Goal: Information Seeking & Learning: Learn about a topic

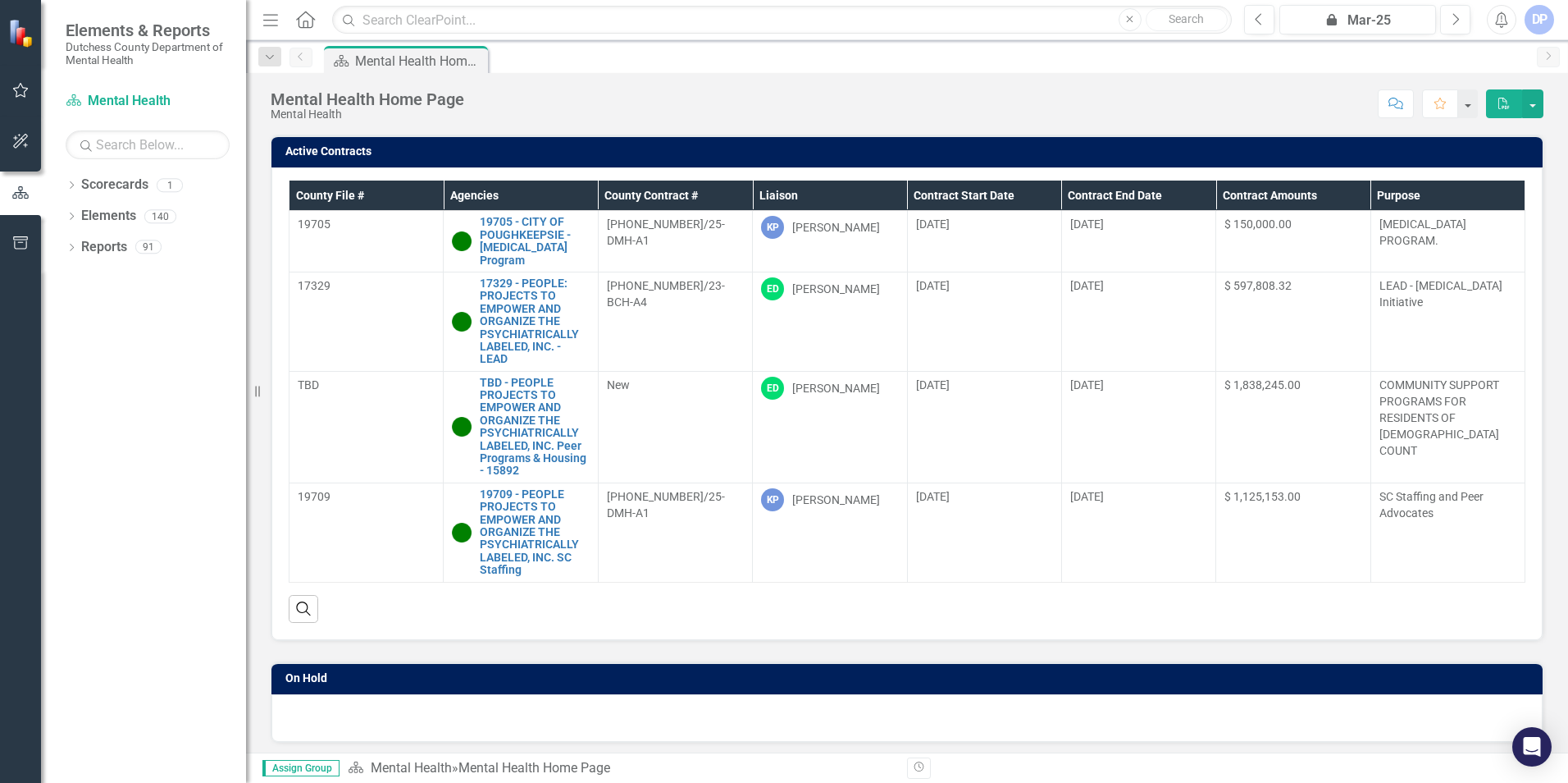
click at [64, 246] on div "Dropdown Scorecards 1 Mental Health Dropdown Elements 140 Dropdown Objective Ob…" at bounding box center [144, 477] width 205 height 611
click at [72, 246] on icon "Dropdown" at bounding box center [71, 249] width 12 height 9
click at [85, 399] on div "Dropdown Outcome Outcomes 41" at bounding box center [159, 399] width 173 height 32
click at [76, 401] on icon "Dropdown" at bounding box center [79, 398] width 12 height 9
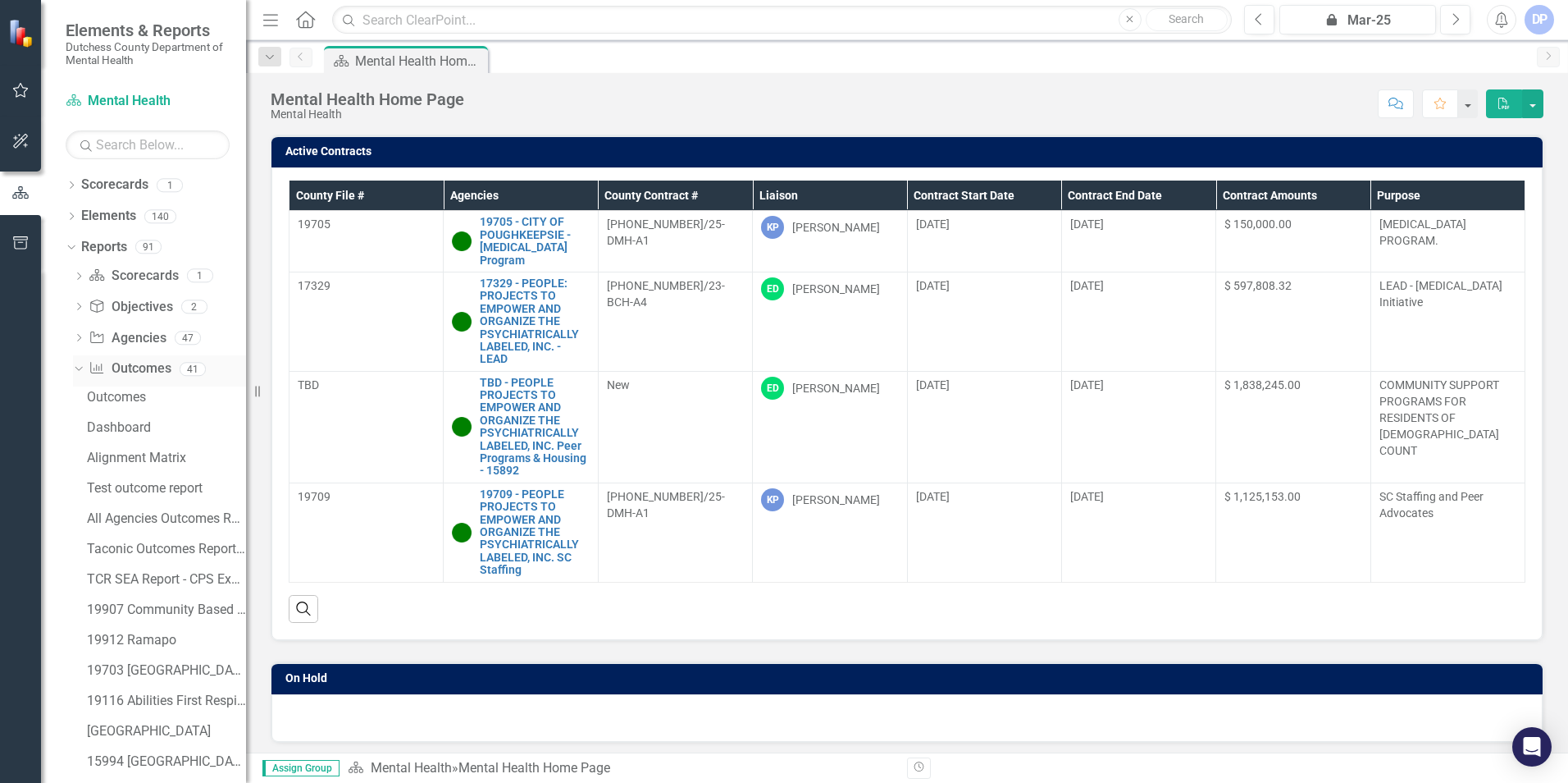
click at [78, 373] on icon "Dropdown" at bounding box center [76, 368] width 9 height 12
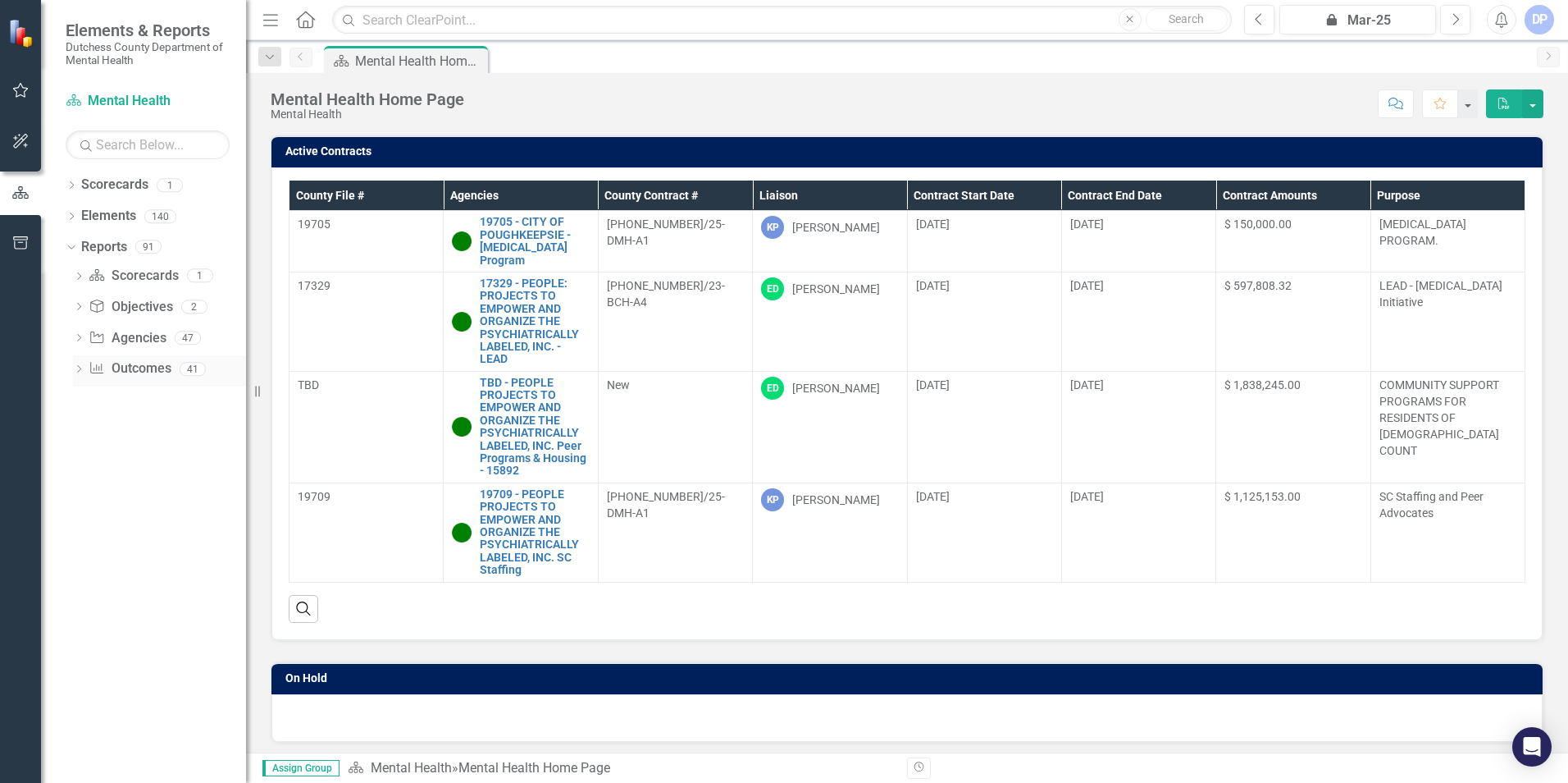
click at [75, 372] on icon "Dropdown" at bounding box center [79, 370] width 12 height 9
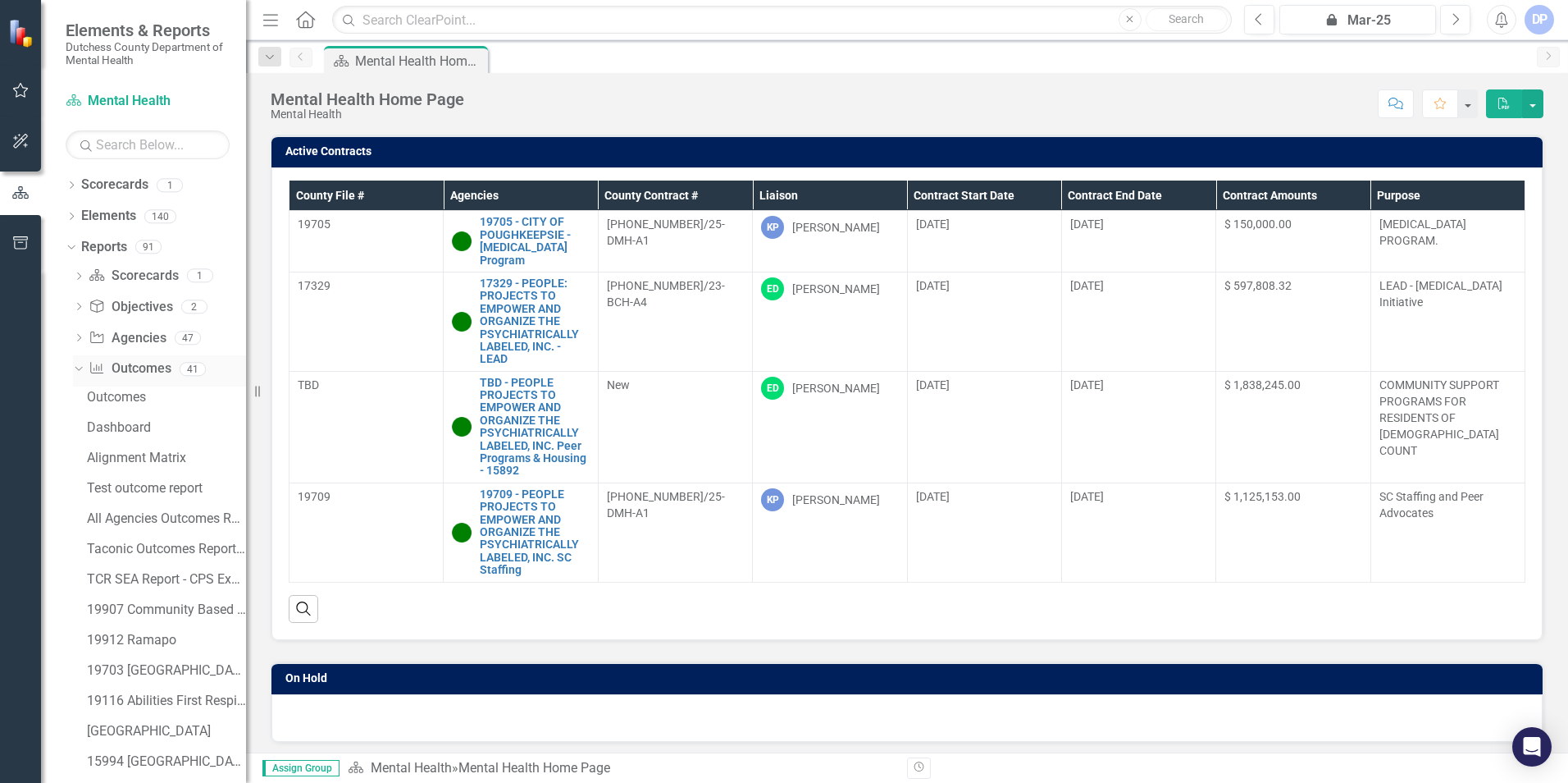
click at [80, 376] on div "Dropdown Outcome Outcomes 41" at bounding box center [159, 371] width 173 height 32
click at [74, 371] on icon "Dropdown" at bounding box center [76, 368] width 9 height 12
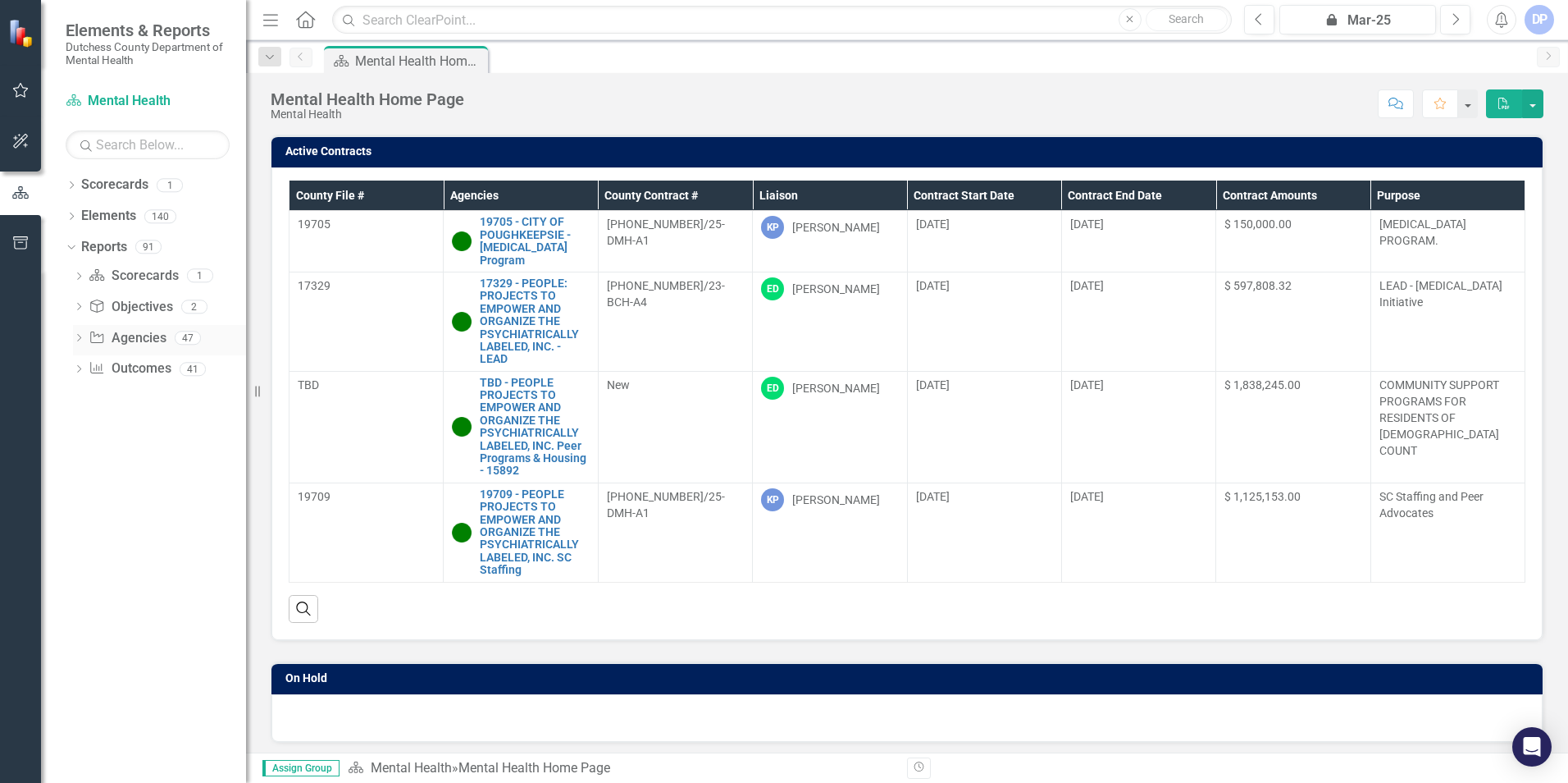
click at [79, 341] on icon "Dropdown" at bounding box center [79, 339] width 12 height 9
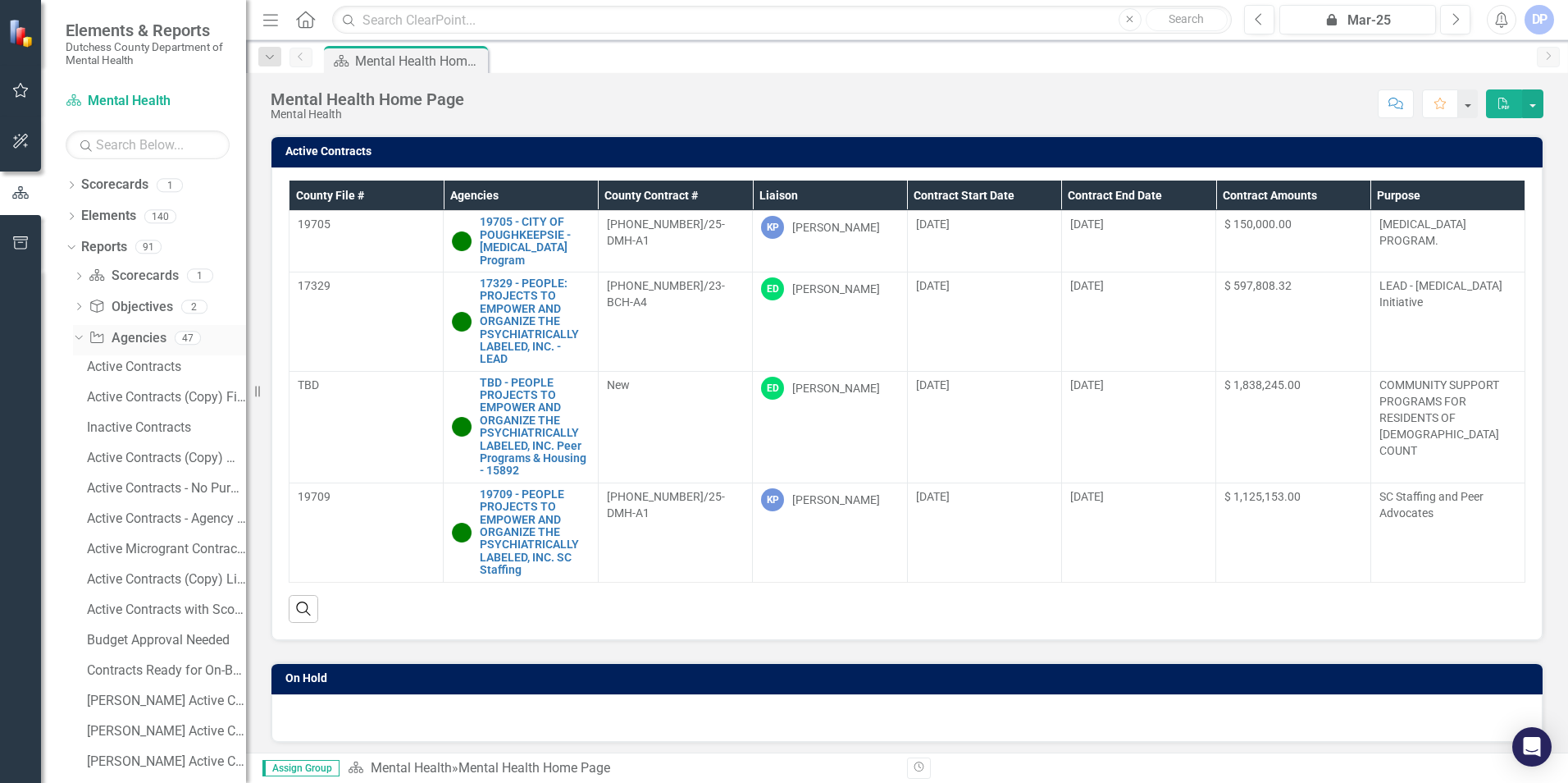
click at [79, 341] on icon "Dropdown" at bounding box center [76, 338] width 9 height 12
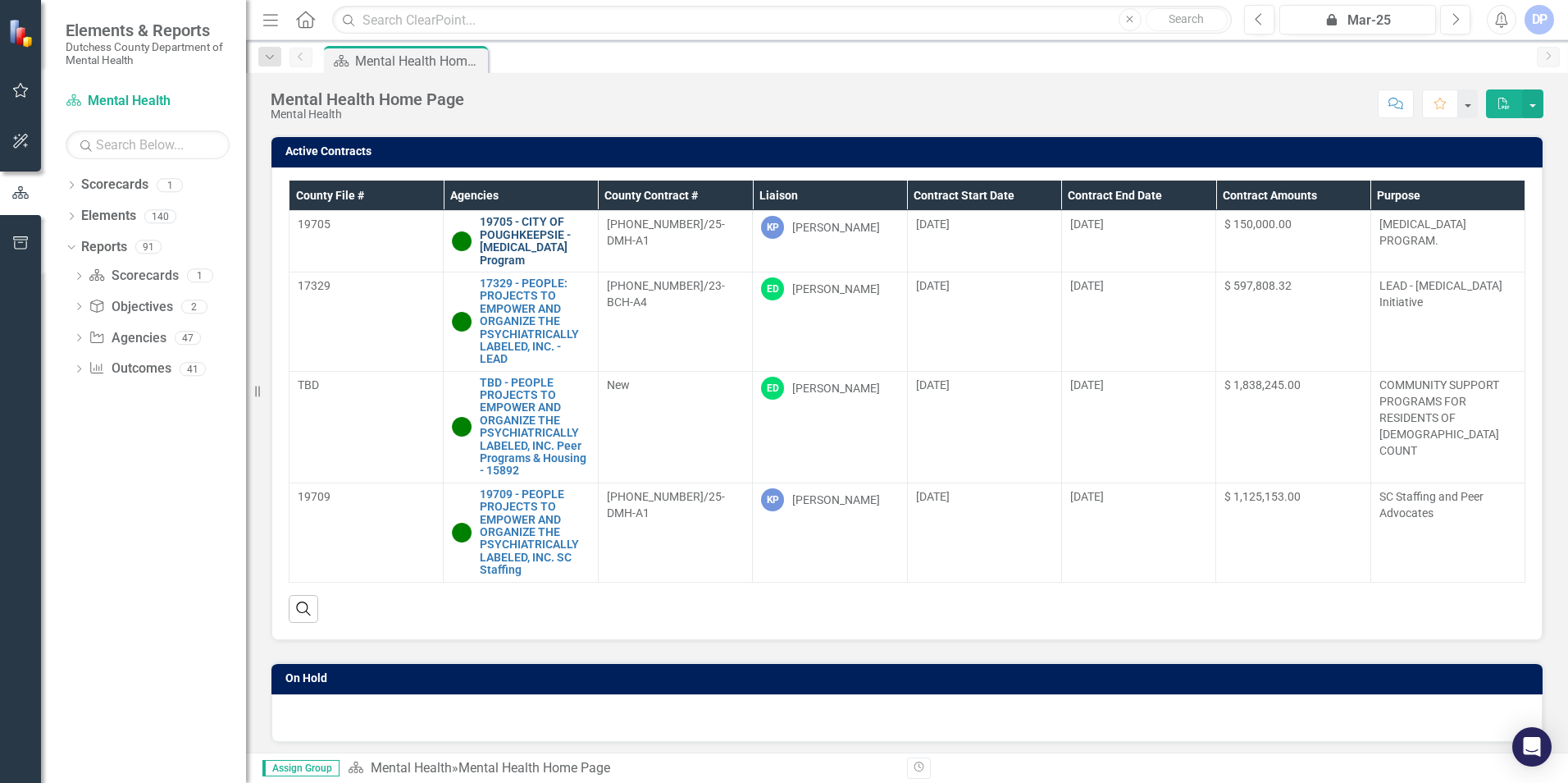
click at [511, 243] on link "19705 - CITY OF POUGHKEEPSIE - [MEDICAL_DATA] Program" at bounding box center [534, 242] width 110 height 51
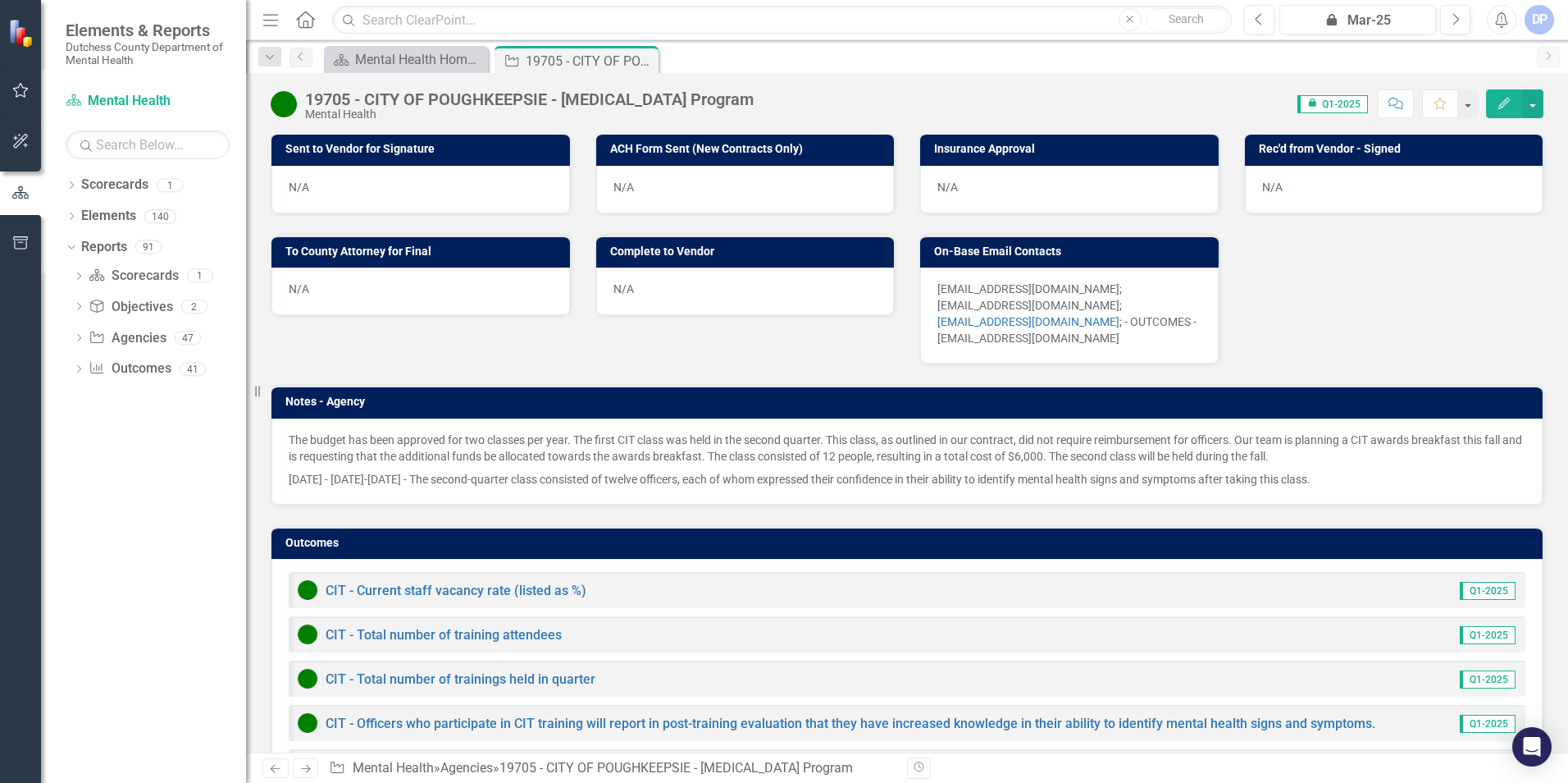
scroll to position [1050, 0]
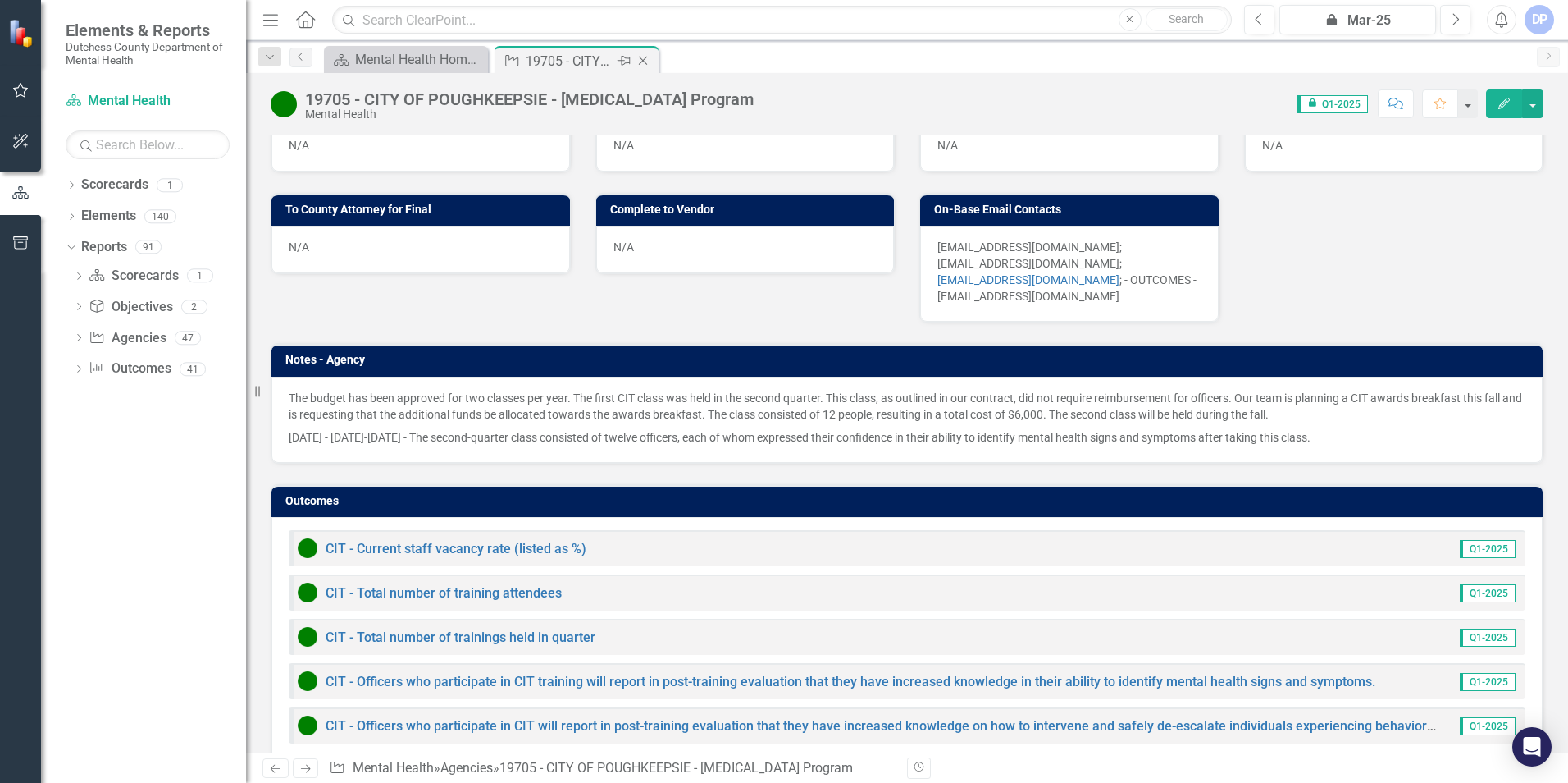
click at [647, 58] on icon "Close" at bounding box center [642, 60] width 17 height 13
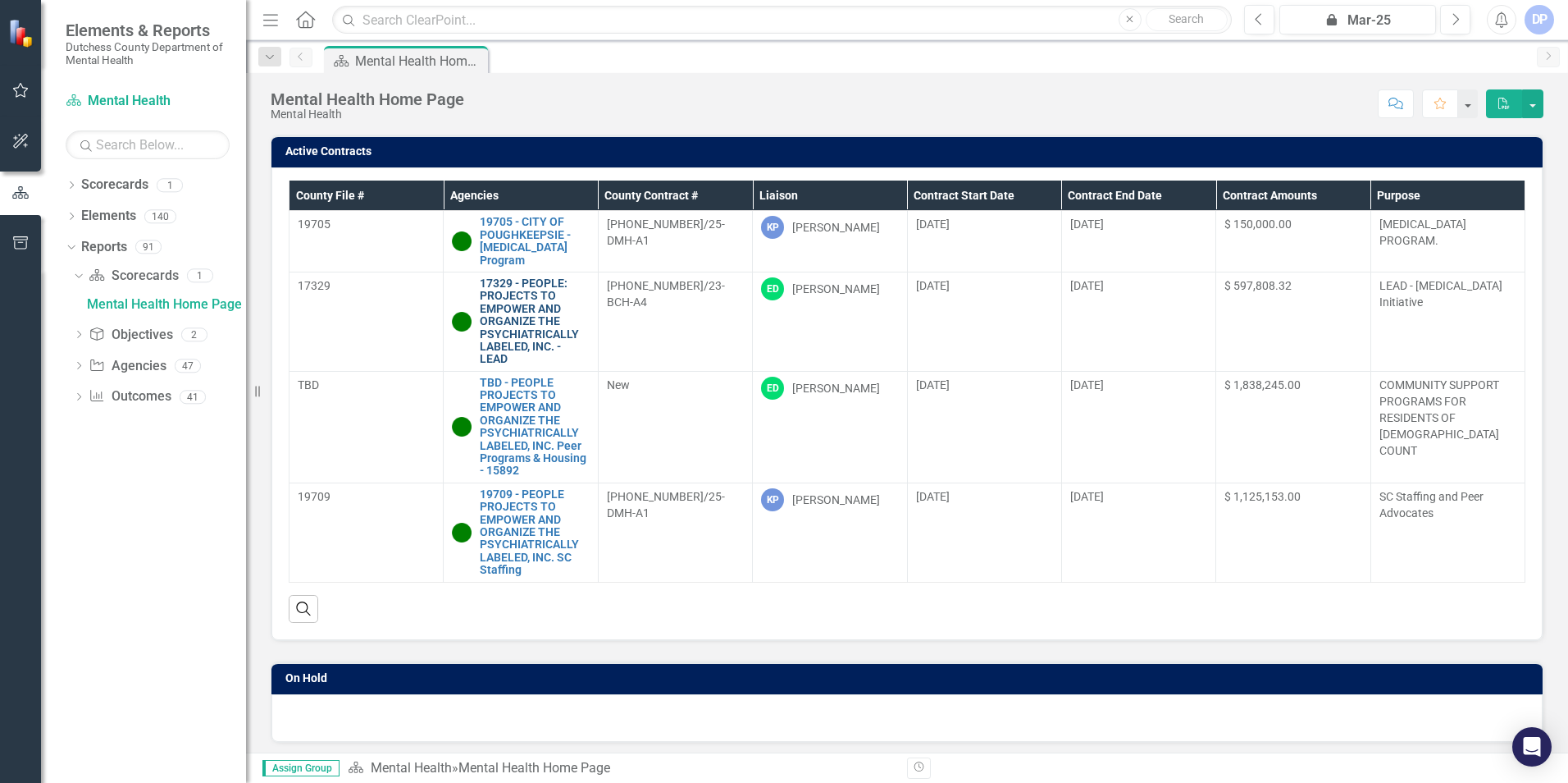
click at [519, 329] on link "17329 - PEOPLE: PROJECTS TO EMPOWER AND ORGANIZE THE PSYCHIATRICALLY LABELED, I…" at bounding box center [534, 322] width 110 height 89
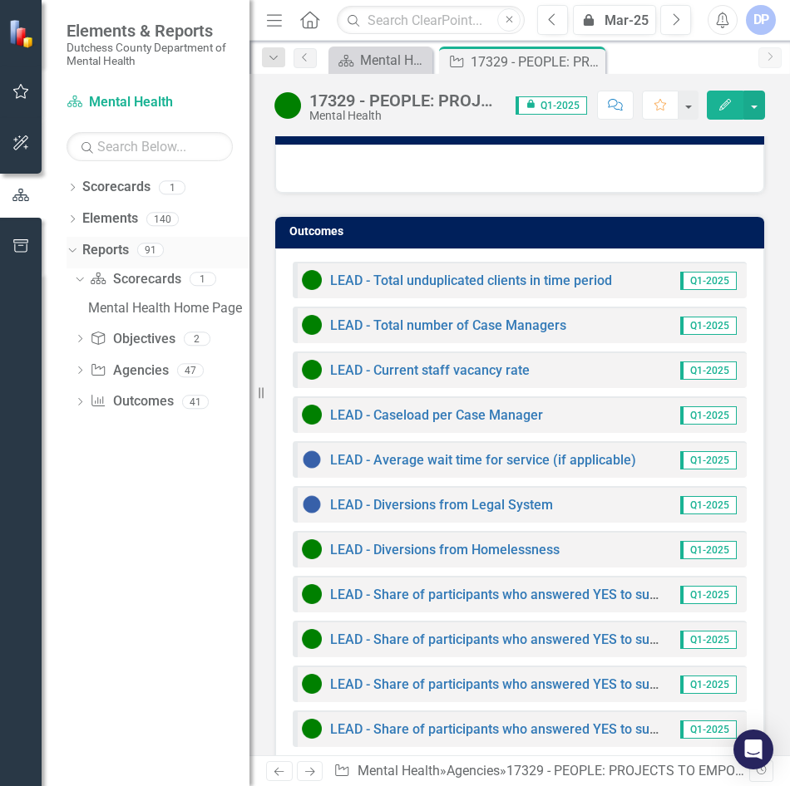
scroll to position [1965, 0]
drag, startPoint x: 617, startPoint y: 256, endPoint x: 485, endPoint y: 262, distance: 131.5
click at [485, 262] on div "LEAD - Total unduplicated clients in time period Q1-2025" at bounding box center [520, 280] width 454 height 37
click at [515, 273] on link "LEAD - Total unduplicated clients in time period" at bounding box center [471, 281] width 282 height 16
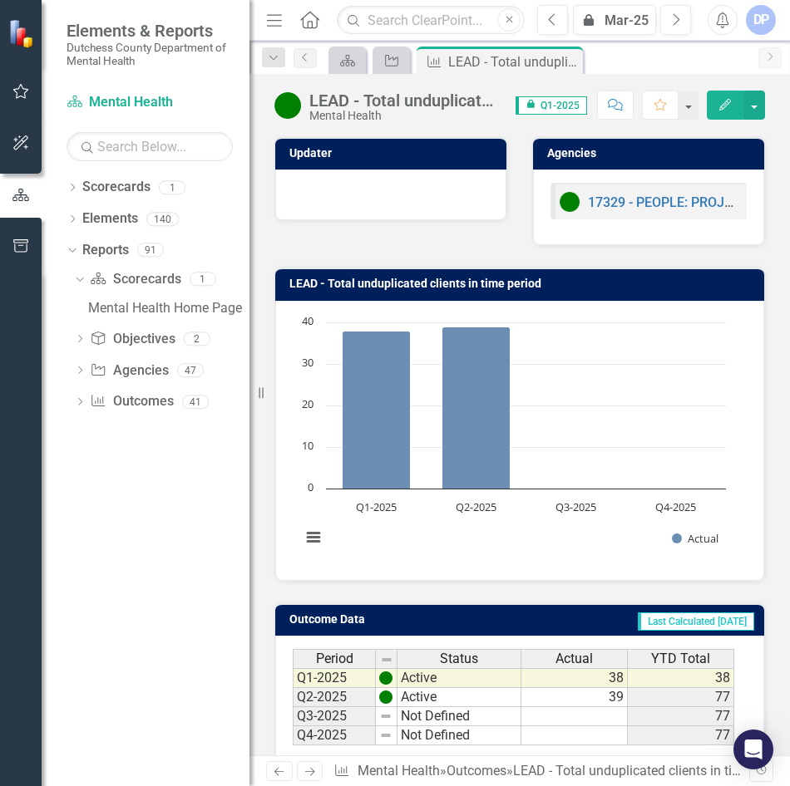
click at [456, 102] on div "LEAD - Total unduplicated clients in time period" at bounding box center [404, 100] width 190 height 18
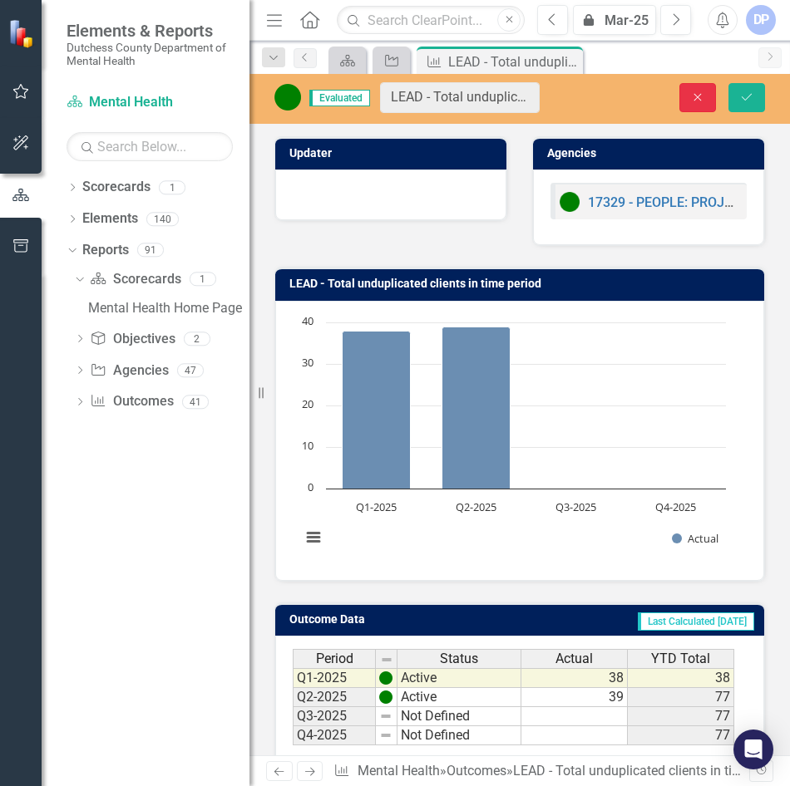
click at [682, 87] on button "Close" at bounding box center [697, 97] width 37 height 29
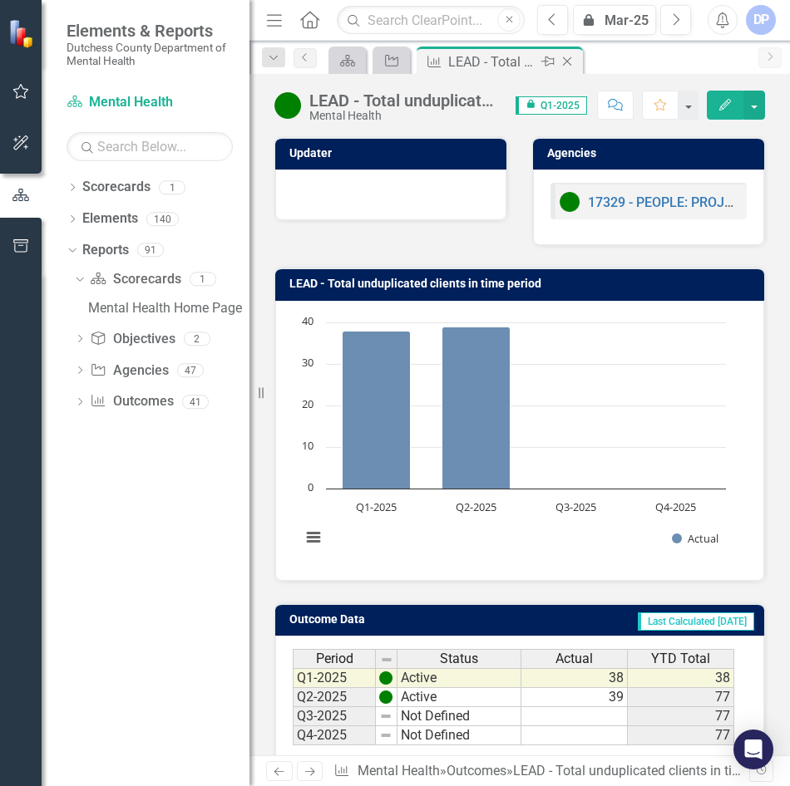
click at [567, 62] on icon at bounding box center [567, 61] width 9 height 9
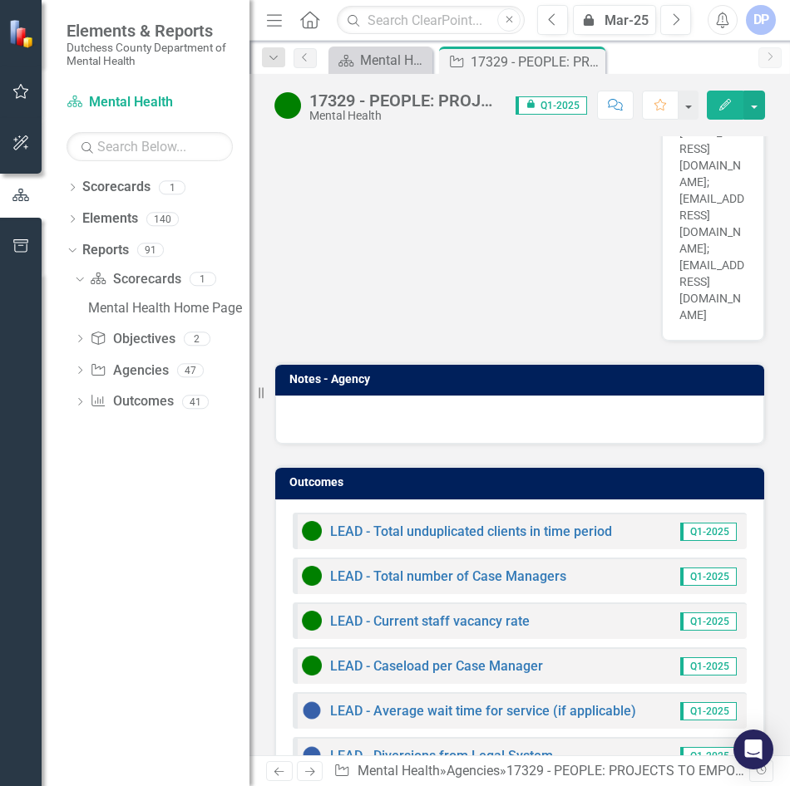
scroll to position [1756, 0]
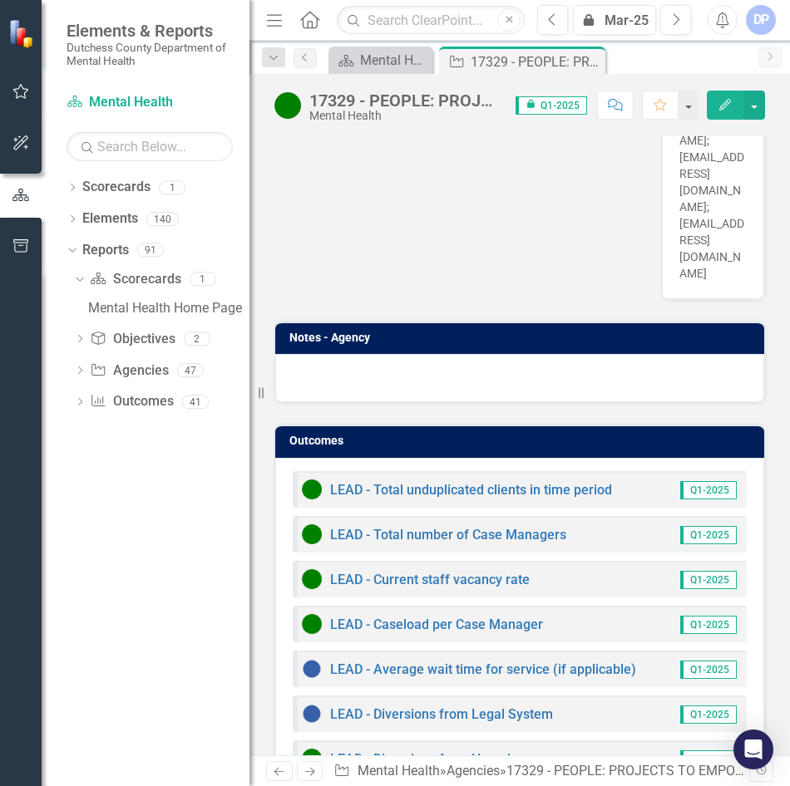
drag, startPoint x: 530, startPoint y: 510, endPoint x: 463, endPoint y: 516, distance: 67.6
click at [463, 524] on div "LEAD - Total number of Case Managers" at bounding box center [434, 534] width 264 height 20
click at [484, 527] on link "LEAD - Total number of Case Managers" at bounding box center [448, 535] width 236 height 16
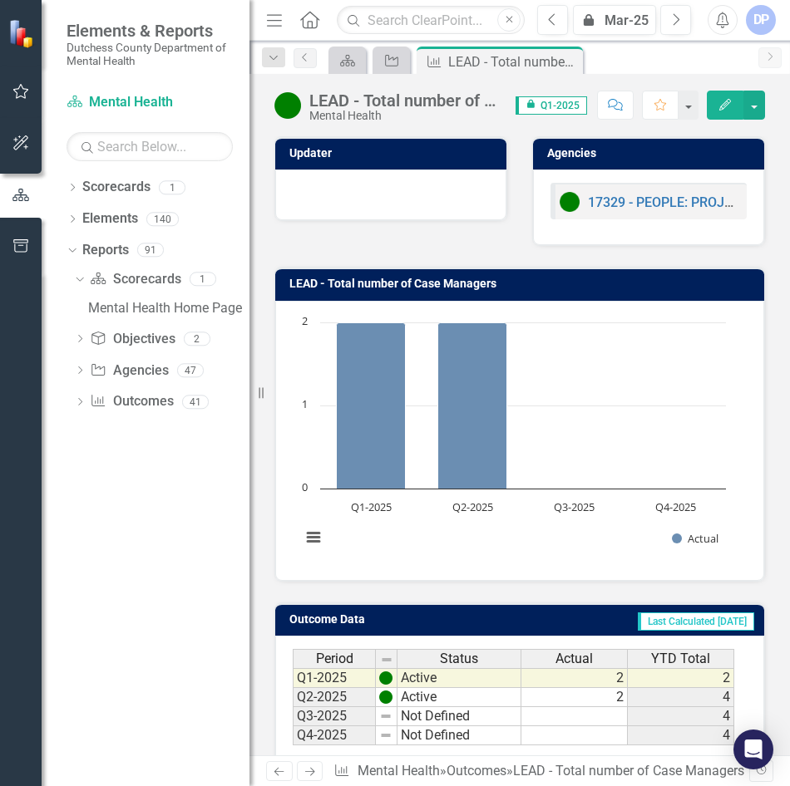
click at [417, 104] on div "LEAD - Total number of Case Managers" at bounding box center [404, 100] width 190 height 18
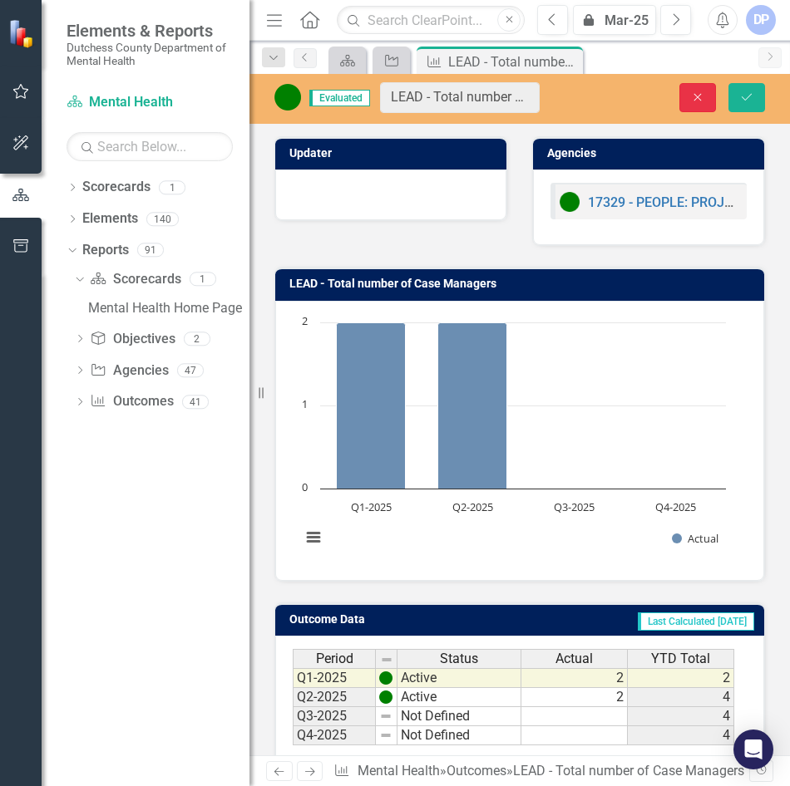
click at [697, 105] on button "Close" at bounding box center [697, 97] width 37 height 29
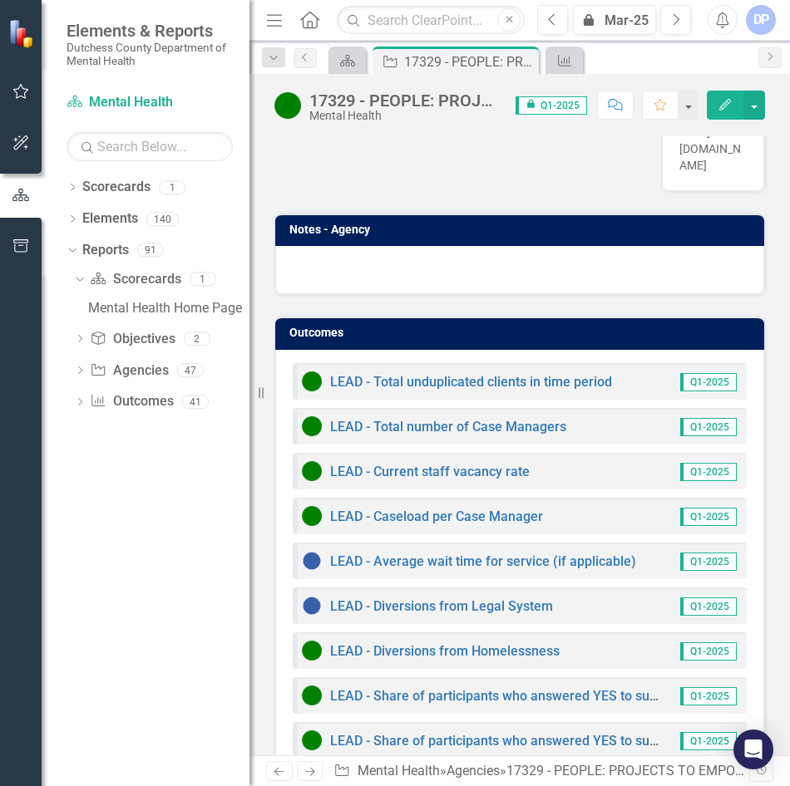
scroll to position [1874, 0]
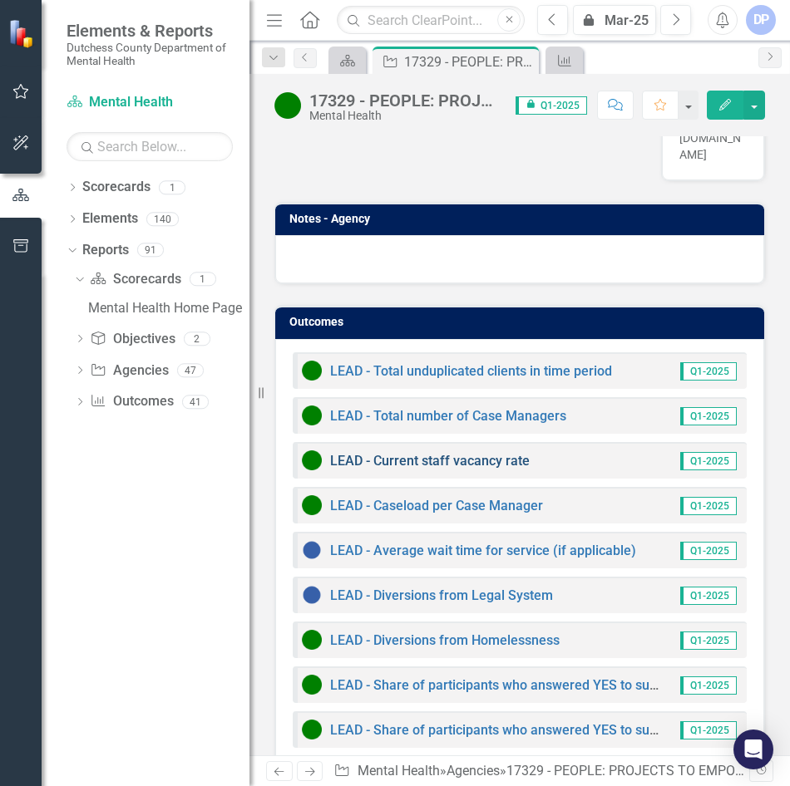
click at [483, 453] on link "LEAD - Current staff vacancy rate" at bounding box center [429, 461] width 199 height 16
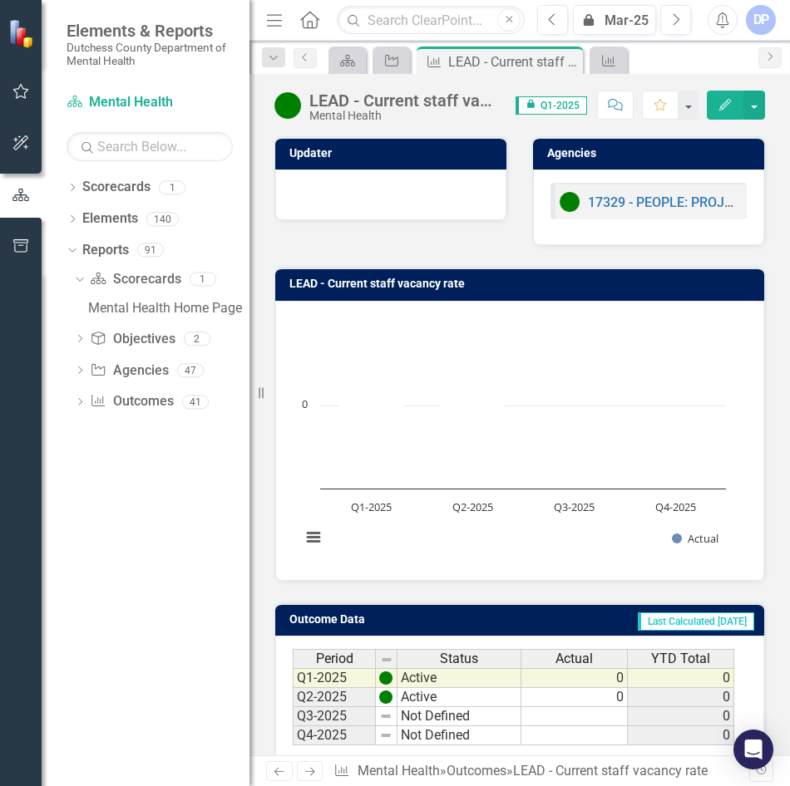
click at [431, 93] on div "LEAD - Current staff vacancy rate" at bounding box center [404, 100] width 190 height 18
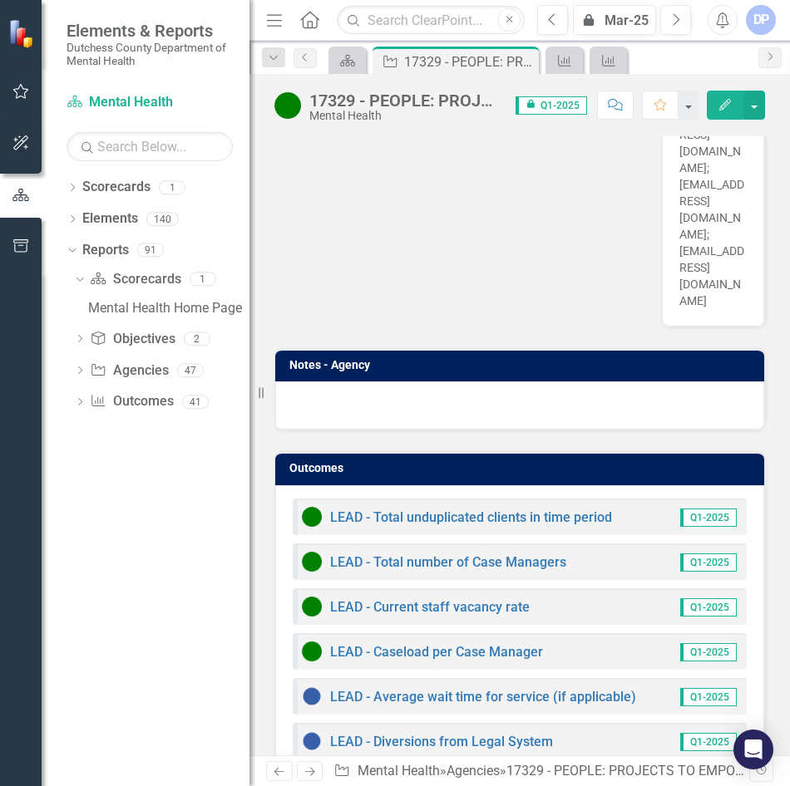
scroll to position [1972, 0]
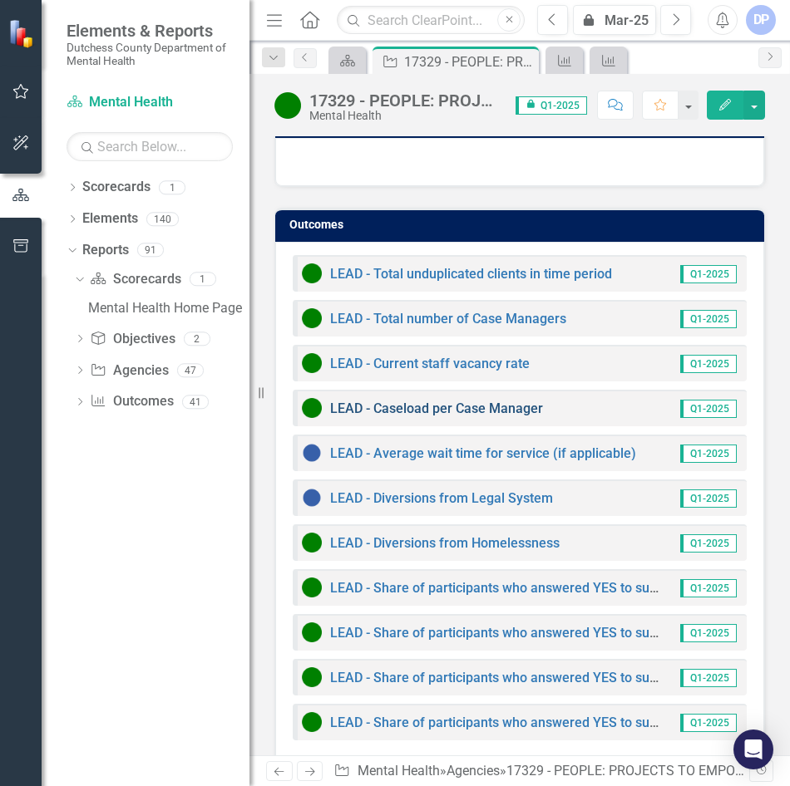
click at [505, 401] on link "LEAD - Caseload per Case Manager" at bounding box center [436, 409] width 213 height 16
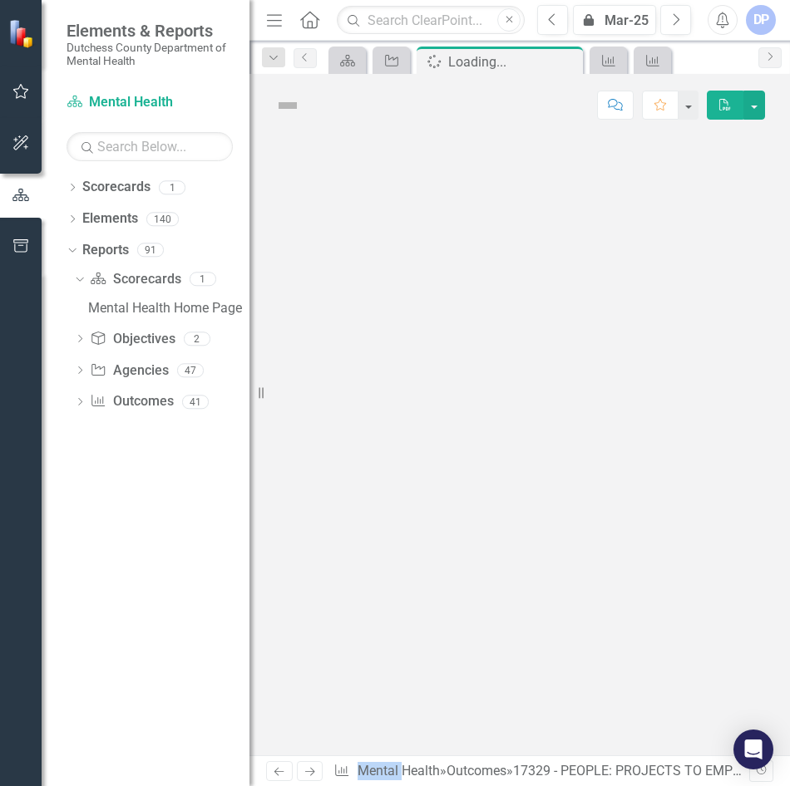
click at [505, 384] on div at bounding box center [519, 445] width 540 height 619
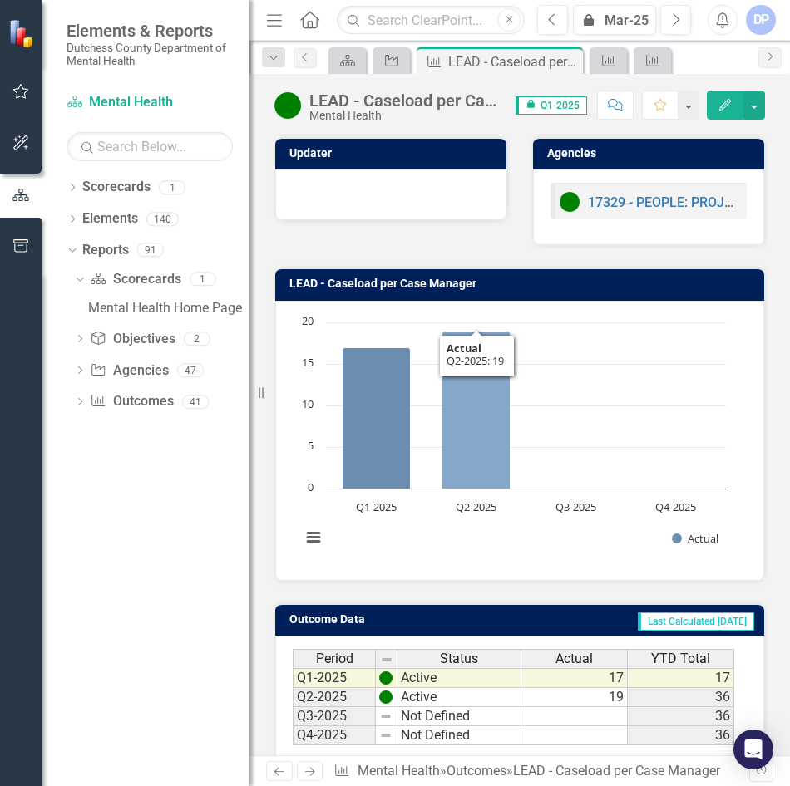
click at [416, 93] on div "LEAD - Caseload per Case Manager" at bounding box center [404, 100] width 190 height 18
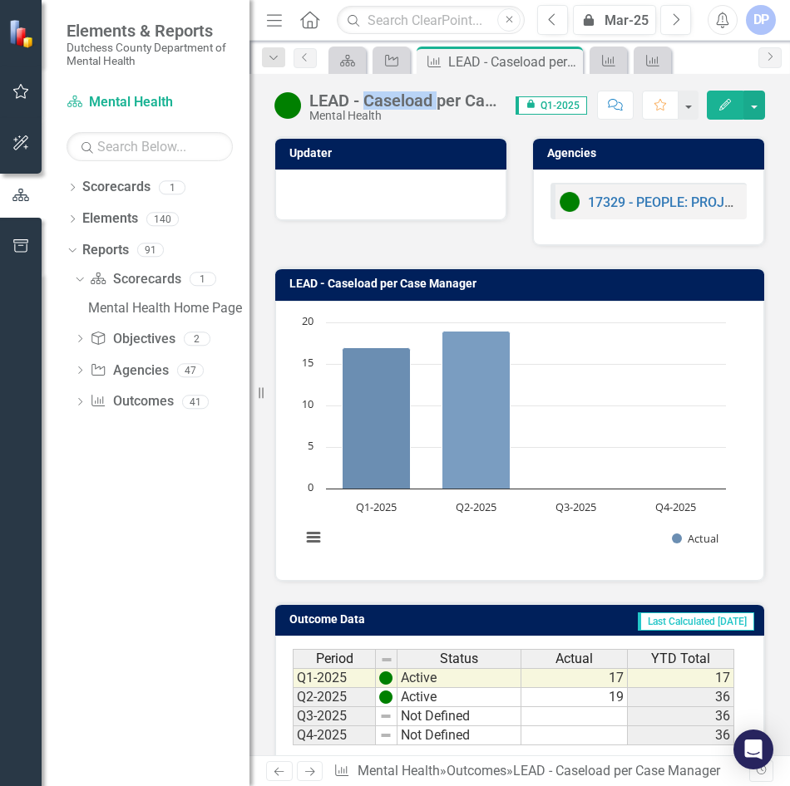
click at [416, 93] on div "LEAD - Caseload per Case Manager" at bounding box center [404, 100] width 190 height 18
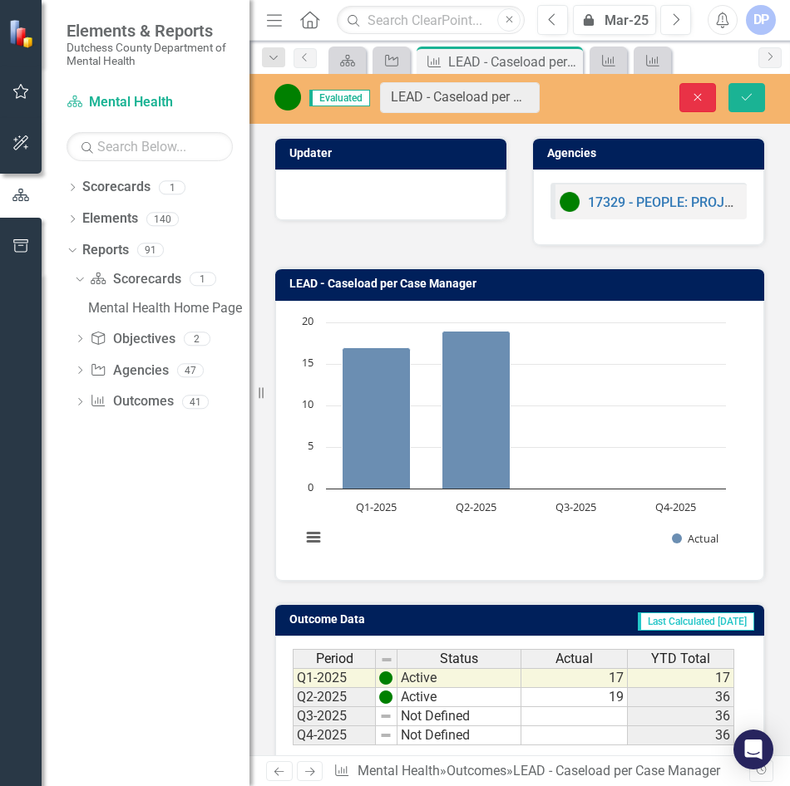
click at [699, 98] on icon "button" at bounding box center [697, 96] width 7 height 7
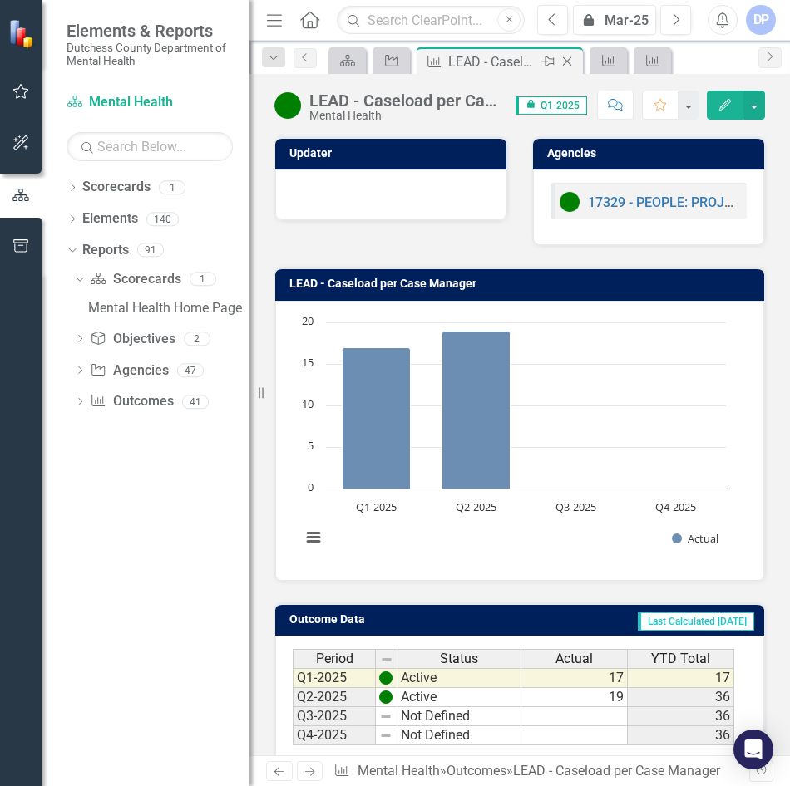
click at [572, 65] on icon "Close" at bounding box center [567, 61] width 17 height 13
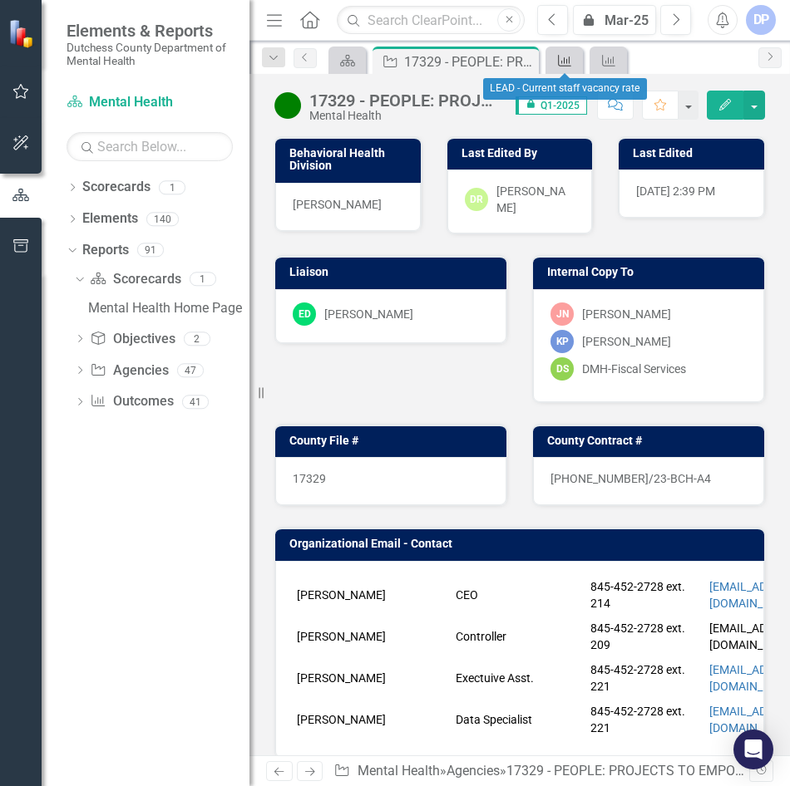
click at [572, 65] on icon "Outcome" at bounding box center [564, 60] width 17 height 13
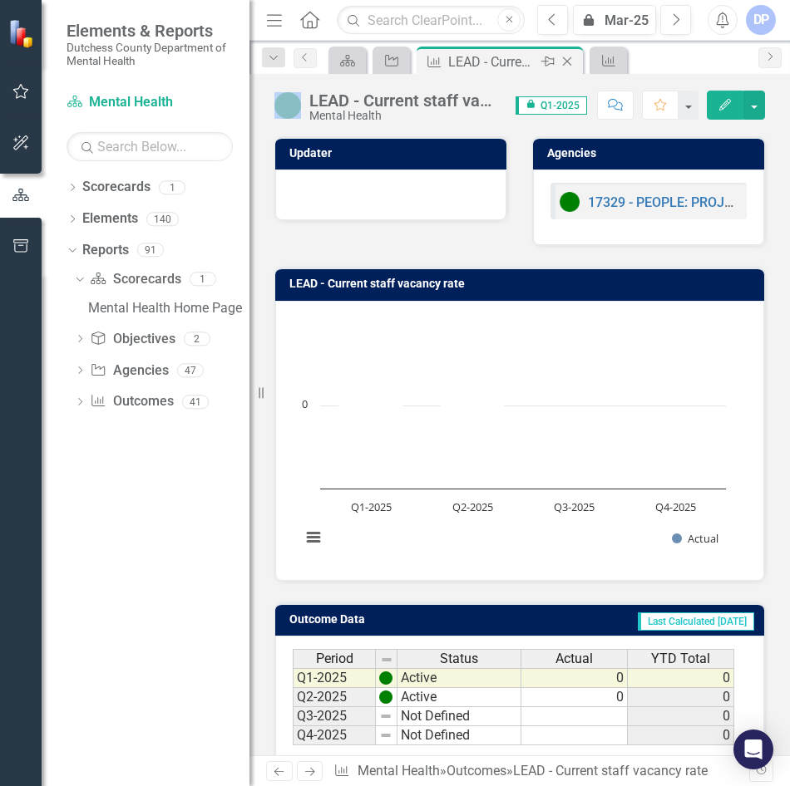
click at [574, 65] on icon "Close" at bounding box center [567, 61] width 17 height 13
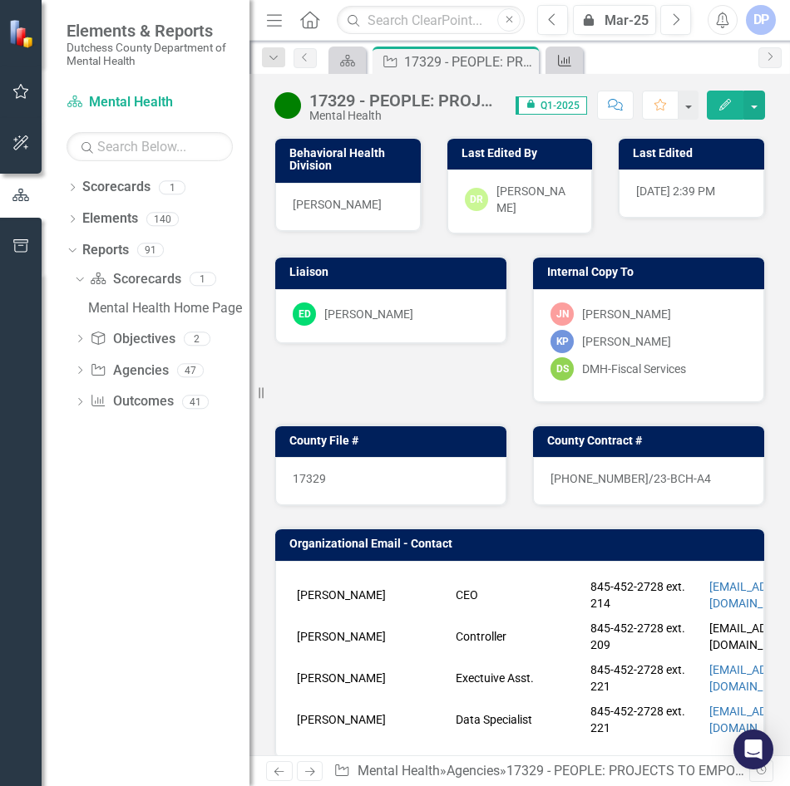
drag, startPoint x: 574, startPoint y: 65, endPoint x: 565, endPoint y: 57, distance: 11.2
click at [565, 57] on icon "Outcome" at bounding box center [564, 60] width 17 height 13
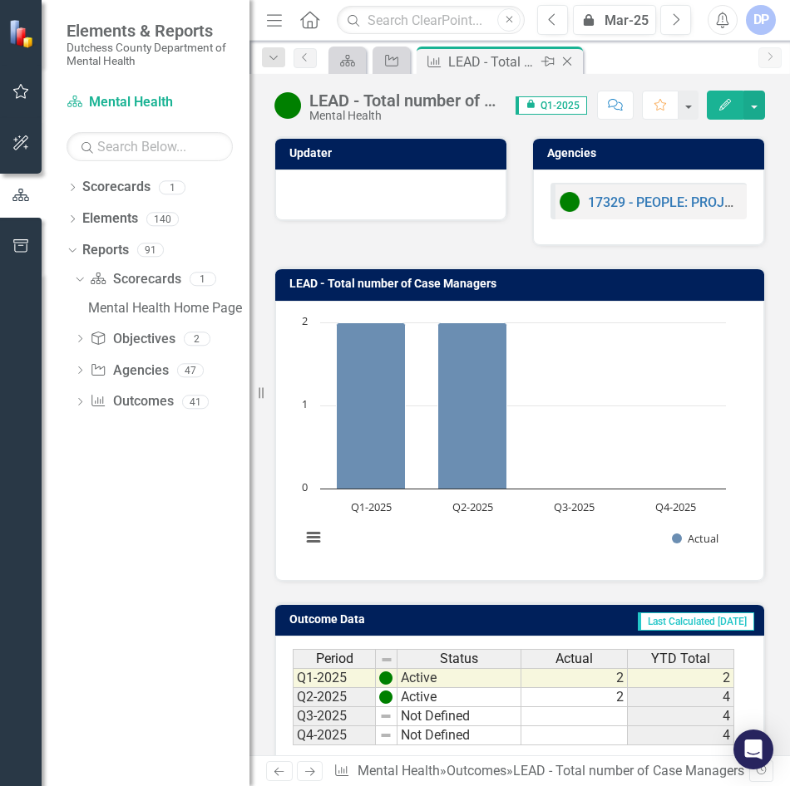
click at [573, 64] on icon "Close" at bounding box center [567, 61] width 17 height 13
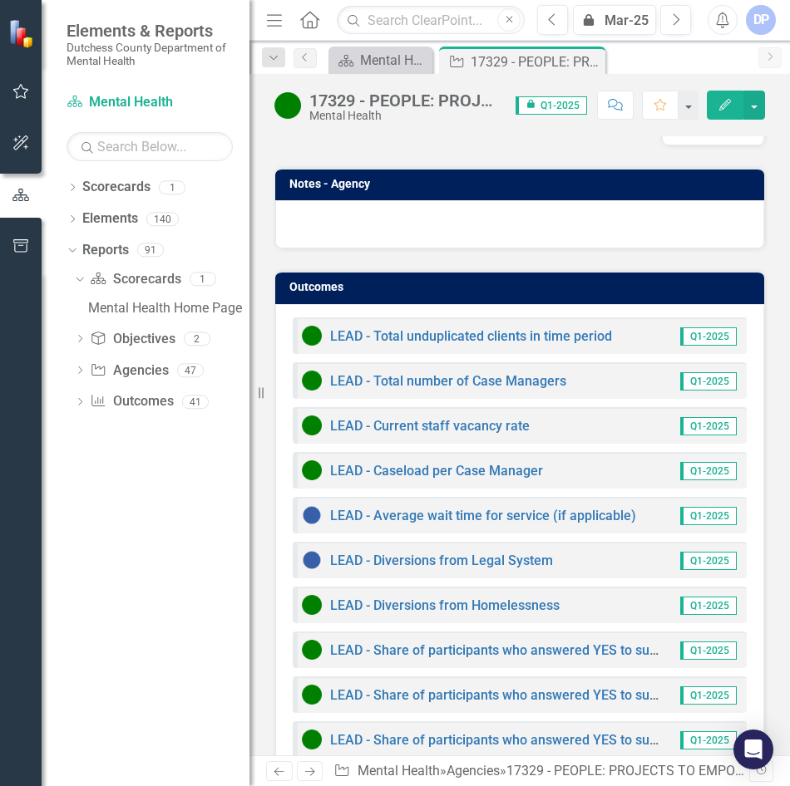
scroll to position [1926, 0]
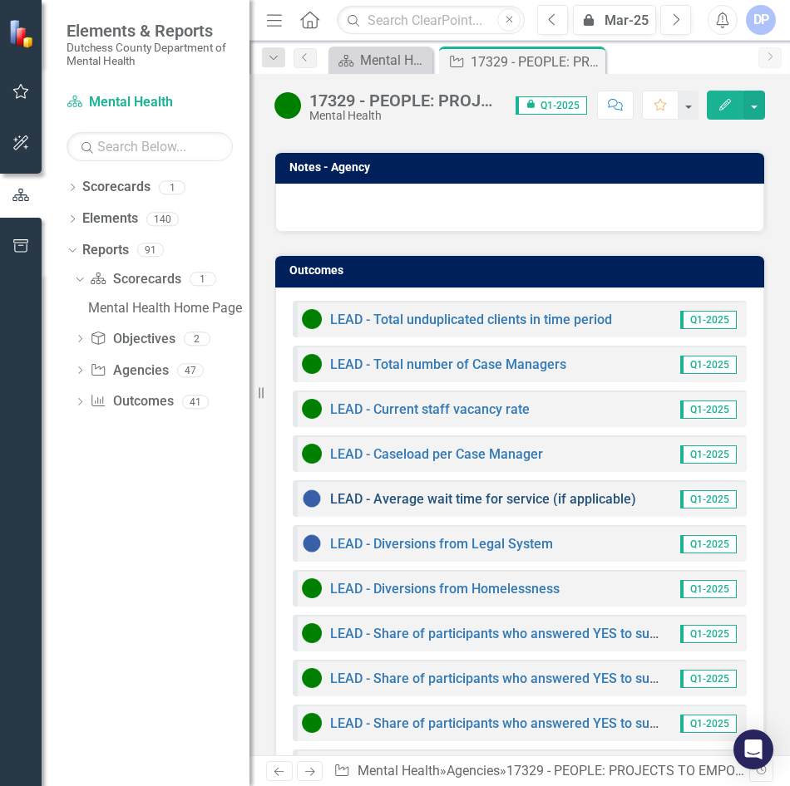
click at [406, 491] on link "LEAD - Average wait time for service (if applicable)" at bounding box center [483, 499] width 306 height 16
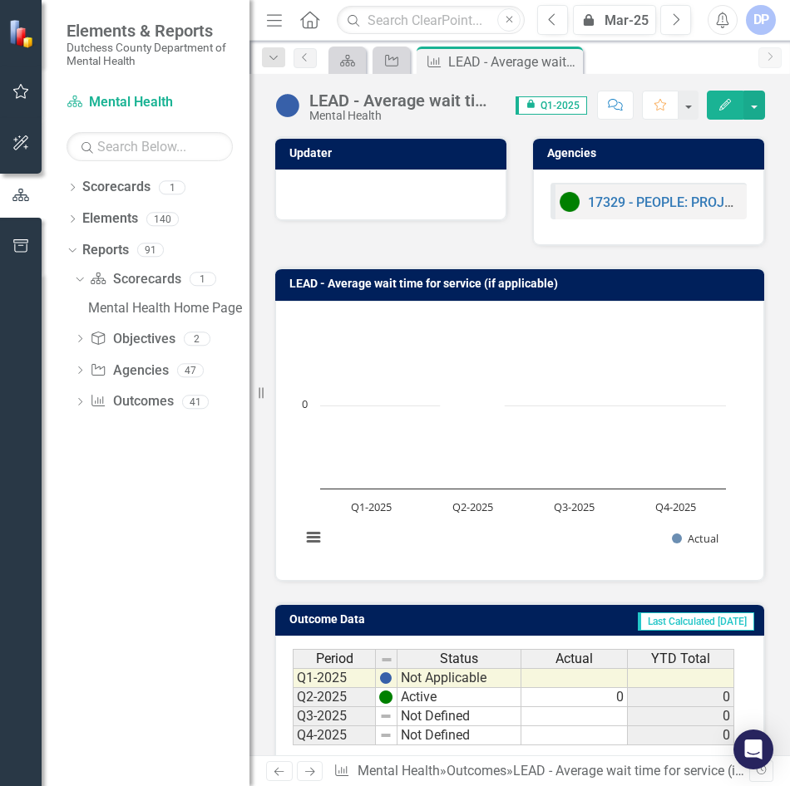
click at [458, 102] on div "LEAD - Average wait time for service (if applicable)" at bounding box center [404, 100] width 190 height 18
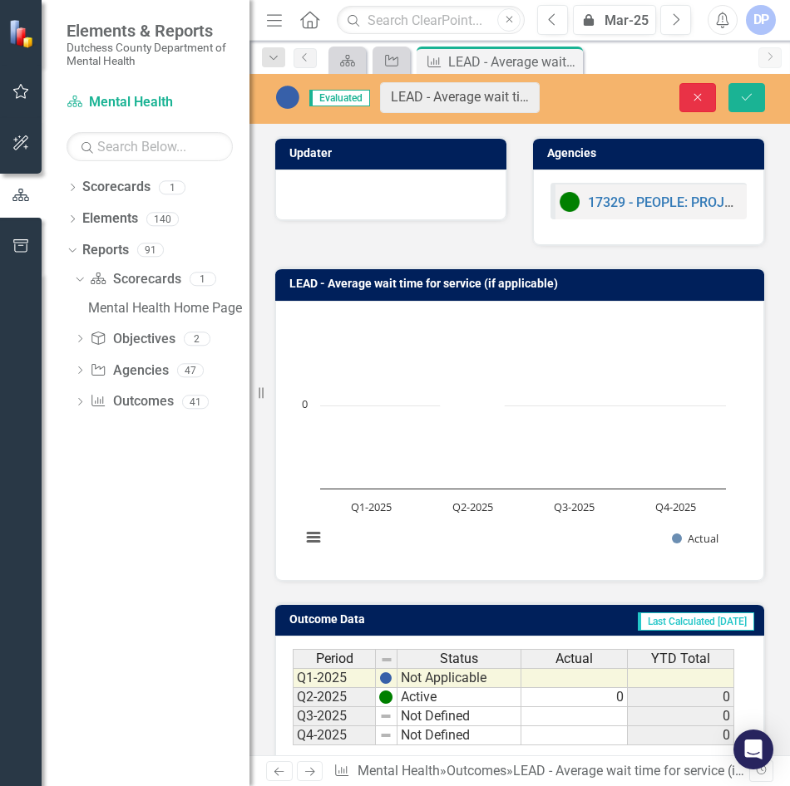
click at [698, 106] on button "Close" at bounding box center [697, 97] width 37 height 29
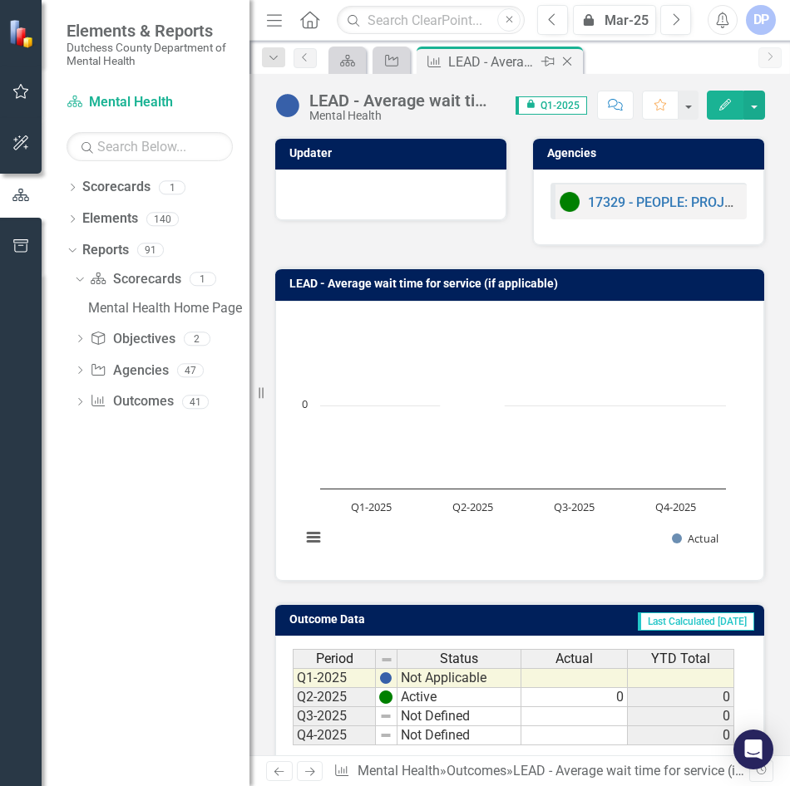
click at [567, 56] on icon "Close" at bounding box center [567, 61] width 17 height 13
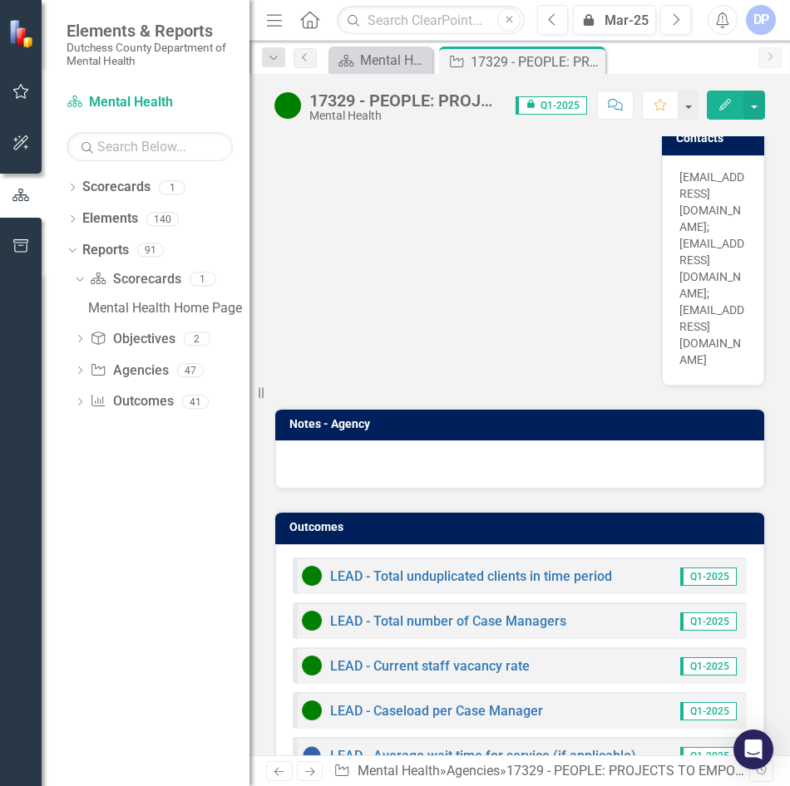
scroll to position [1972, 0]
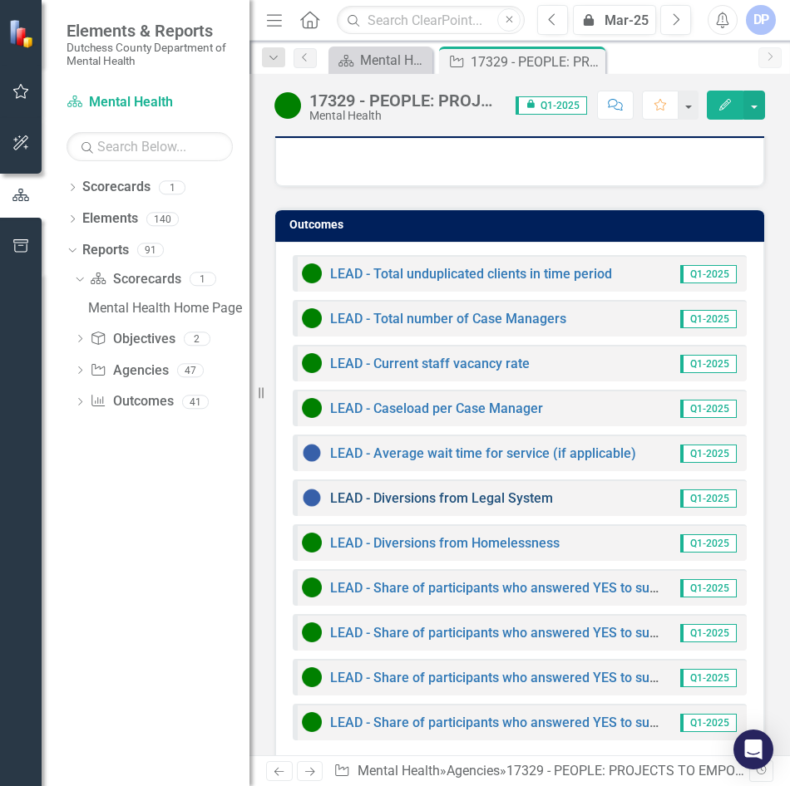
click at [507, 490] on link "LEAD - Diversions from Legal System" at bounding box center [441, 498] width 223 height 16
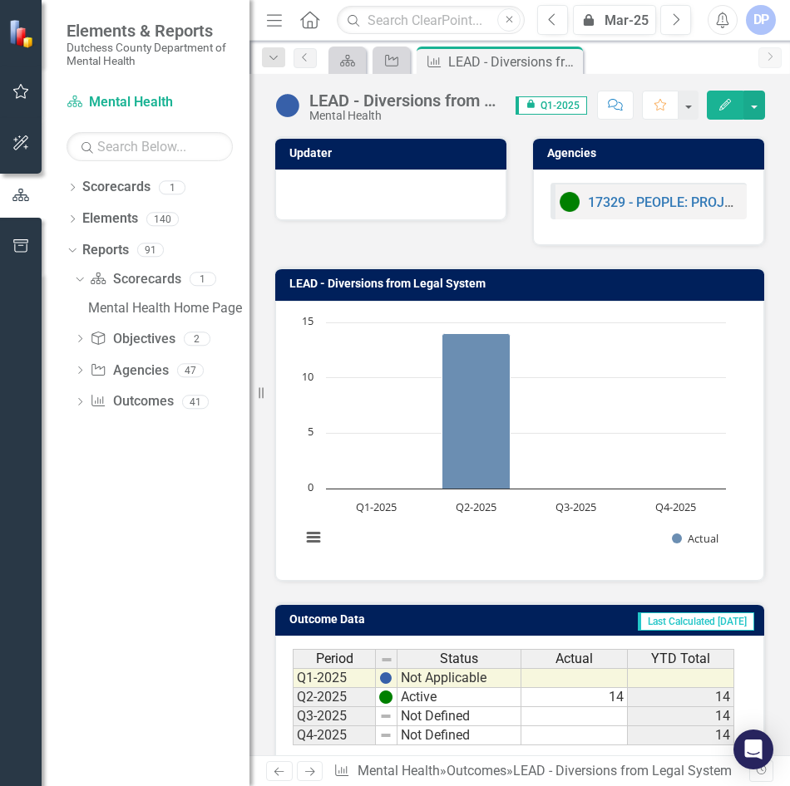
click at [455, 104] on div "LEAD - Diversions from Legal System" at bounding box center [404, 100] width 190 height 18
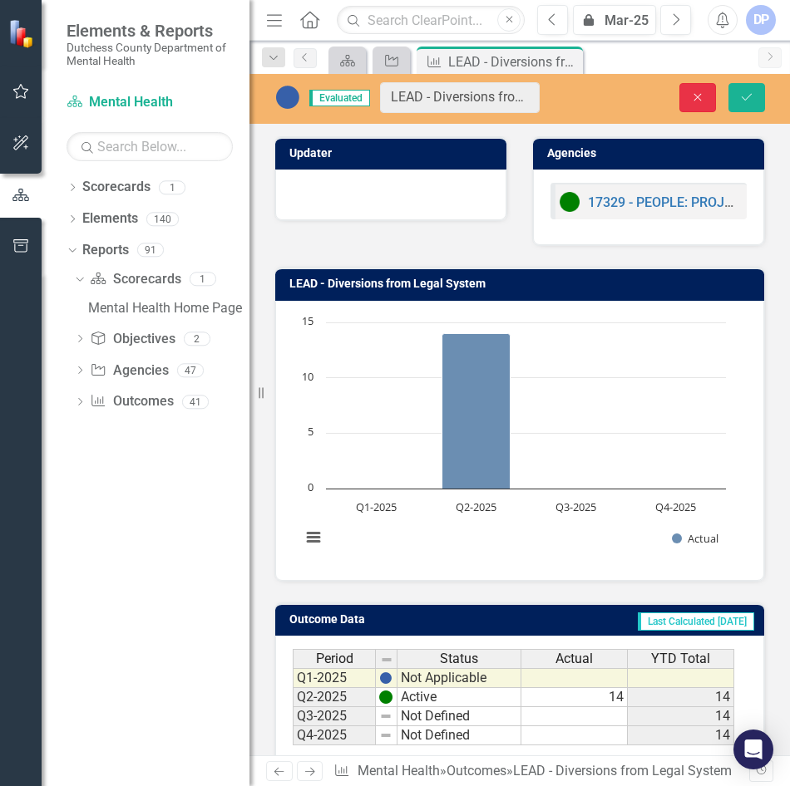
click at [699, 87] on button "Close" at bounding box center [697, 97] width 37 height 29
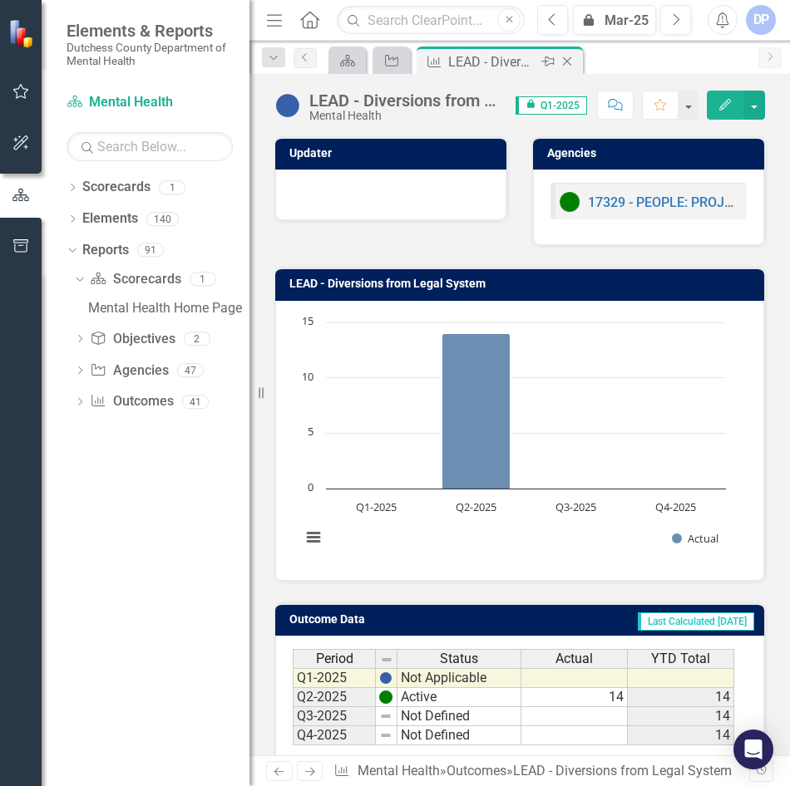
click at [564, 57] on icon "Close" at bounding box center [567, 61] width 17 height 13
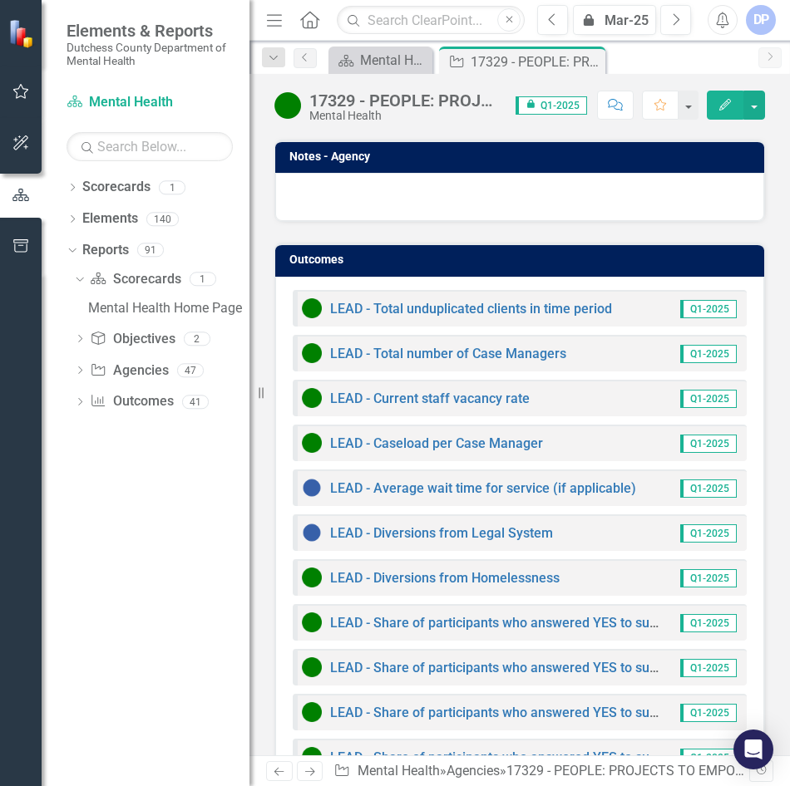
scroll to position [1972, 0]
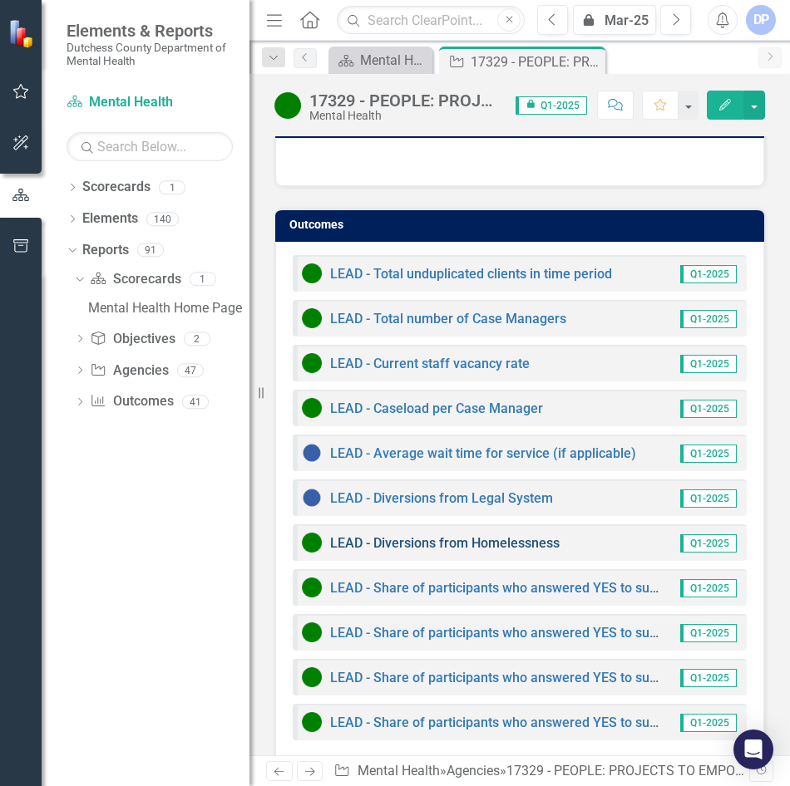
click at [541, 535] on link "LEAD - Diversions from Homelessness" at bounding box center [444, 543] width 229 height 16
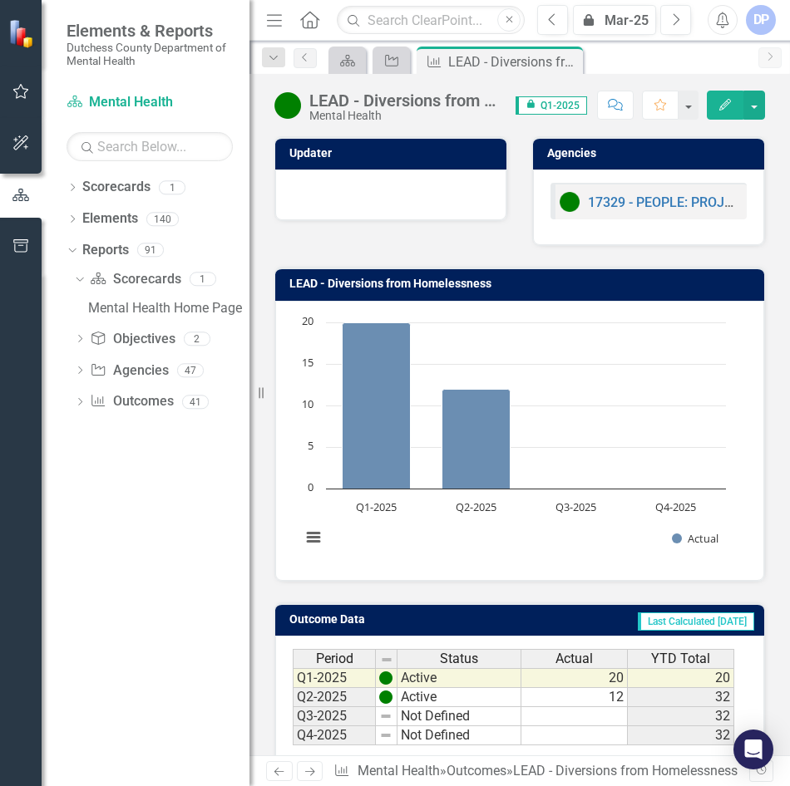
click at [443, 98] on div "LEAD - Diversions from Homelessness" at bounding box center [404, 100] width 190 height 18
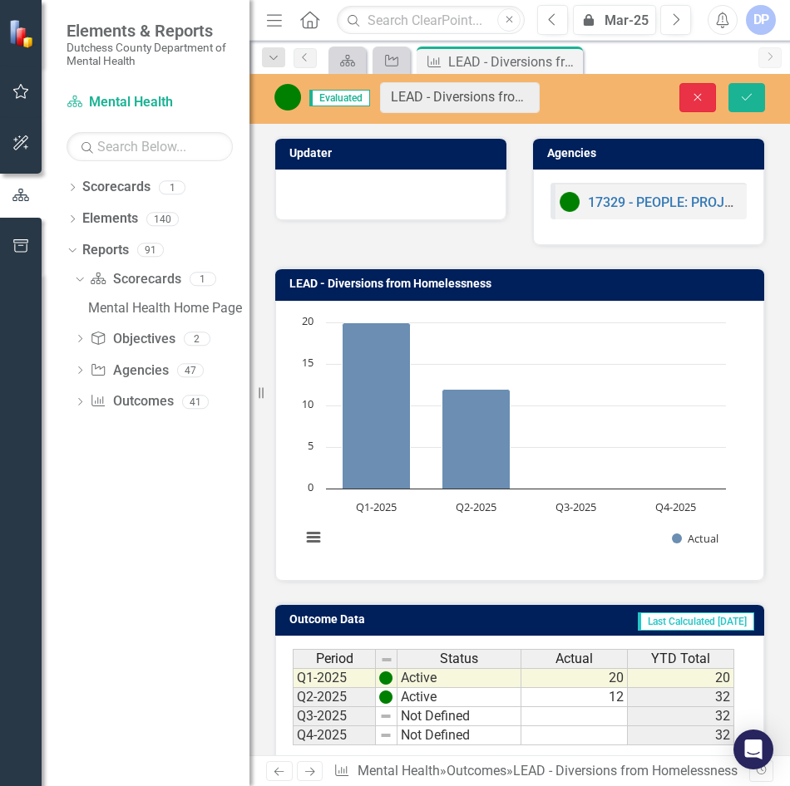
click at [693, 96] on icon "Close" at bounding box center [697, 97] width 15 height 12
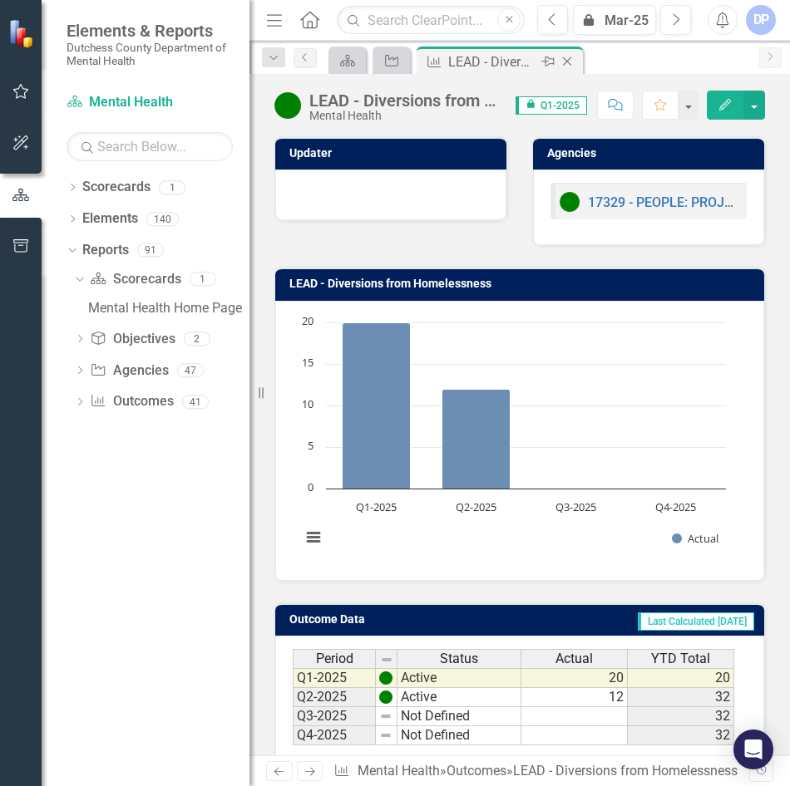
click at [564, 64] on icon at bounding box center [567, 61] width 9 height 9
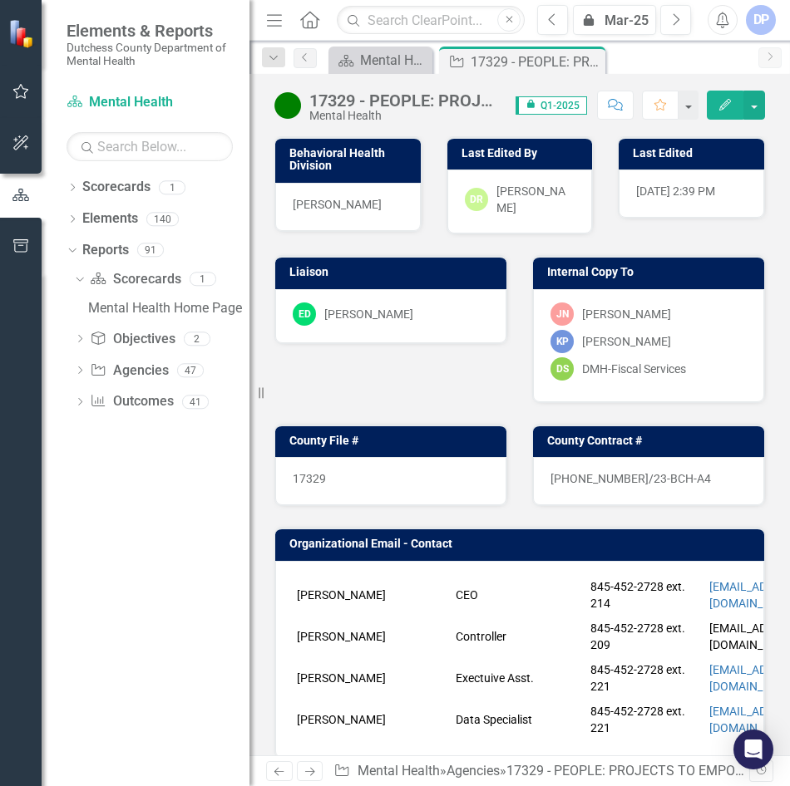
click at [0, 0] on icon "Pin" at bounding box center [0, 0] width 0 height 0
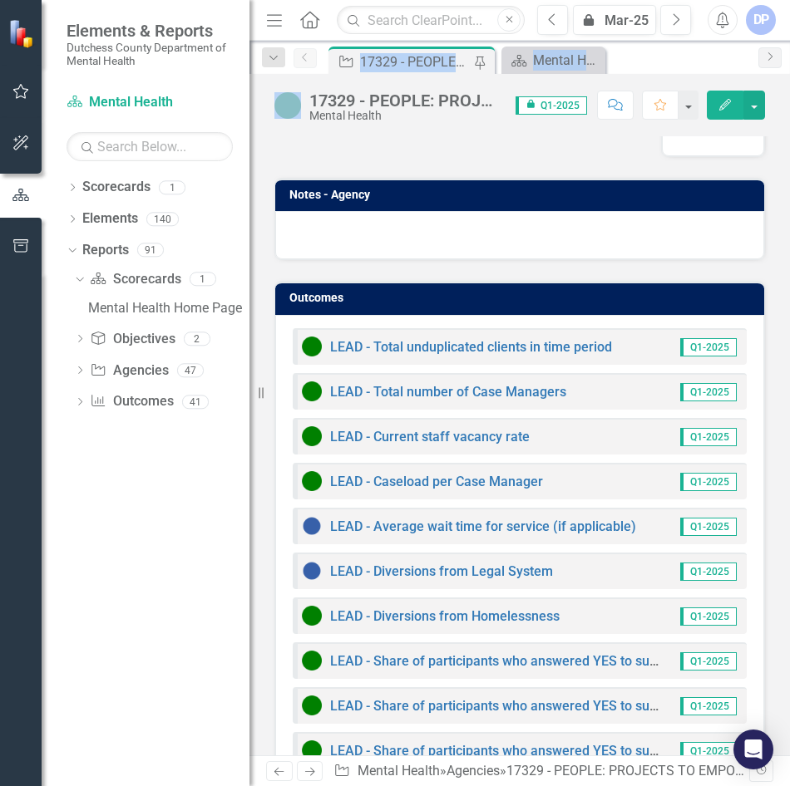
scroll to position [1972, 0]
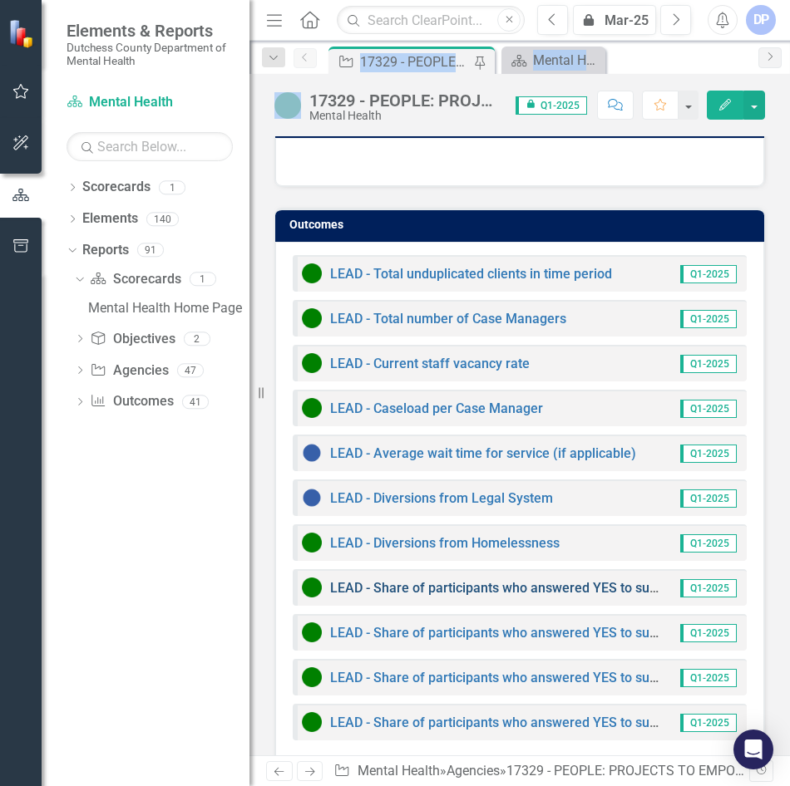
click at [513, 580] on link "LEAD - Share of participants who answered YES to survey question: Do you feel t…" at bounding box center [678, 588] width 696 height 16
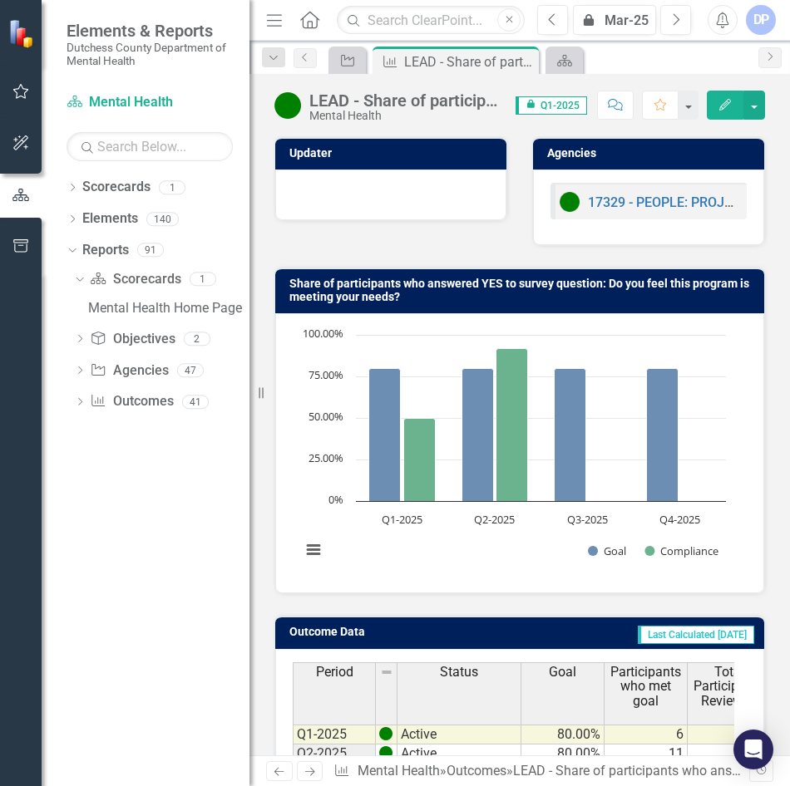
click at [425, 102] on div "LEAD - Share of participants who answered YES to survey question: Do you feel t…" at bounding box center [404, 100] width 190 height 18
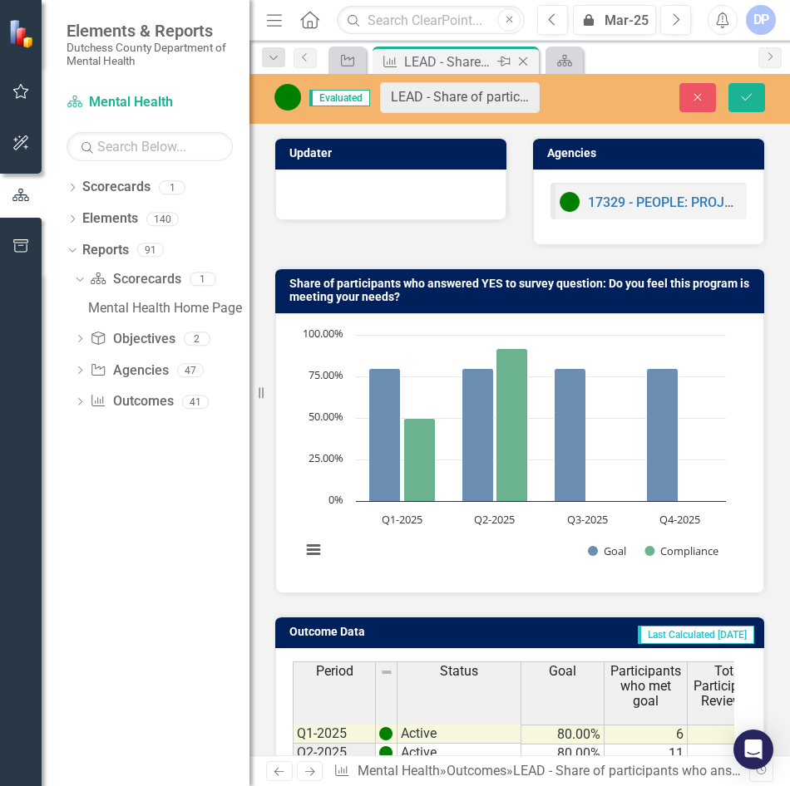
click at [524, 63] on icon at bounding box center [523, 61] width 9 height 9
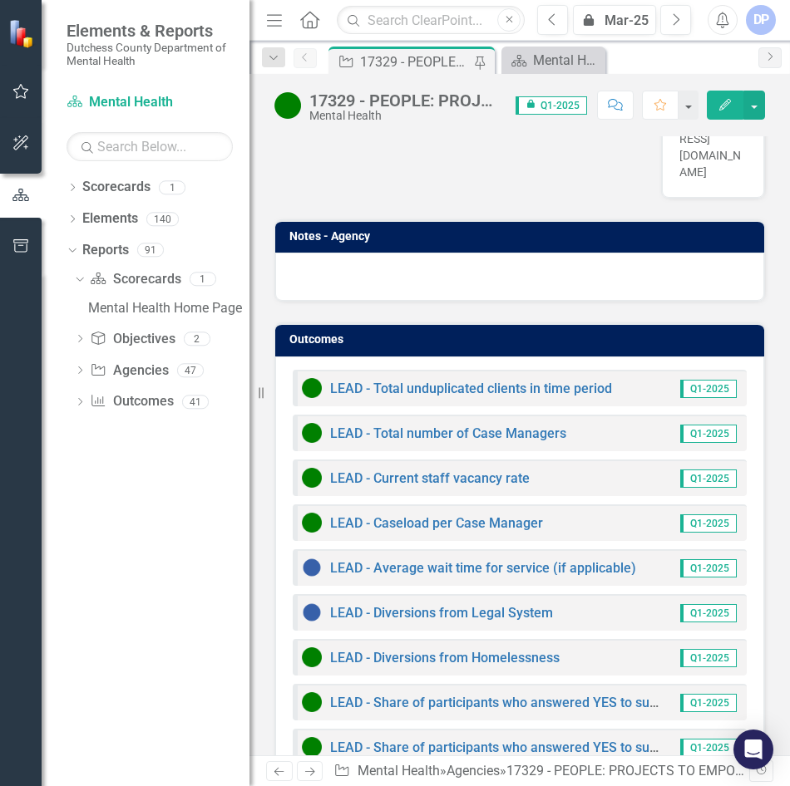
scroll to position [1972, 0]
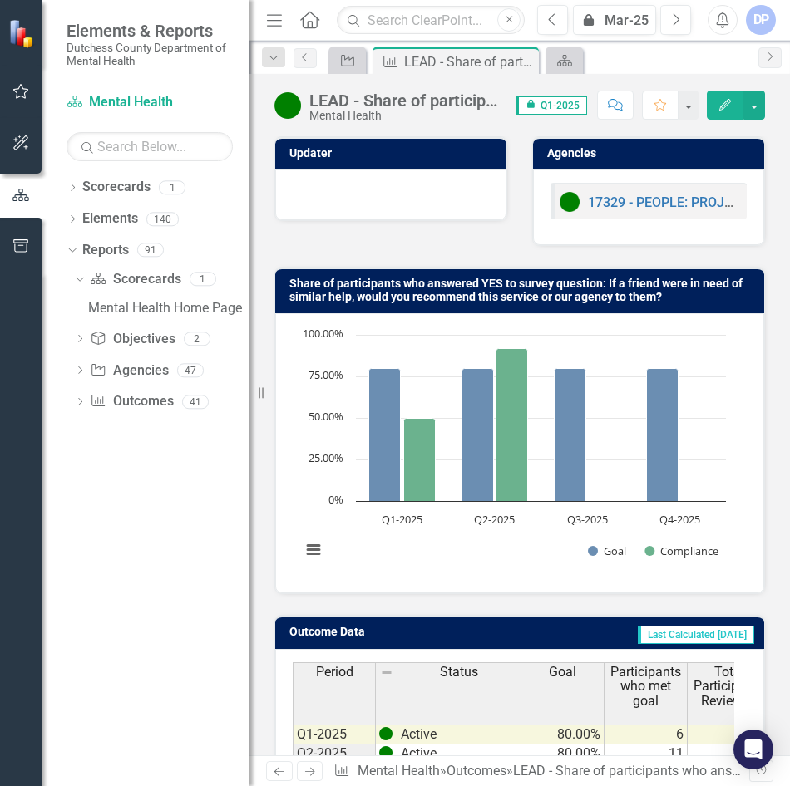
click at [449, 95] on div "LEAD - Share of participants who answered YES to survey question: If a friend w…" at bounding box center [404, 100] width 190 height 18
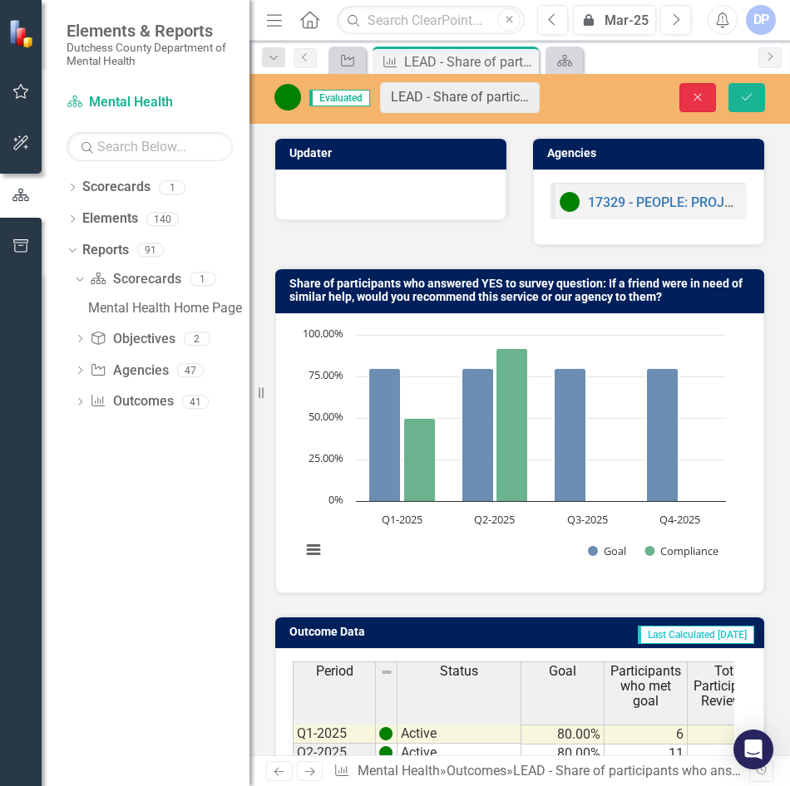
click at [692, 94] on icon "Close" at bounding box center [697, 97] width 15 height 12
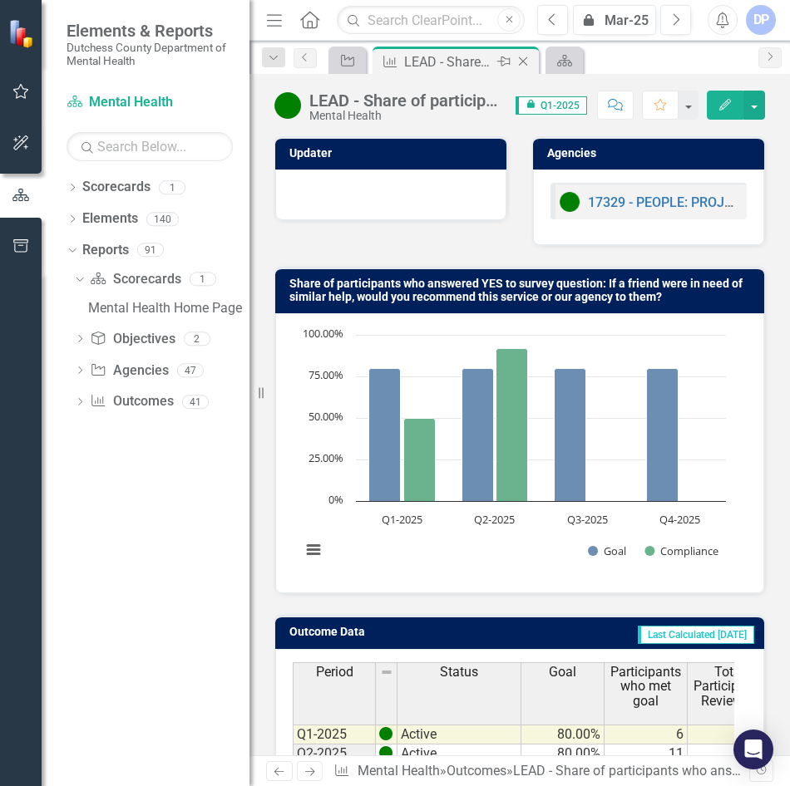
click at [529, 66] on icon "Close" at bounding box center [523, 61] width 17 height 13
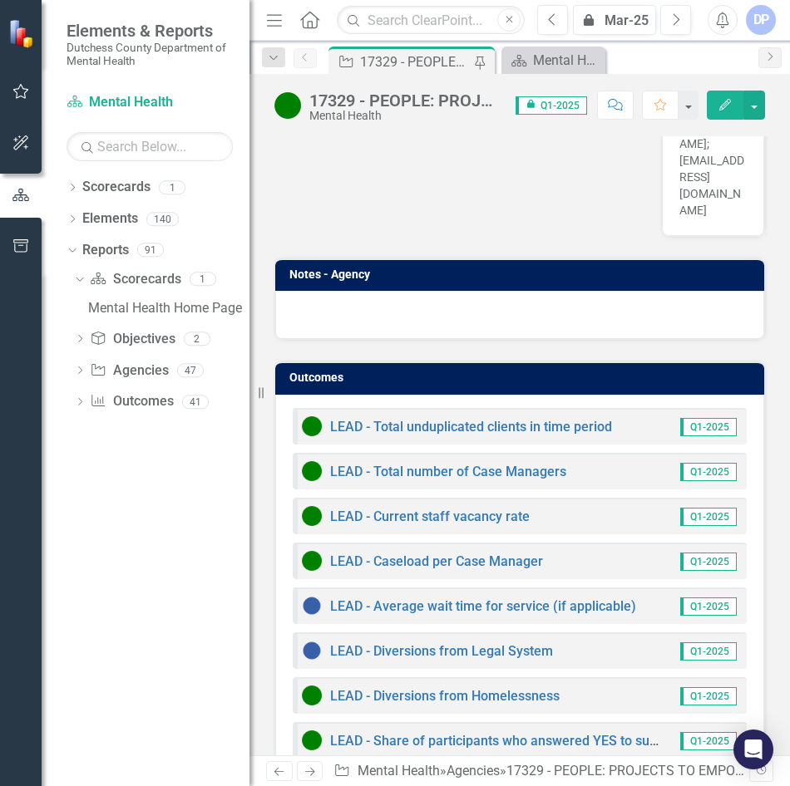
scroll to position [1972, 0]
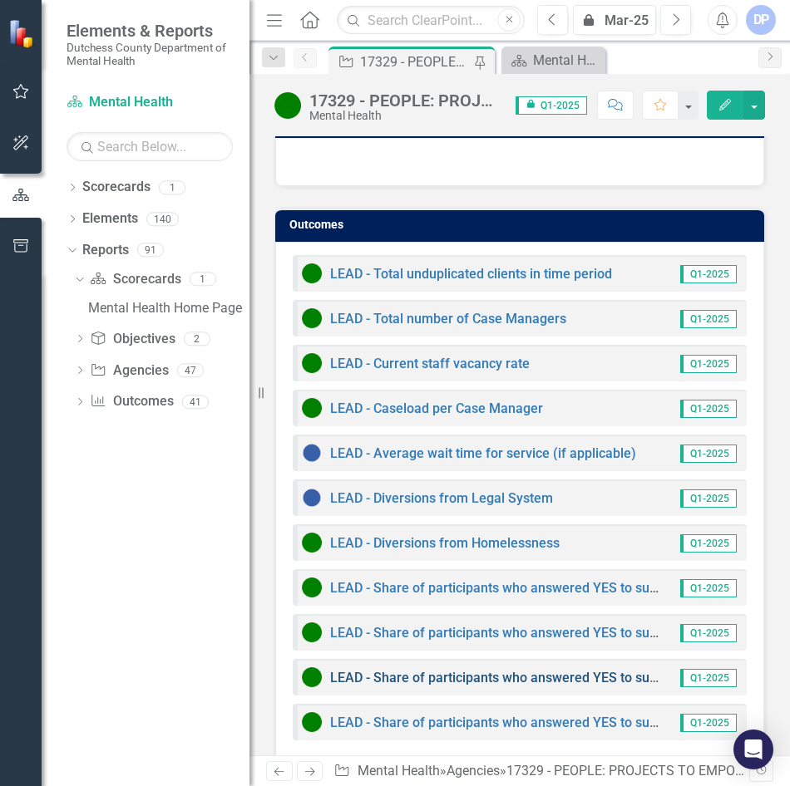
click at [531, 670] on link "LEAD - Share of participants who answered YES to survey question: Do you feel b…" at bounding box center [654, 678] width 648 height 16
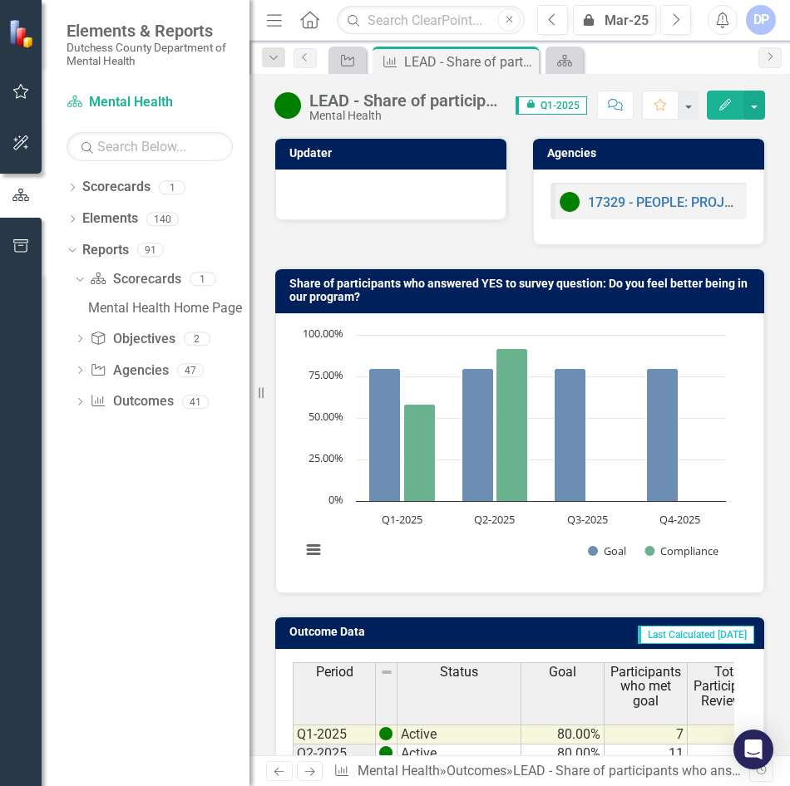
click at [440, 101] on div "LEAD - Share of participants who answered YES to survey question: Do you feel b…" at bounding box center [404, 100] width 190 height 18
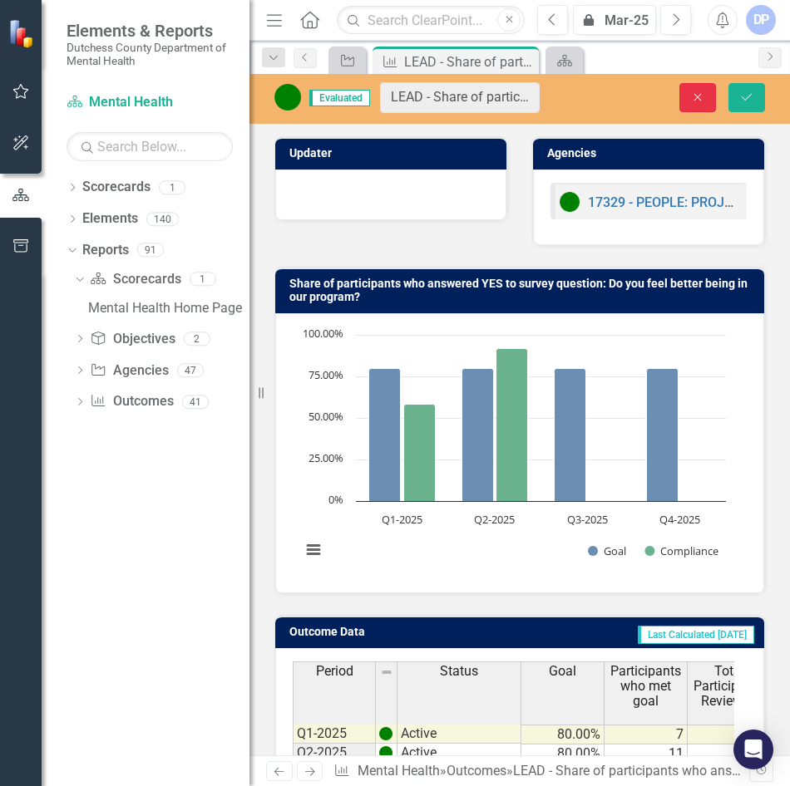
click at [691, 95] on icon "Close" at bounding box center [697, 97] width 15 height 12
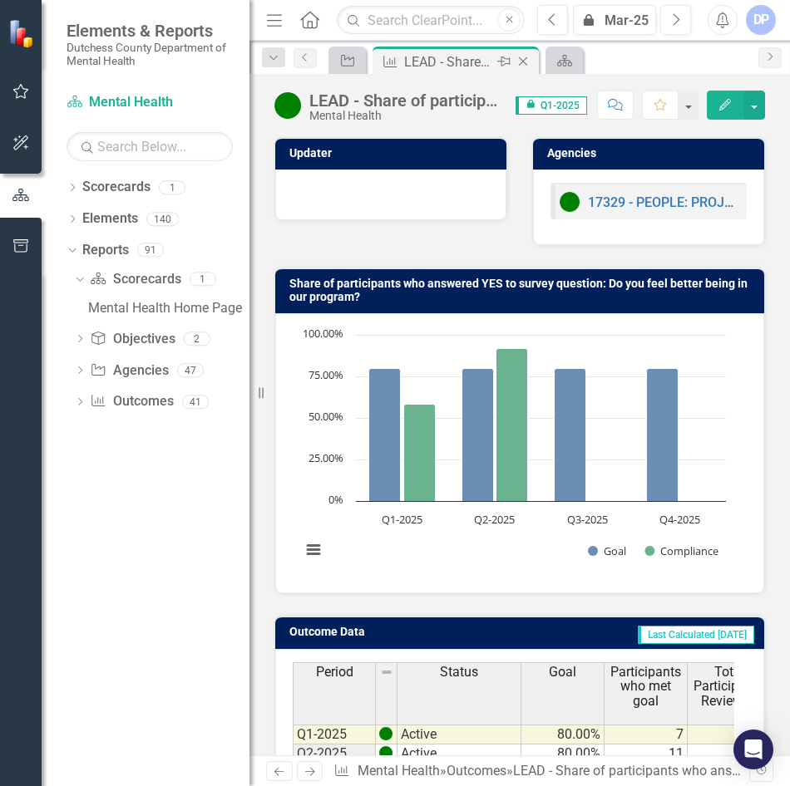
click at [529, 62] on icon "Close" at bounding box center [523, 61] width 17 height 13
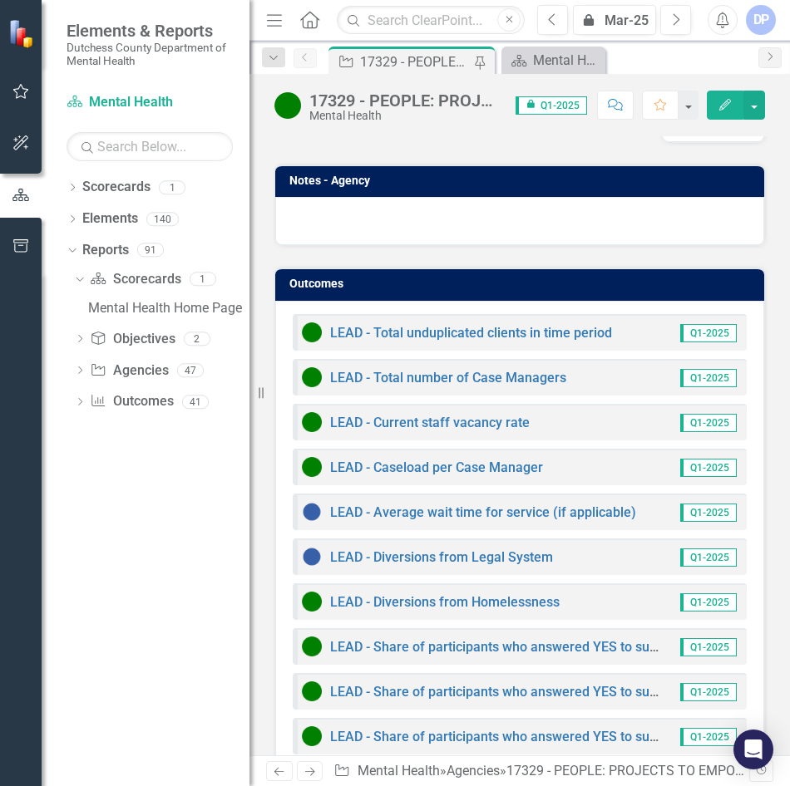
scroll to position [1972, 0]
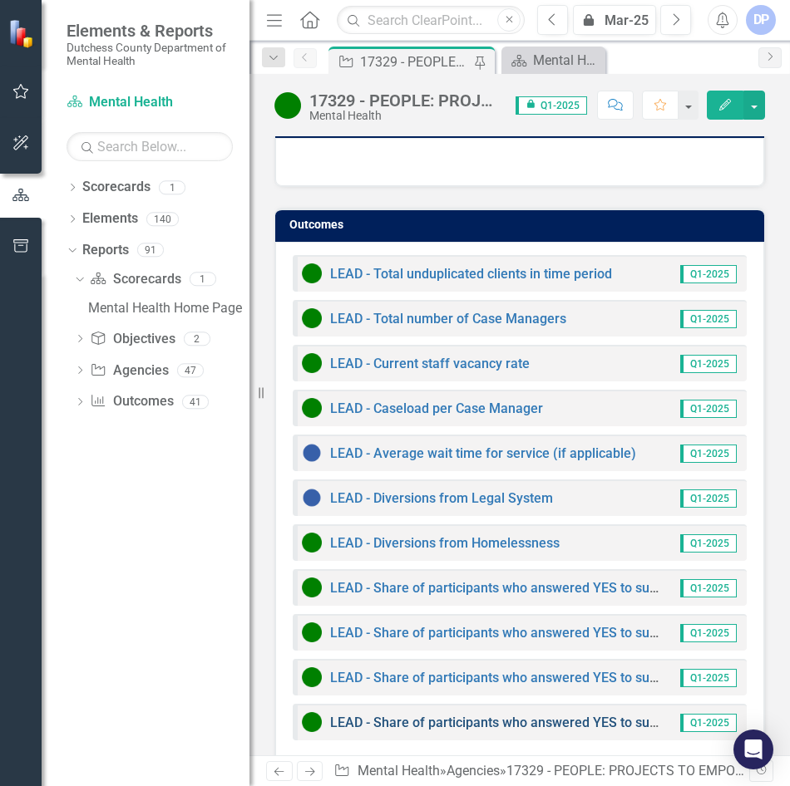
click at [594, 715] on link "LEAD - Share of participants who answered YES to survey question: Do you feel m…" at bounding box center [762, 723] width 865 height 16
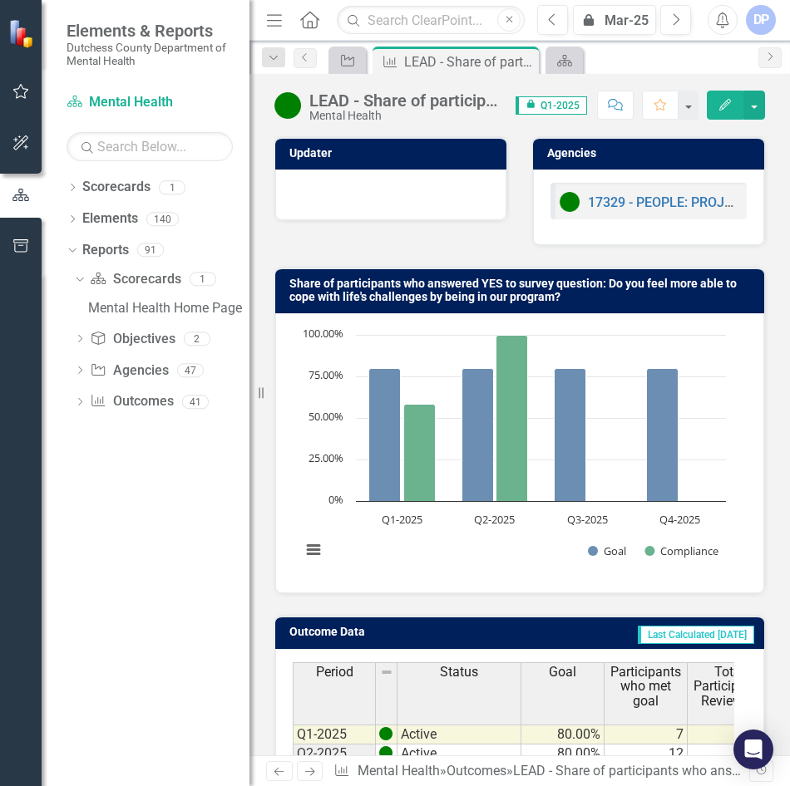
click at [442, 111] on div "Mental Health" at bounding box center [404, 116] width 190 height 12
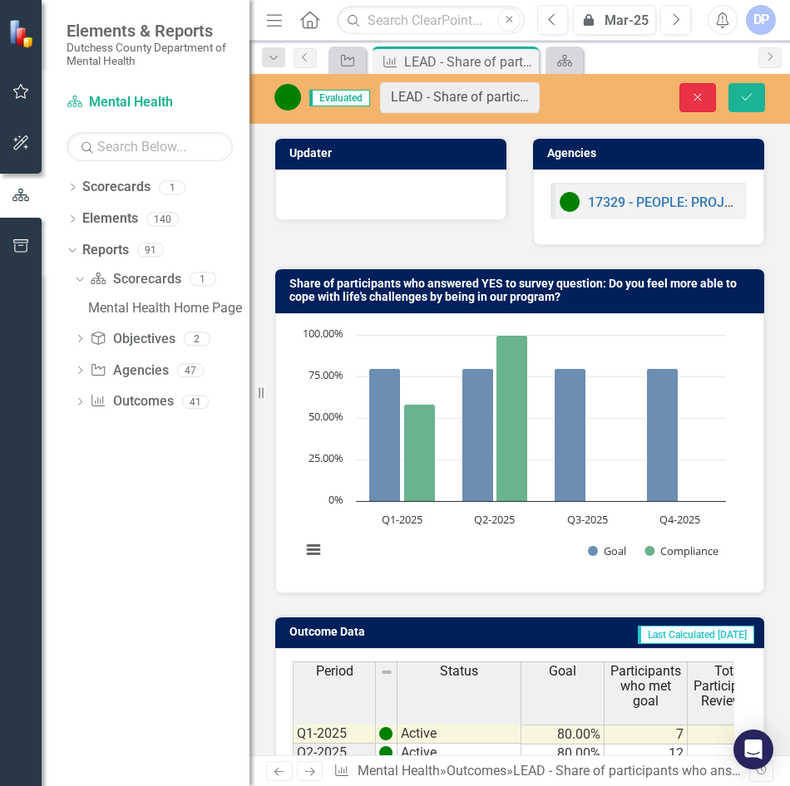
click at [694, 94] on icon "button" at bounding box center [697, 96] width 7 height 7
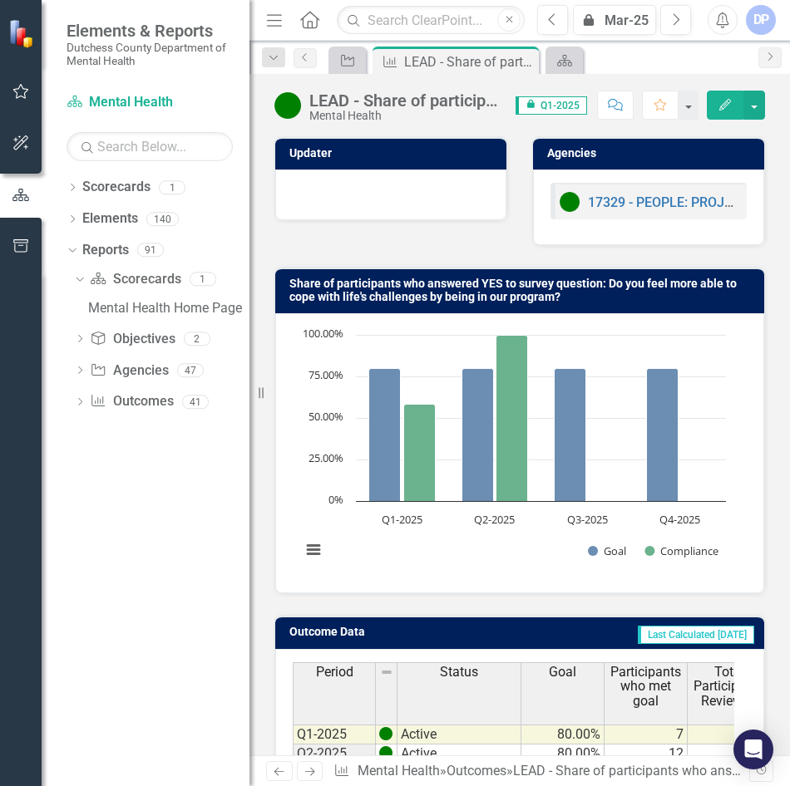
scroll to position [116, 0]
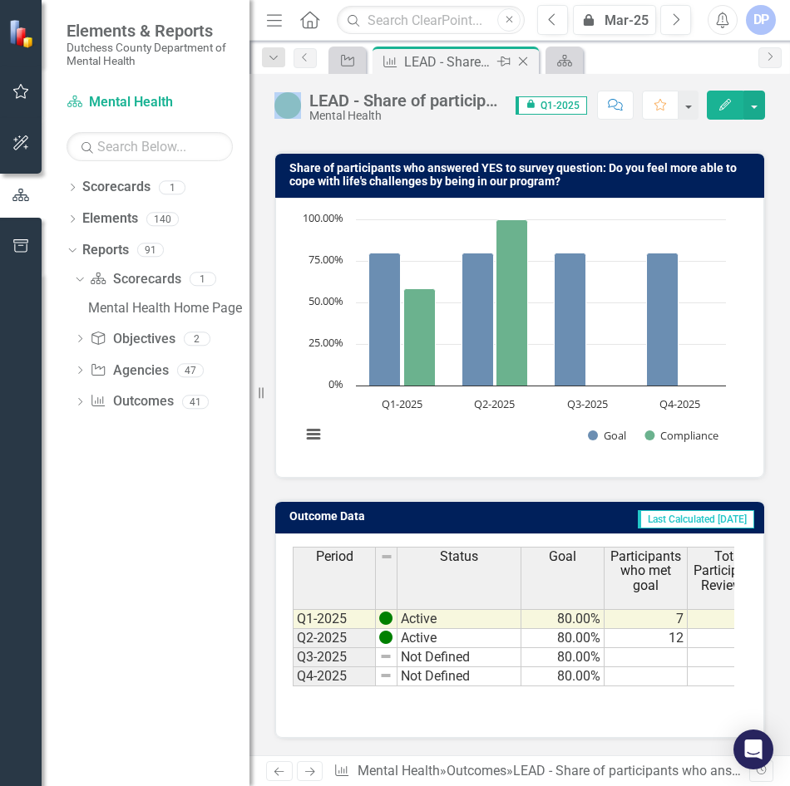
click at [521, 65] on icon "Close" at bounding box center [523, 61] width 17 height 13
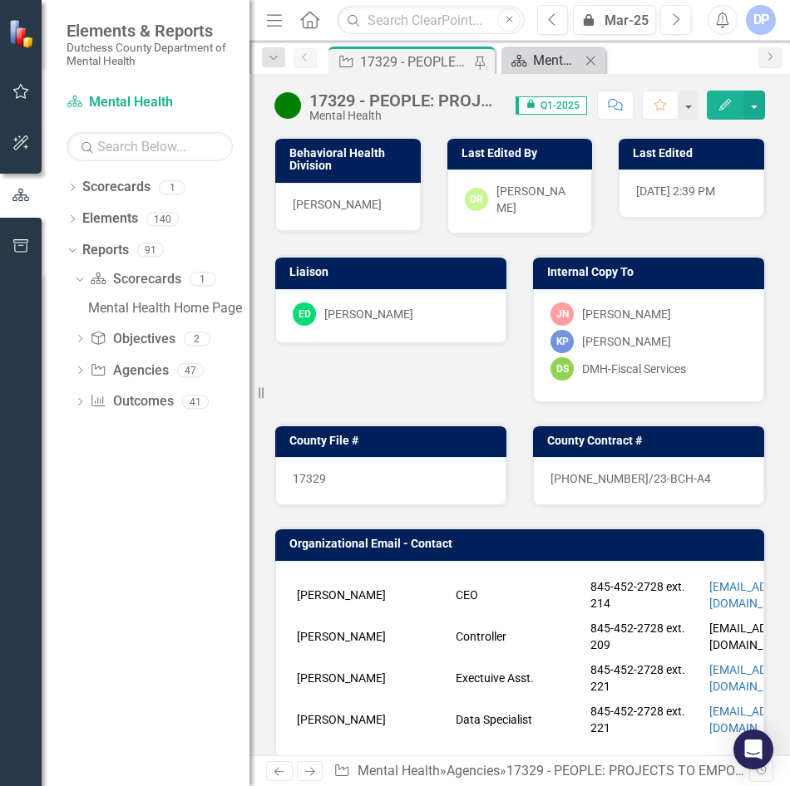
drag, startPoint x: 521, startPoint y: 65, endPoint x: 546, endPoint y: 55, distance: 26.9
click at [546, 55] on div "Mental Health Home Page" at bounding box center [556, 60] width 47 height 21
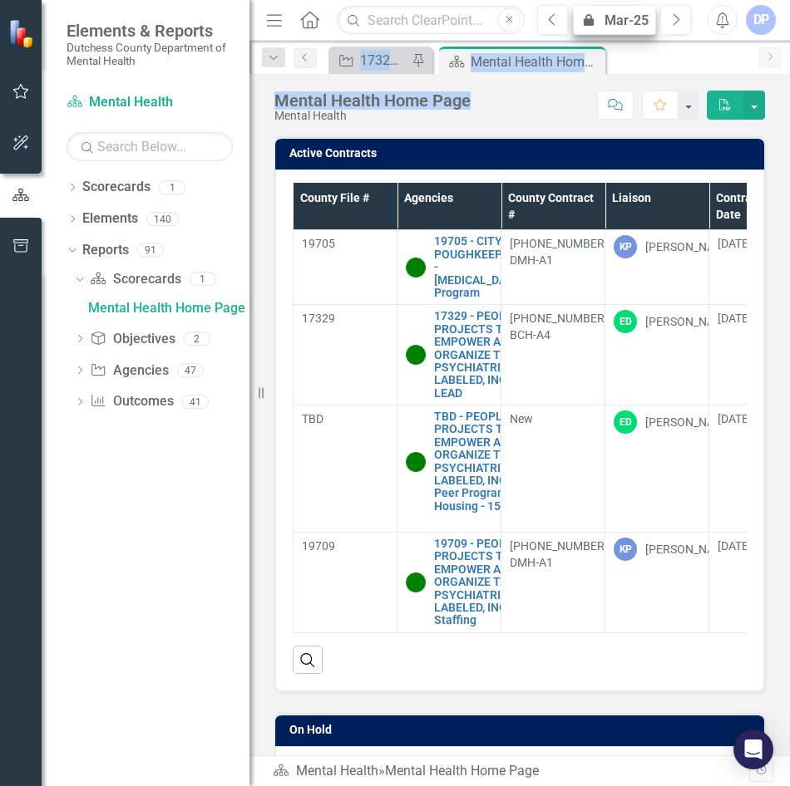
drag, startPoint x: 593, startPoint y: 54, endPoint x: 619, endPoint y: 12, distance: 50.0
click at [619, 12] on div "Menu Home Search Close Previous icon.lock Mar-25 Next Alerts DP User Edit Profi…" at bounding box center [519, 393] width 540 height 786
click at [451, 585] on link "19709 - PEOPLE PROJECTS TO EMPOWER AND ORGANIZE THE PSYCHIATRICALLY LABELED, IN…" at bounding box center [484, 583] width 101 height 90
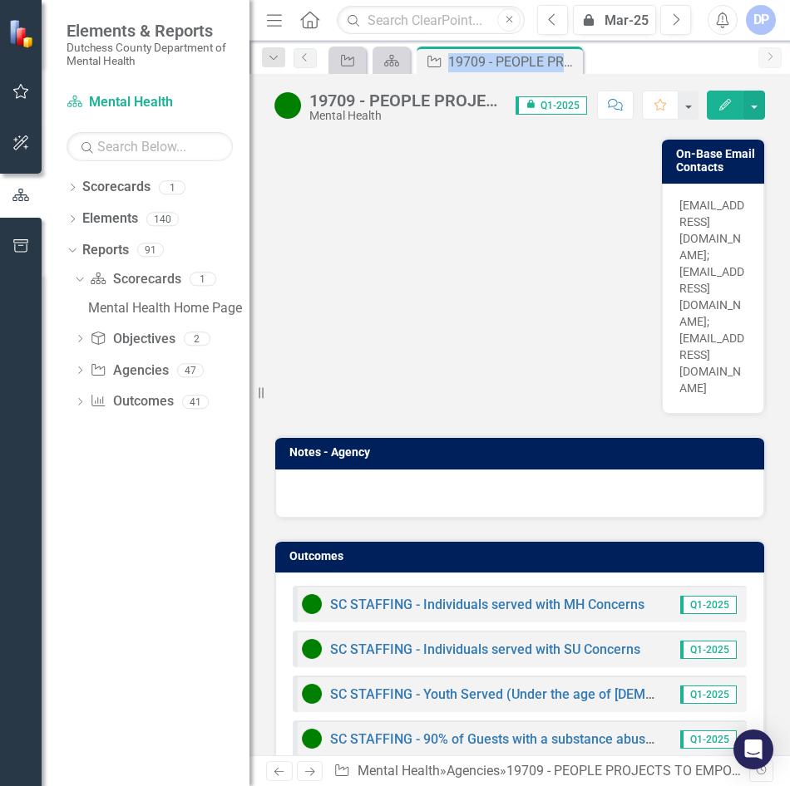
scroll to position [1855, 0]
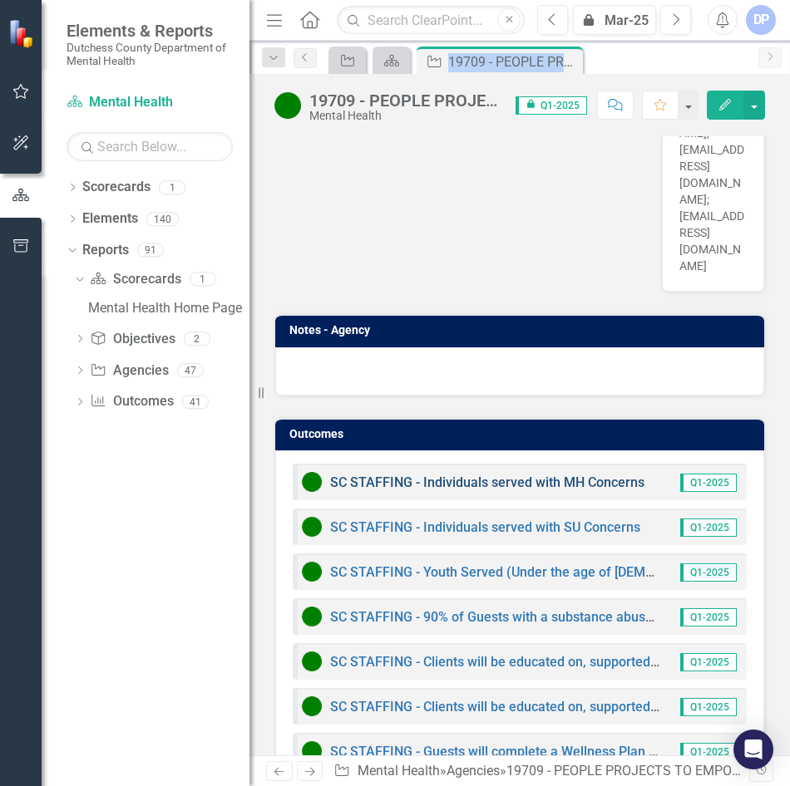
click at [507, 475] on link "SC STAFFING - Individuals served with MH Concerns" at bounding box center [487, 483] width 314 height 16
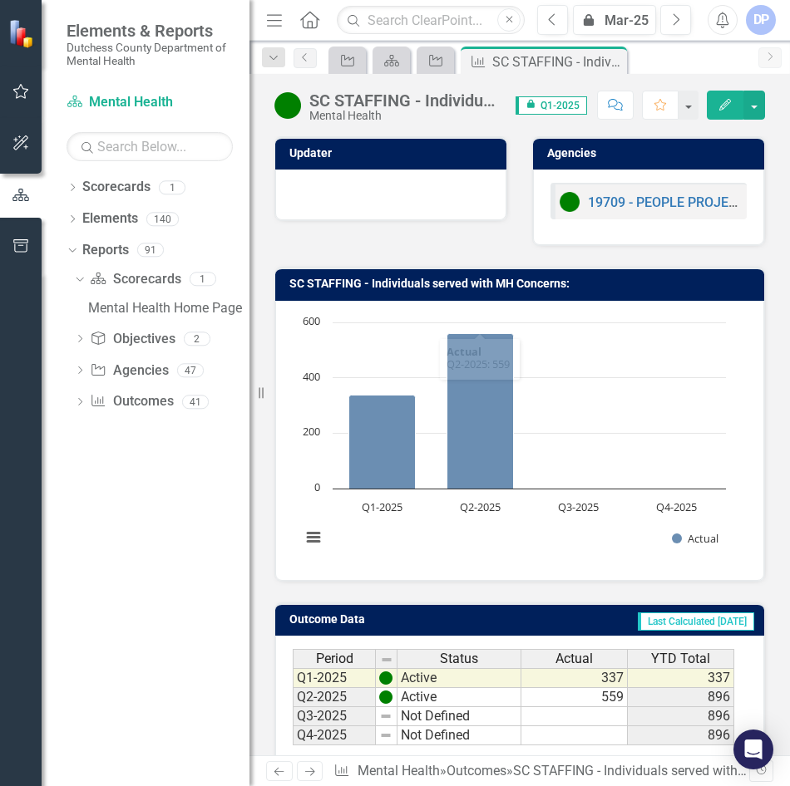
click at [406, 89] on div "SC STAFFING - Individuals served with MH Concerns Mental Health Score: 0.00 ico…" at bounding box center [519, 99] width 540 height 50
click at [405, 96] on div "SC STAFFING - Individuals served with MH Concerns" at bounding box center [404, 100] width 190 height 18
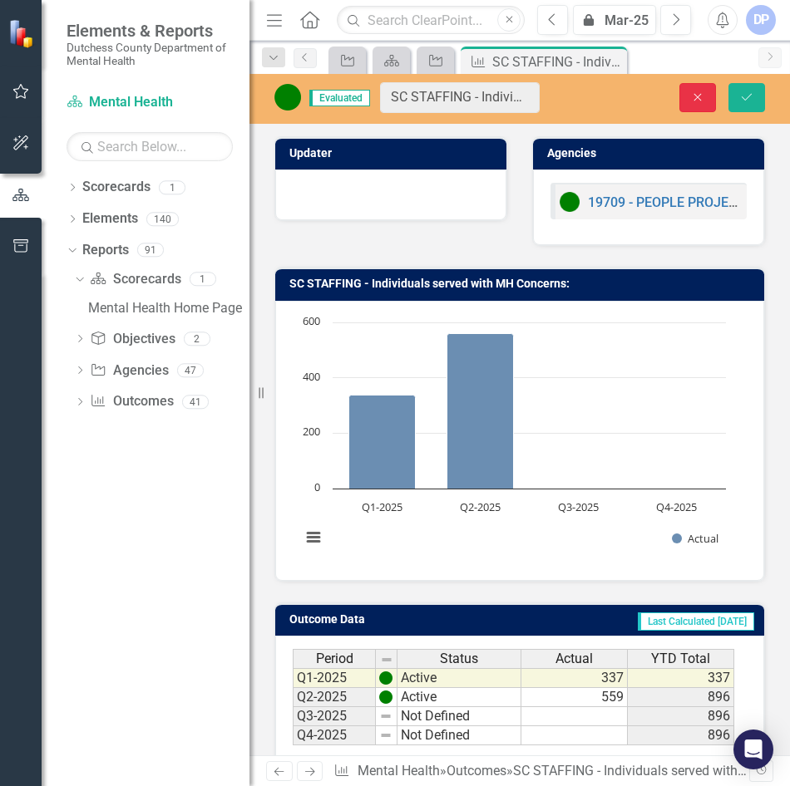
click at [686, 83] on button "Close" at bounding box center [697, 97] width 37 height 29
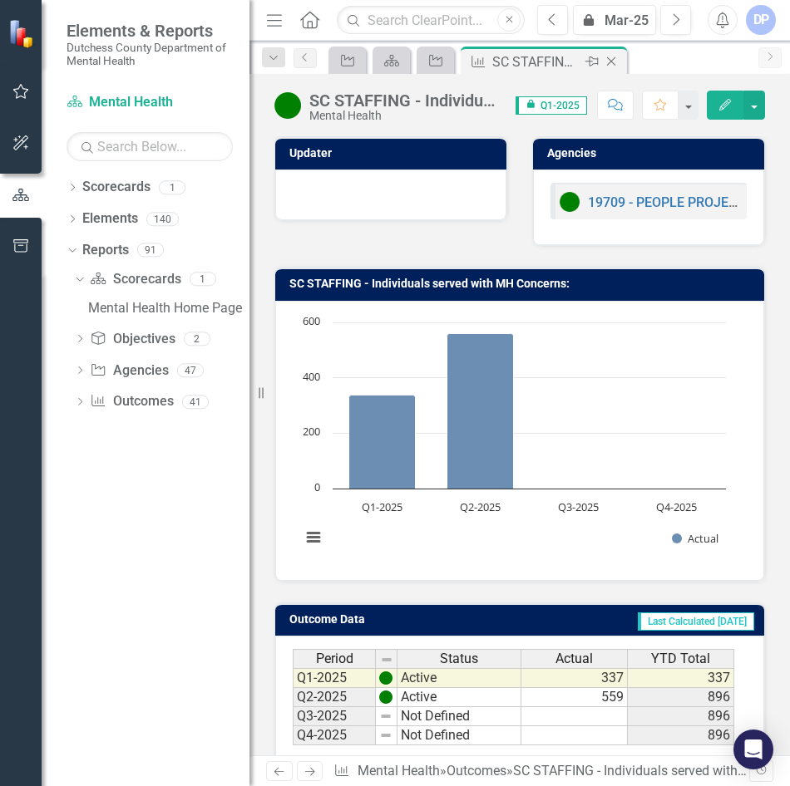
click at [612, 66] on icon "Close" at bounding box center [611, 61] width 17 height 13
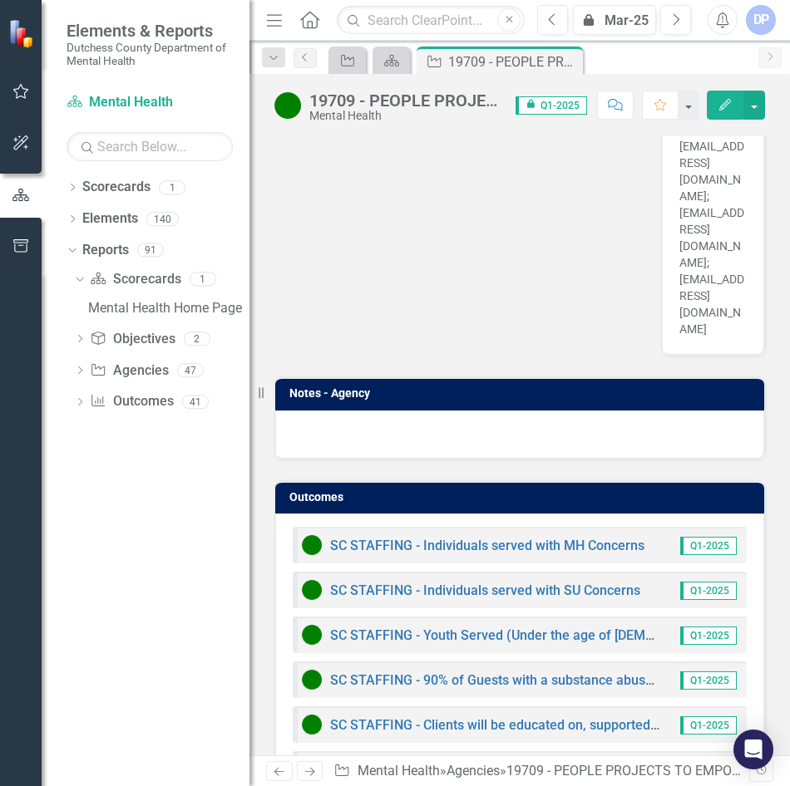
scroll to position [1855, 0]
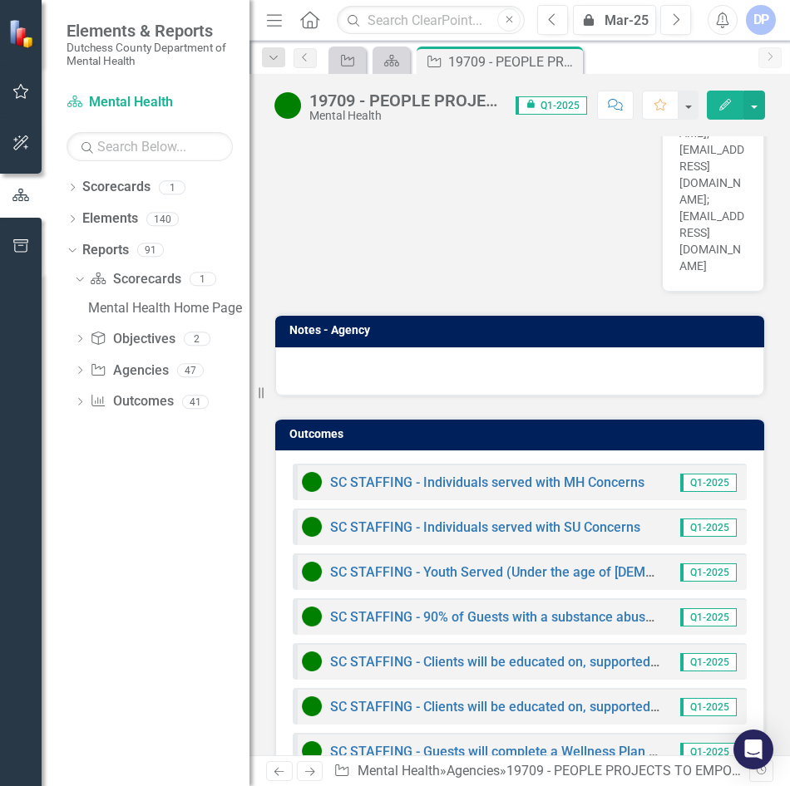
click at [476, 509] on div "SC STAFFING - Individuals served with SU Concerns Q1-2025" at bounding box center [520, 527] width 454 height 37
click at [468, 517] on div "SC STAFFING - Individuals served with SU Concerns" at bounding box center [471, 527] width 338 height 20
click at [480, 520] on link "SC STAFFING - Individuals served with SU Concerns" at bounding box center [485, 528] width 310 height 16
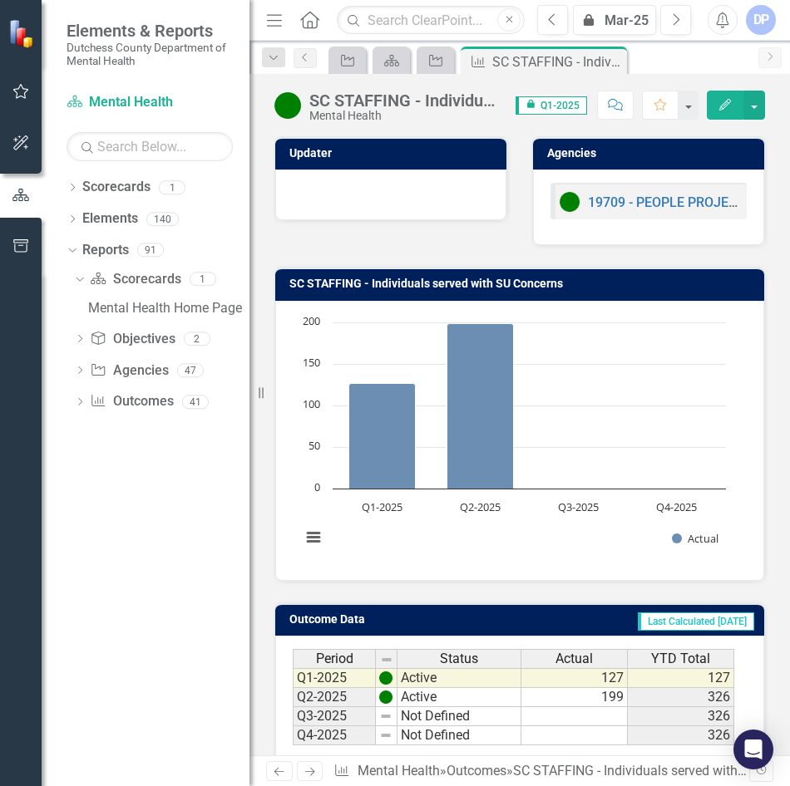
click at [434, 106] on div "SC STAFFING - Individuals served with SU Concerns" at bounding box center [404, 100] width 190 height 18
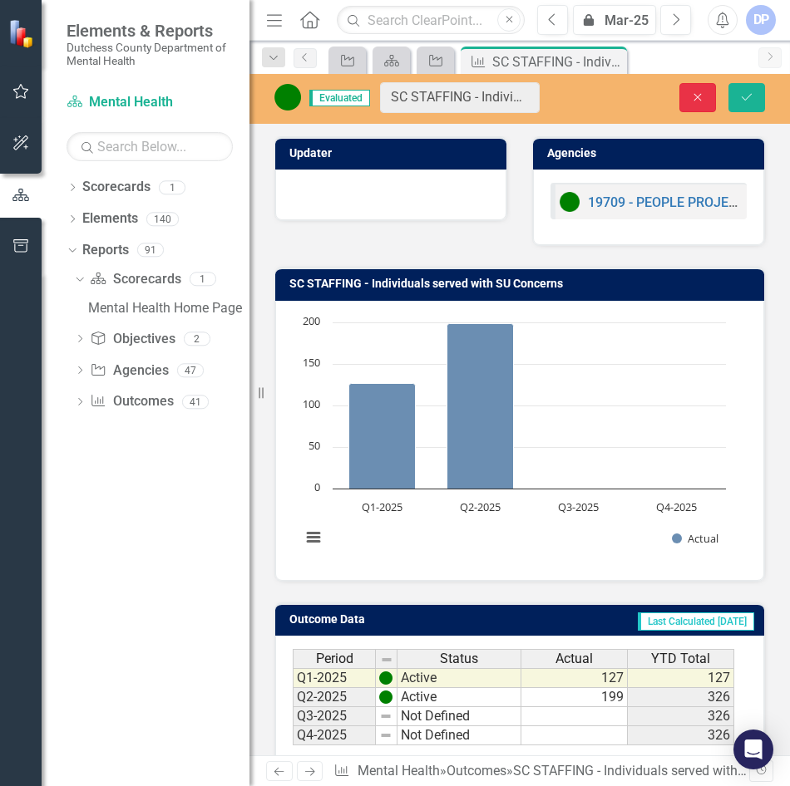
click at [687, 106] on button "Close" at bounding box center [697, 97] width 37 height 29
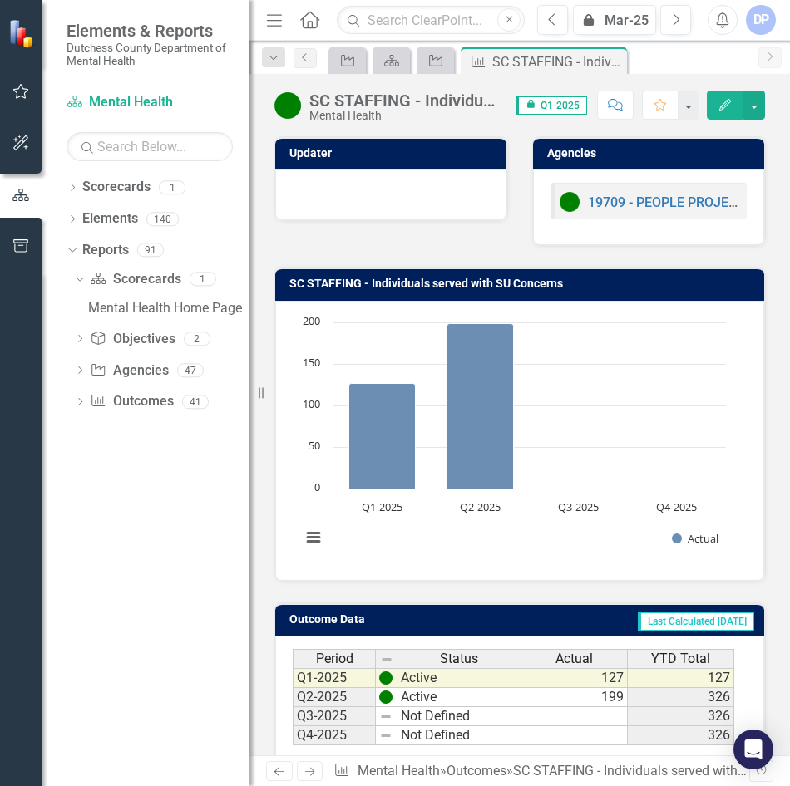
click at [431, 101] on div "SC STAFFING - Individuals served with SU Concerns" at bounding box center [404, 100] width 190 height 18
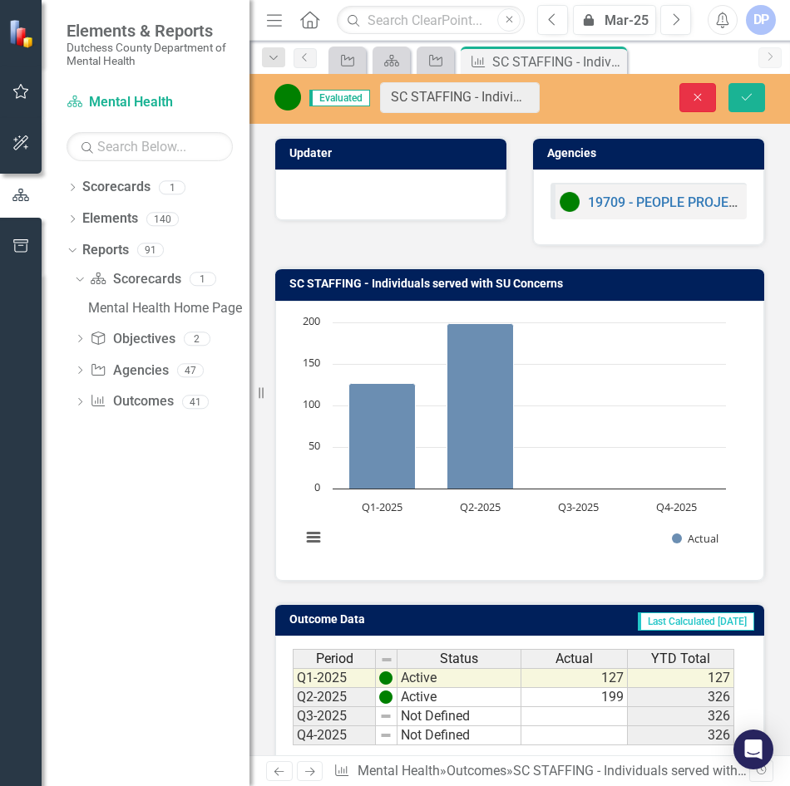
click at [704, 105] on button "Close" at bounding box center [697, 97] width 37 height 29
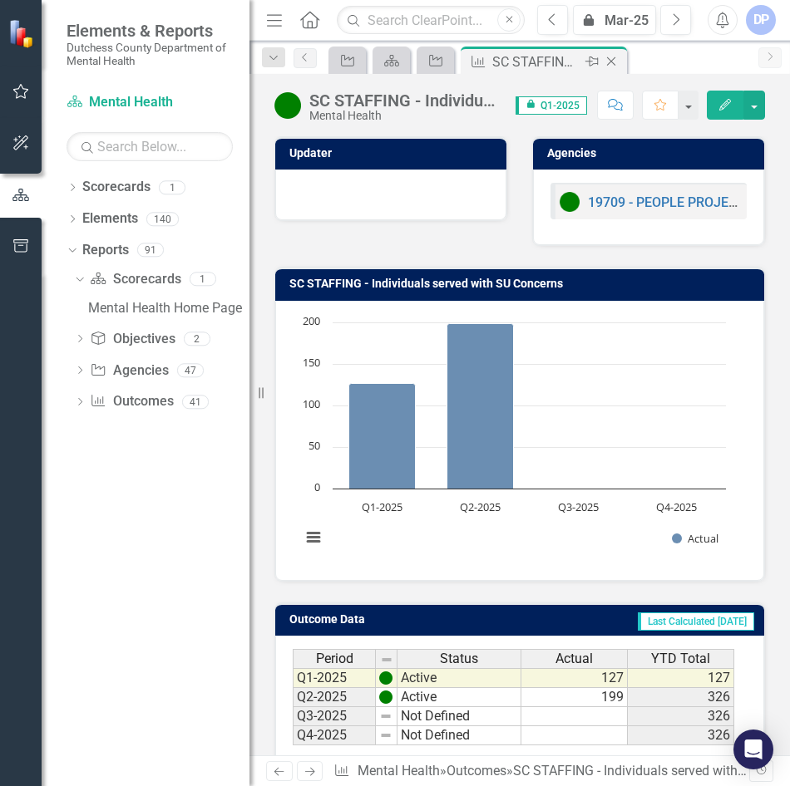
click at [618, 64] on icon "Close" at bounding box center [611, 61] width 17 height 13
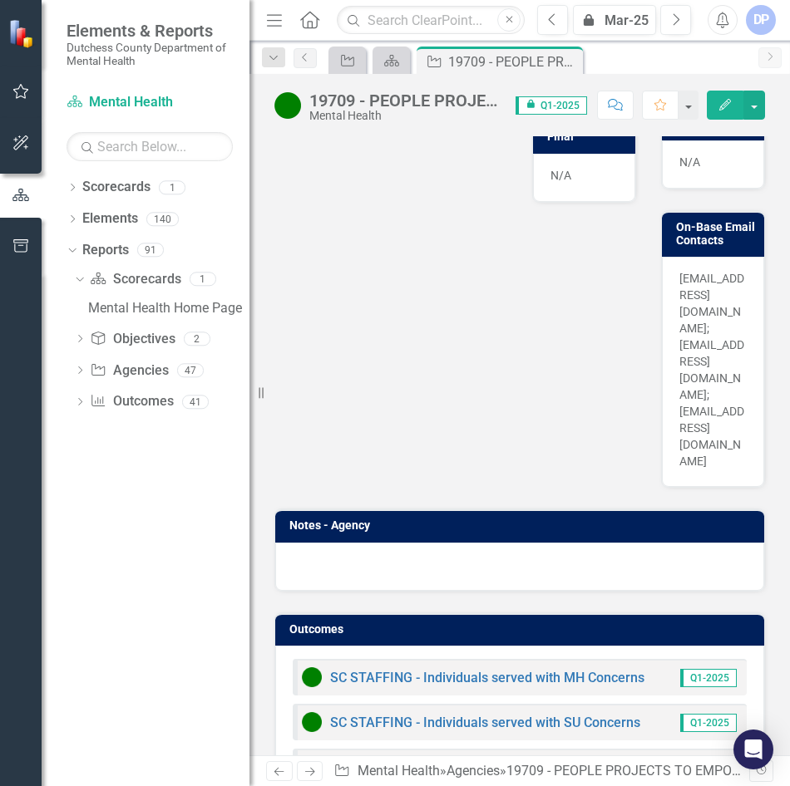
scroll to position [1855, 0]
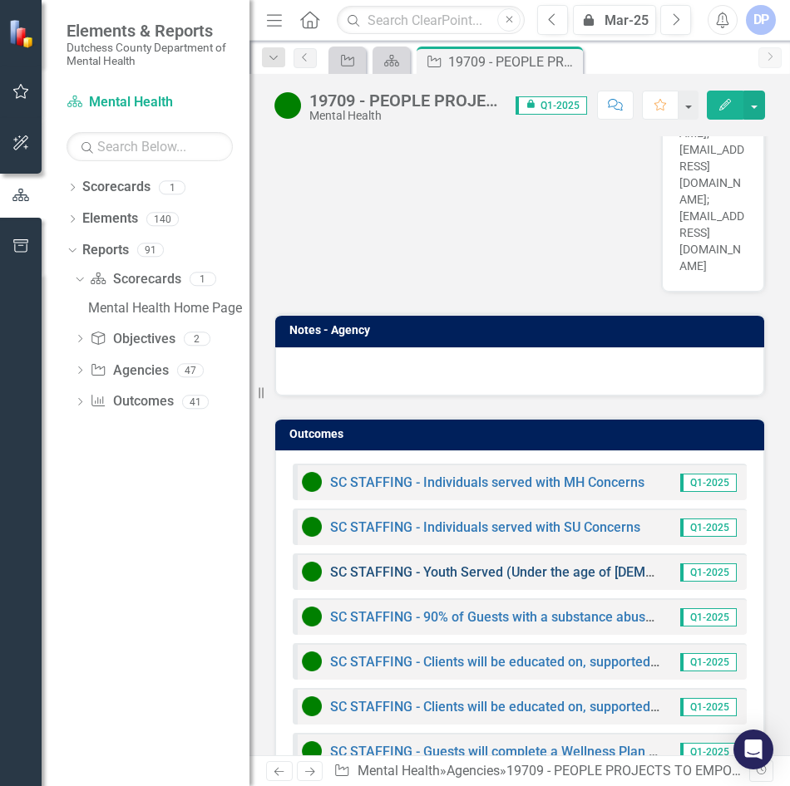
click at [477, 564] on link "SC STAFFING - Youth Served (Under the age of [DEMOGRAPHIC_DATA])" at bounding box center [544, 572] width 428 height 16
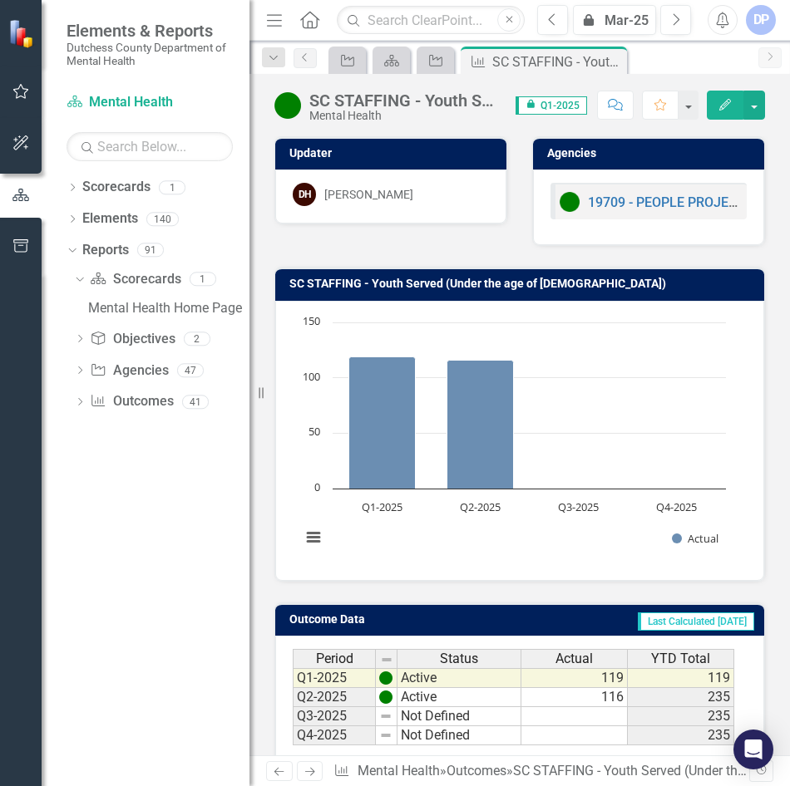
click at [421, 99] on div "SC STAFFING - Youth Served (Under the age of [DEMOGRAPHIC_DATA])" at bounding box center [404, 100] width 190 height 18
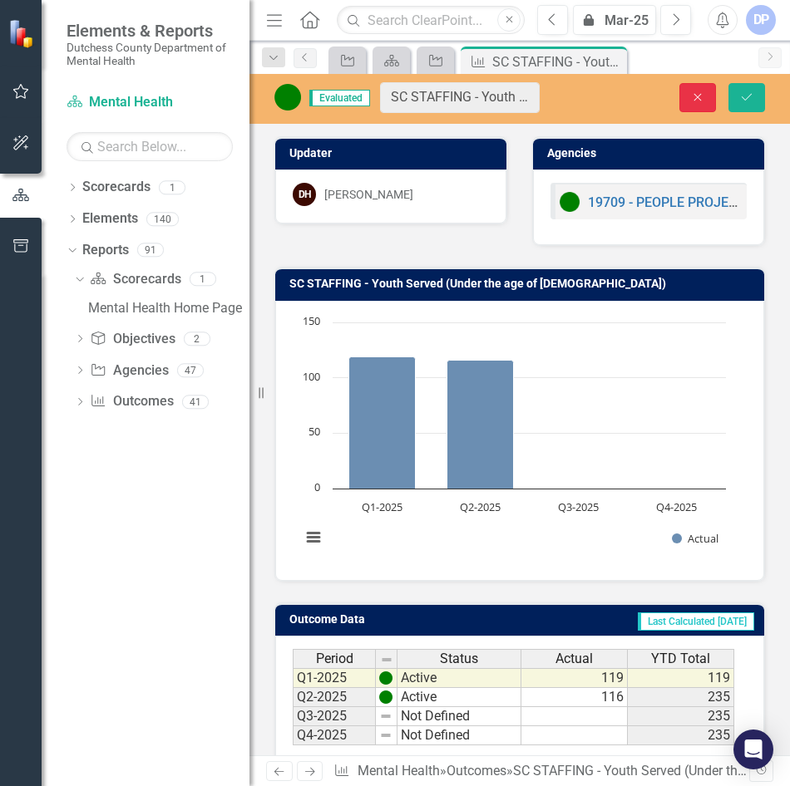
click at [694, 94] on icon "button" at bounding box center [697, 96] width 7 height 7
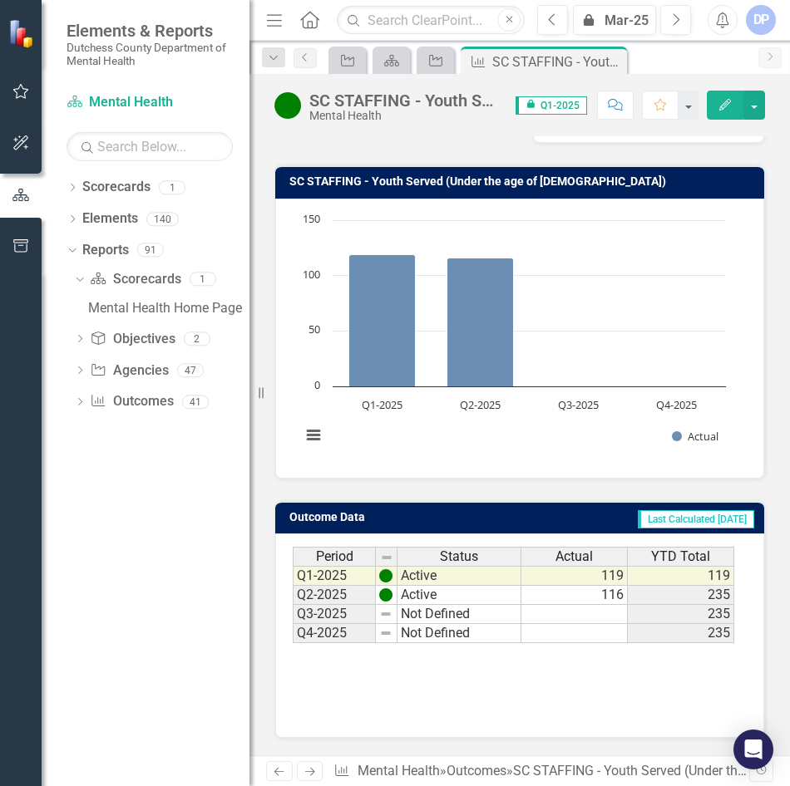
scroll to position [37, 0]
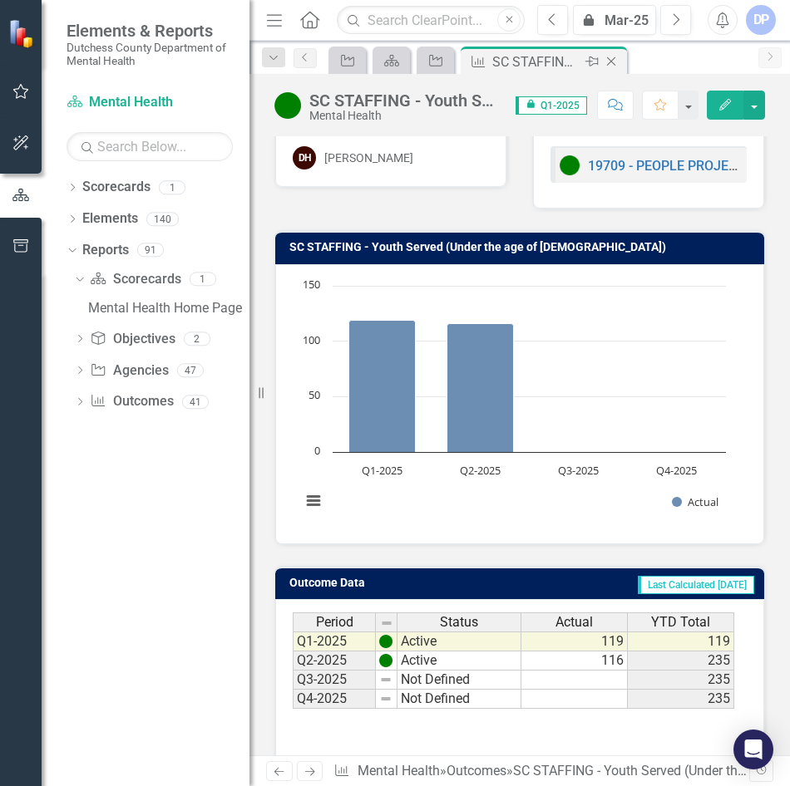
click at [614, 66] on icon "Close" at bounding box center [611, 61] width 17 height 13
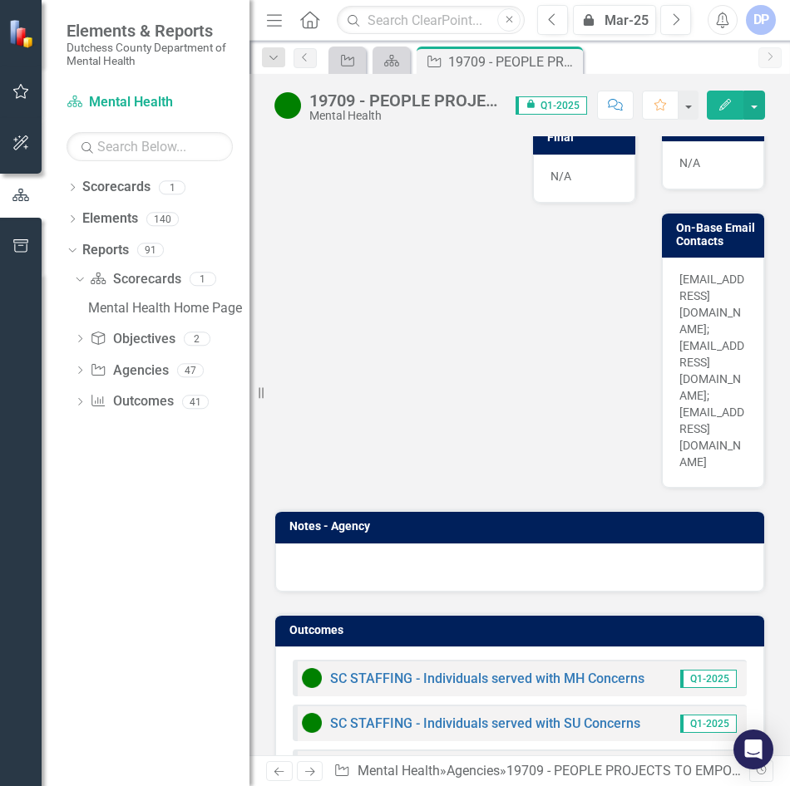
scroll to position [1855, 0]
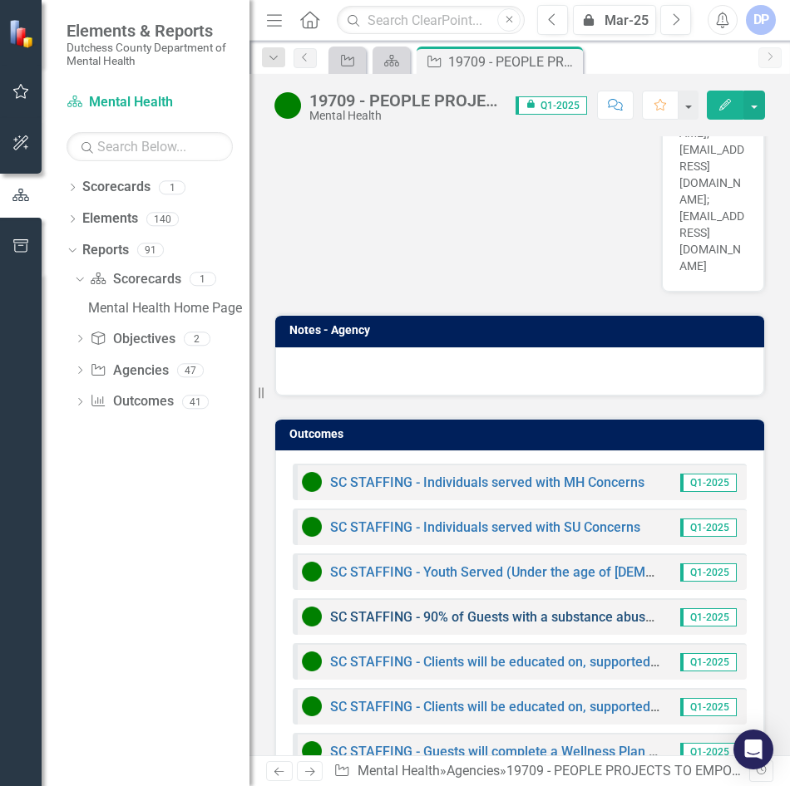
click at [534, 609] on link "SC STAFFING - 90% of Guests with a substance abuse concern will be educated on …" at bounding box center [756, 617] width 852 height 16
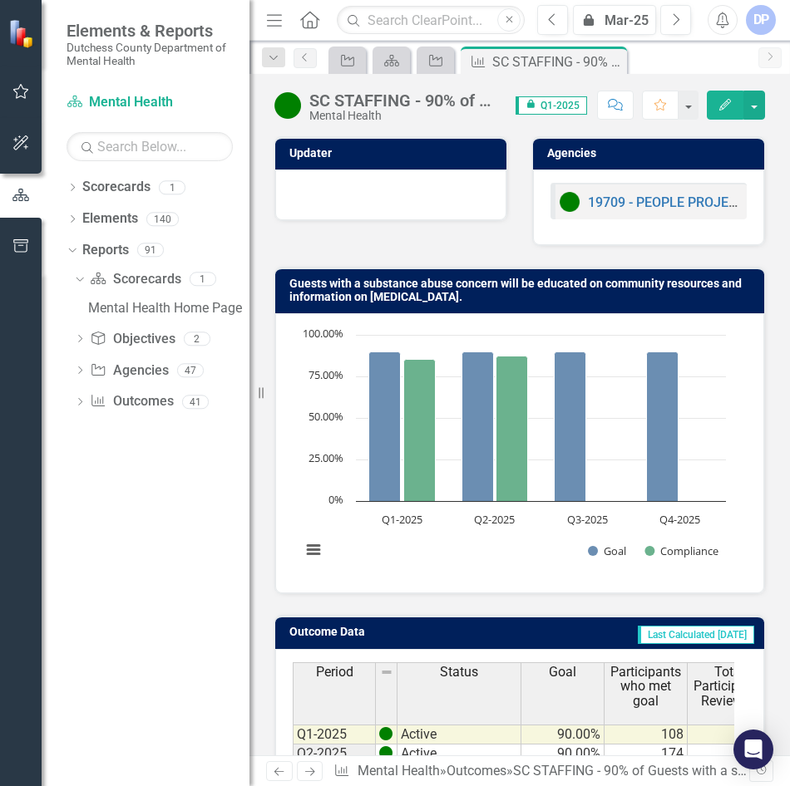
click at [425, 100] on div "SC STAFFING - 90% of Guests with a substance abuse concern will be educated on …" at bounding box center [404, 100] width 190 height 18
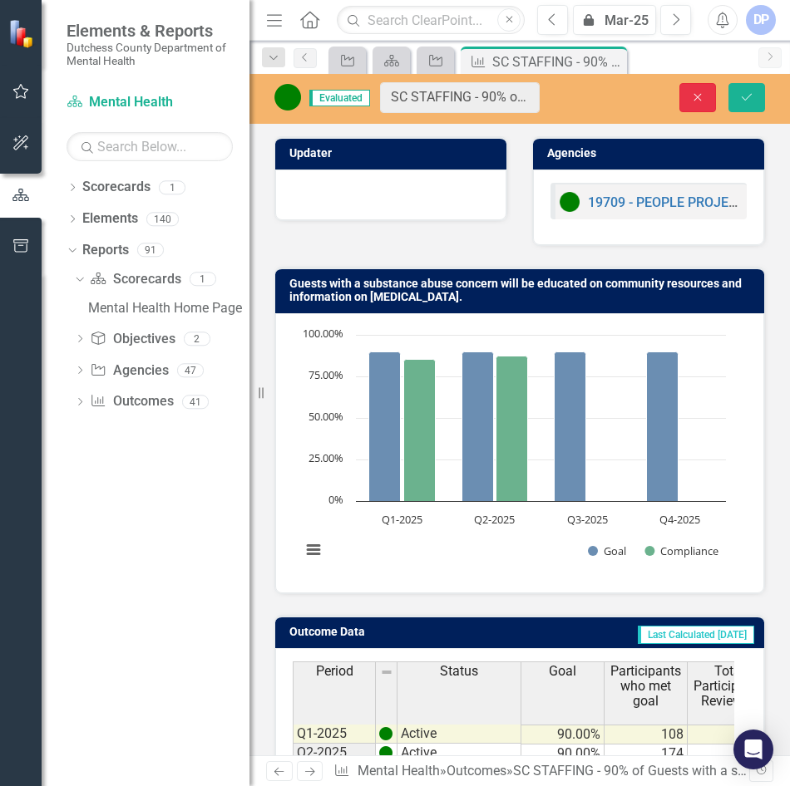
click at [695, 94] on icon "button" at bounding box center [697, 96] width 7 height 7
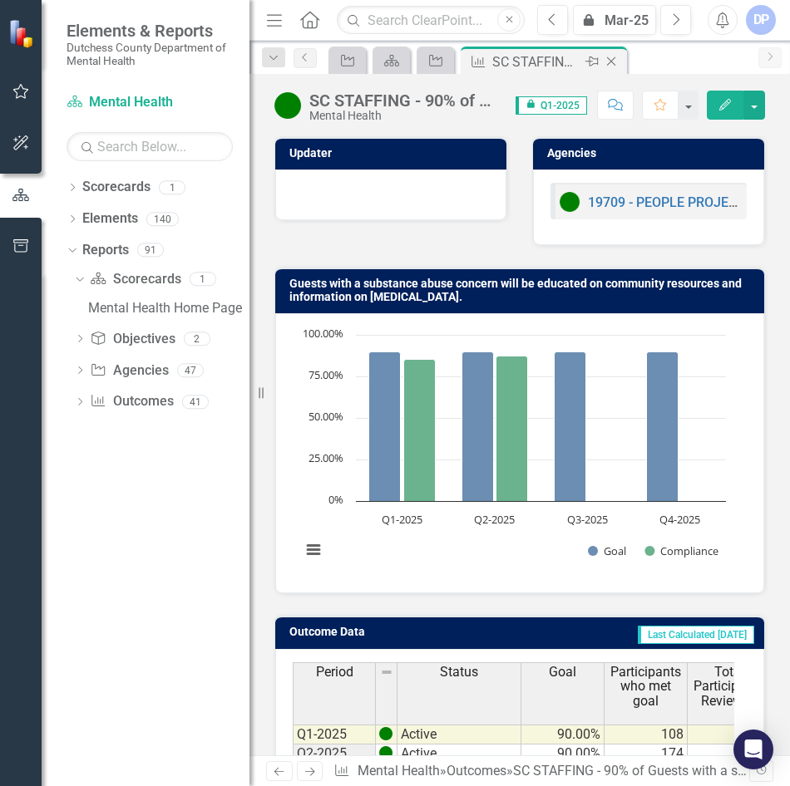
click at [613, 62] on icon "Close" at bounding box center [611, 61] width 17 height 13
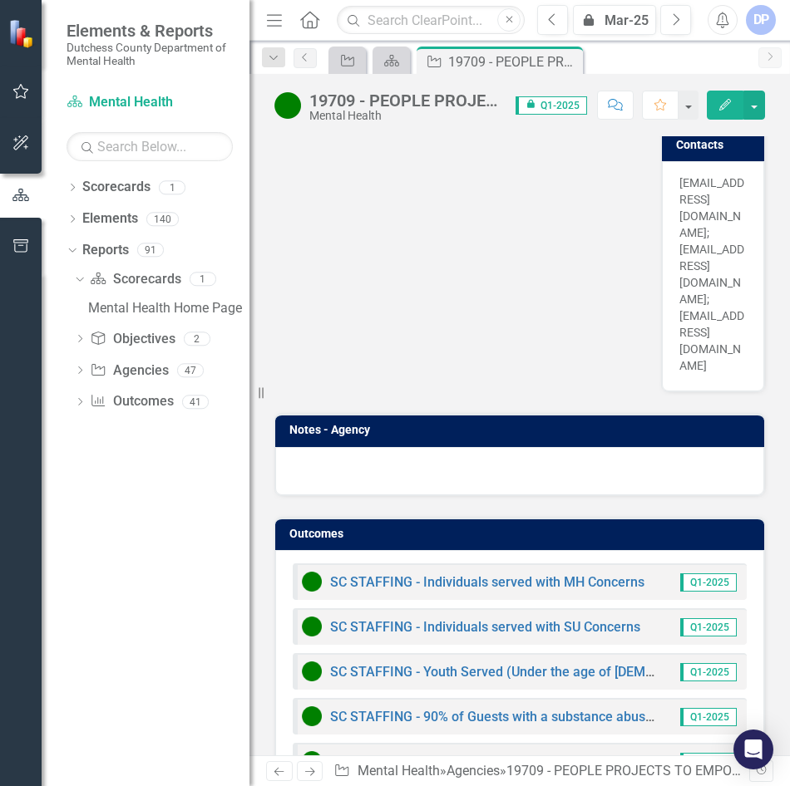
scroll to position [1855, 0]
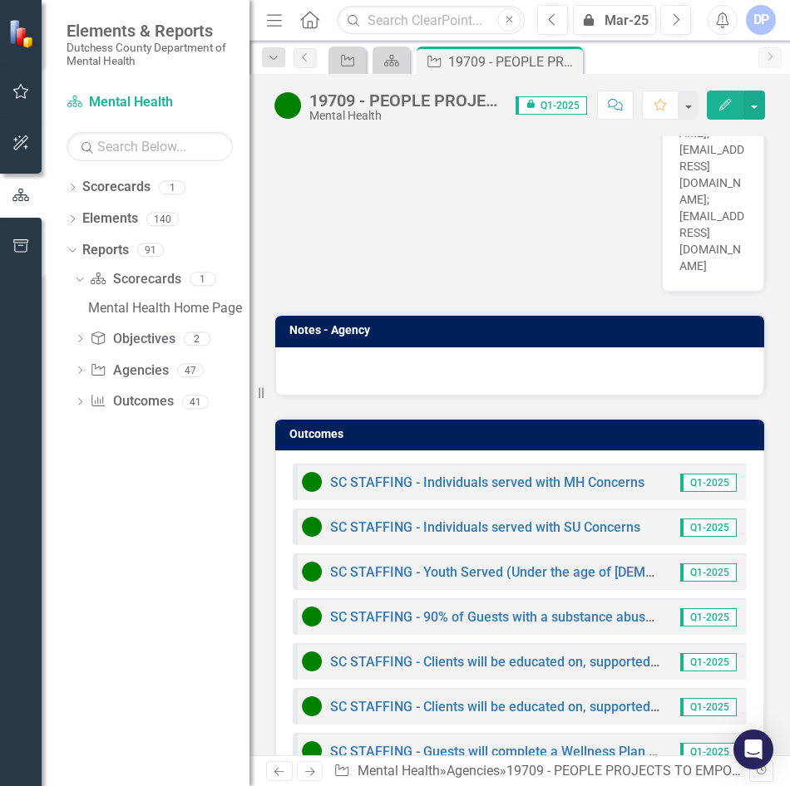
click at [534, 643] on div "SC STAFFING - Clients will be educated on, supported, and empowered to use alte…" at bounding box center [520, 661] width 454 height 37
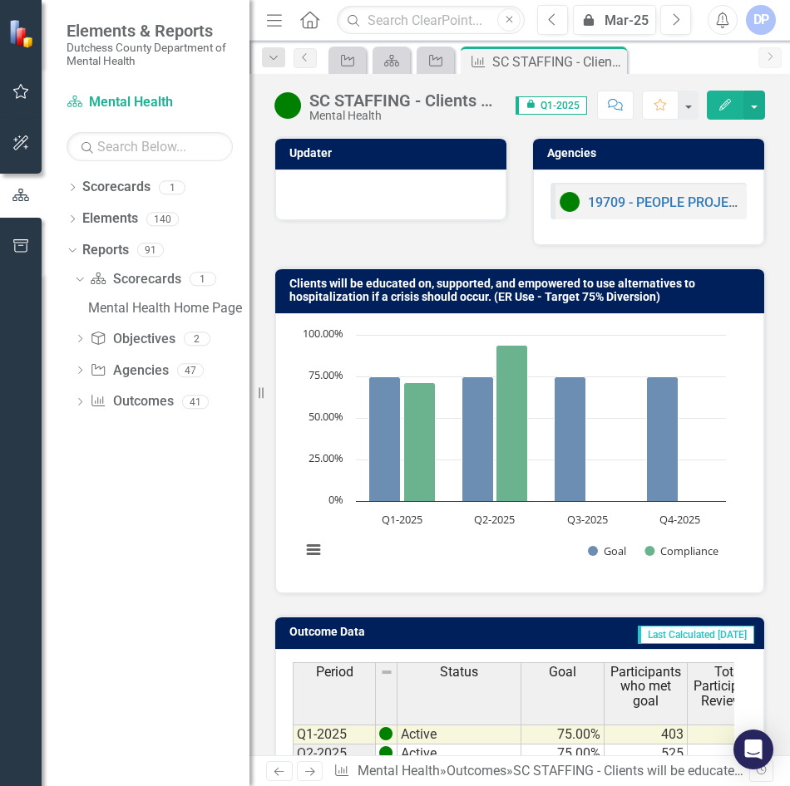
click at [414, 101] on div "SC STAFFING - Clients will be educated on, supported, and empowered to use alte…" at bounding box center [404, 100] width 190 height 18
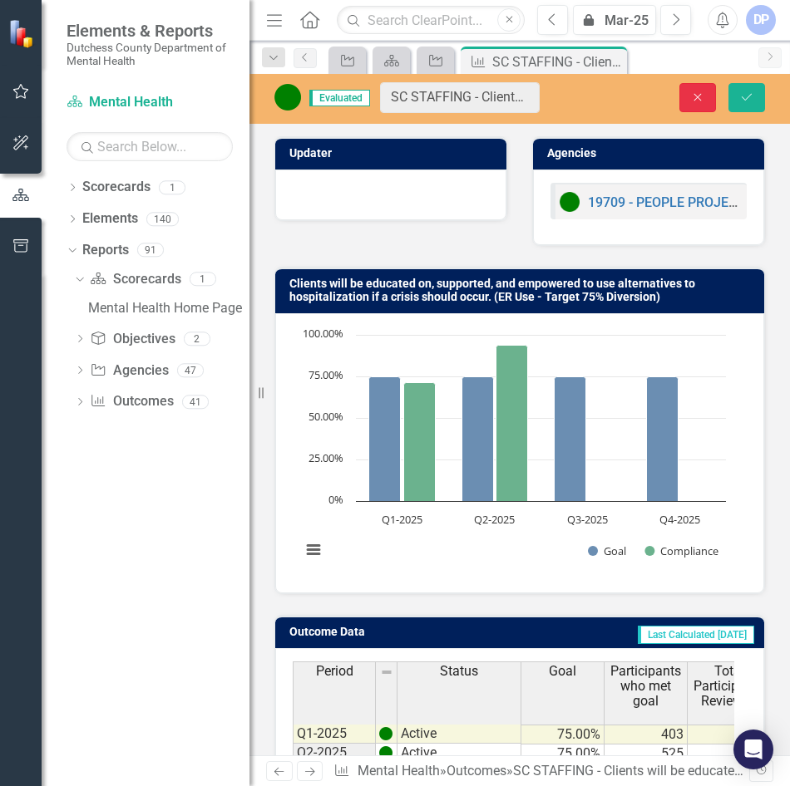
click at [700, 100] on icon "button" at bounding box center [697, 96] width 7 height 7
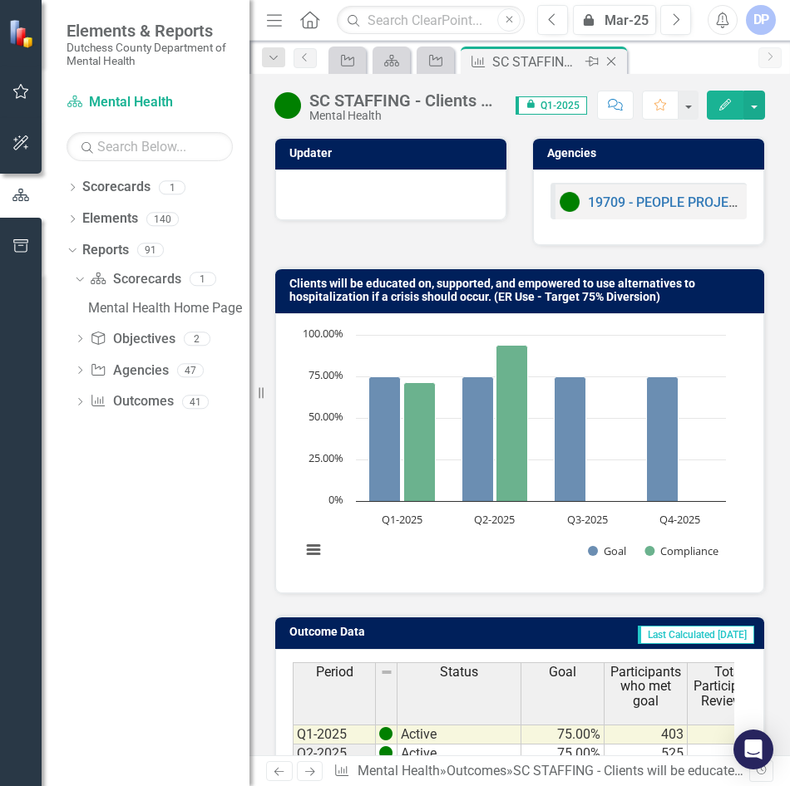
click at [611, 63] on icon "Close" at bounding box center [611, 61] width 17 height 13
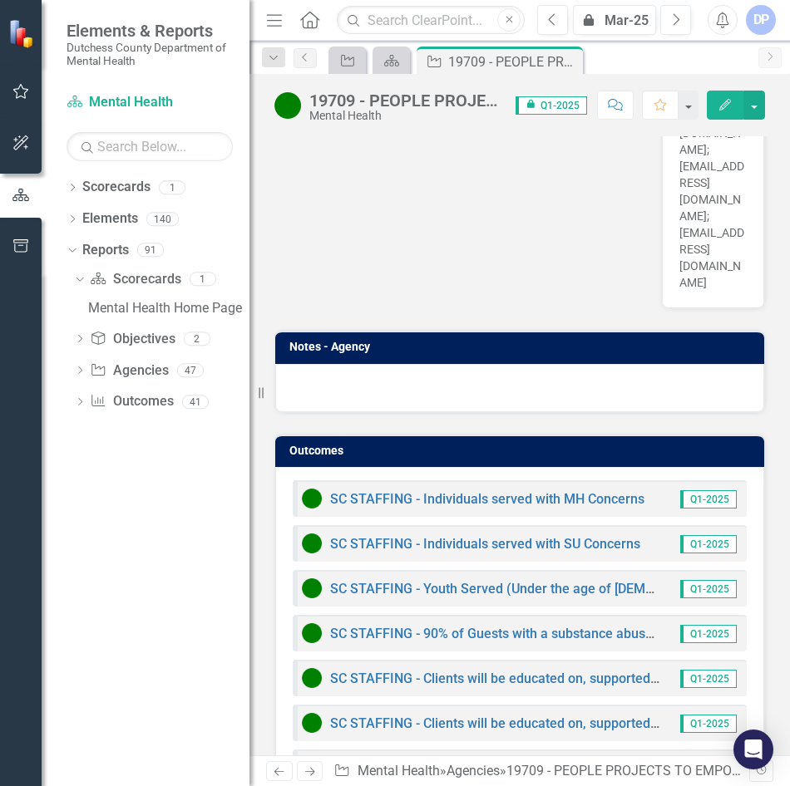
scroll to position [1855, 0]
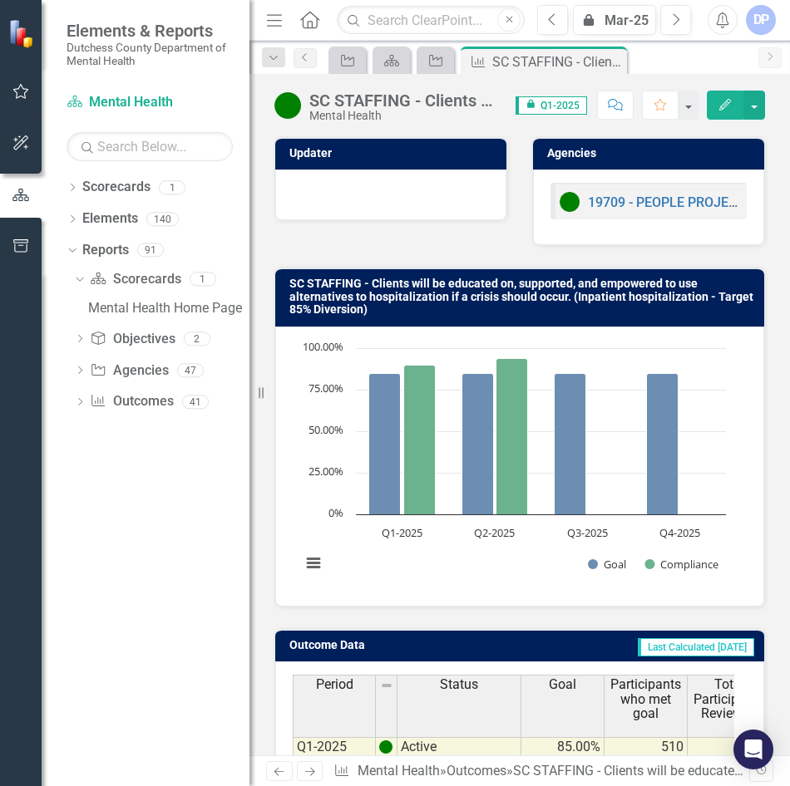
click at [425, 100] on div "SC STAFFING - Clients will be educated on, supported, and empowered to use alte…" at bounding box center [404, 100] width 190 height 18
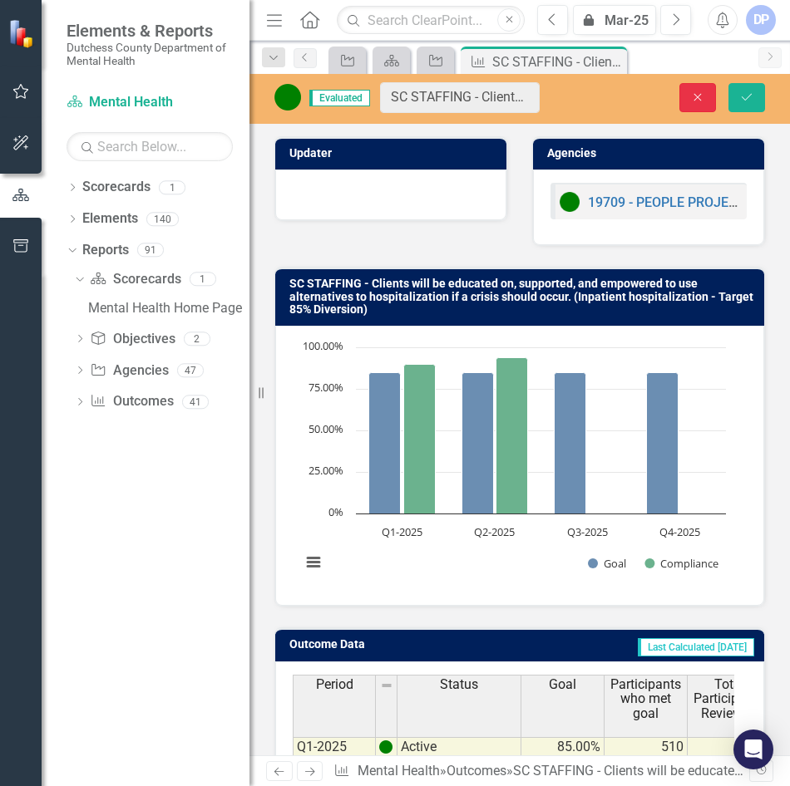
click at [688, 94] on button "Close" at bounding box center [697, 97] width 37 height 29
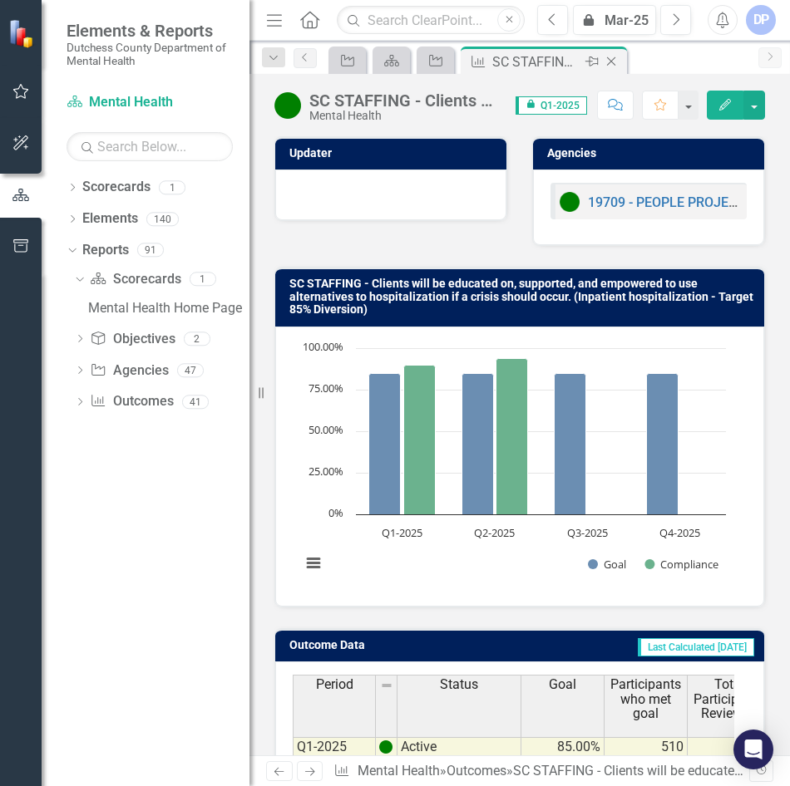
click at [607, 66] on icon at bounding box center [611, 61] width 9 height 9
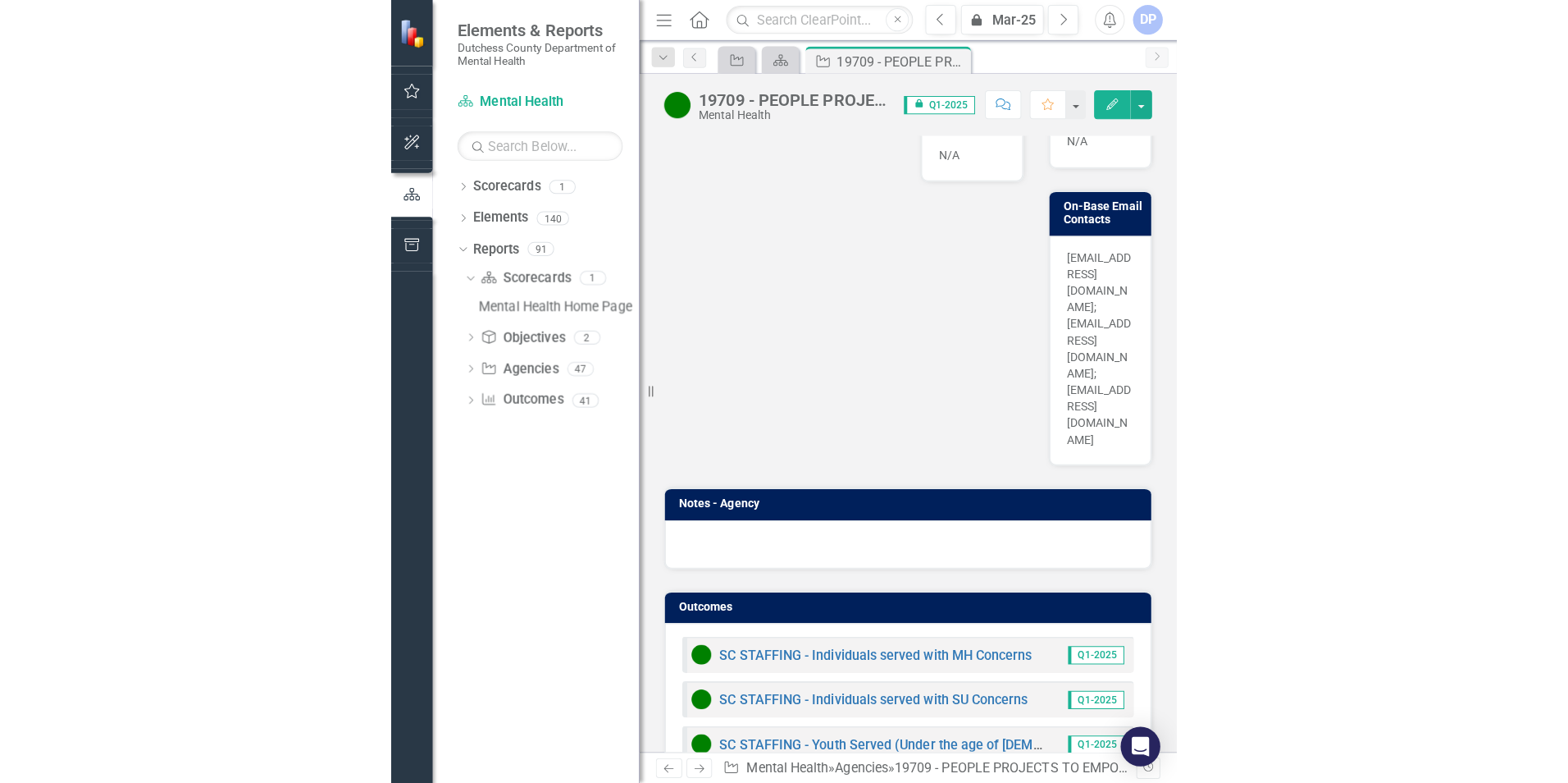
scroll to position [1832, 0]
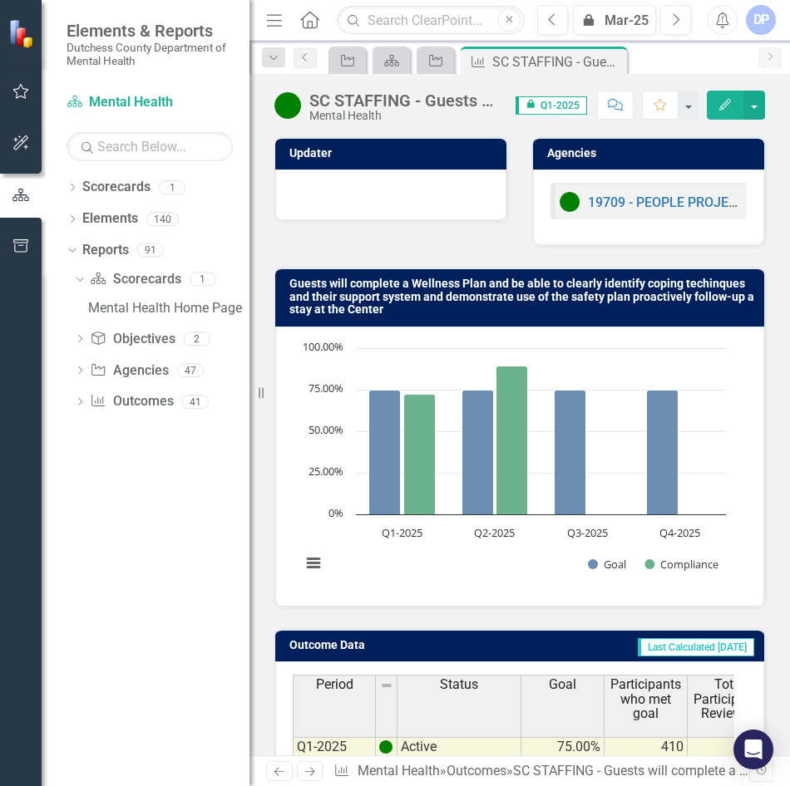
click at [438, 116] on div "Mental Health" at bounding box center [404, 116] width 190 height 12
click at [421, 101] on div "SC STAFFING - Guests will complete a Wellness Plan and be able to clearly ident…" at bounding box center [404, 100] width 190 height 18
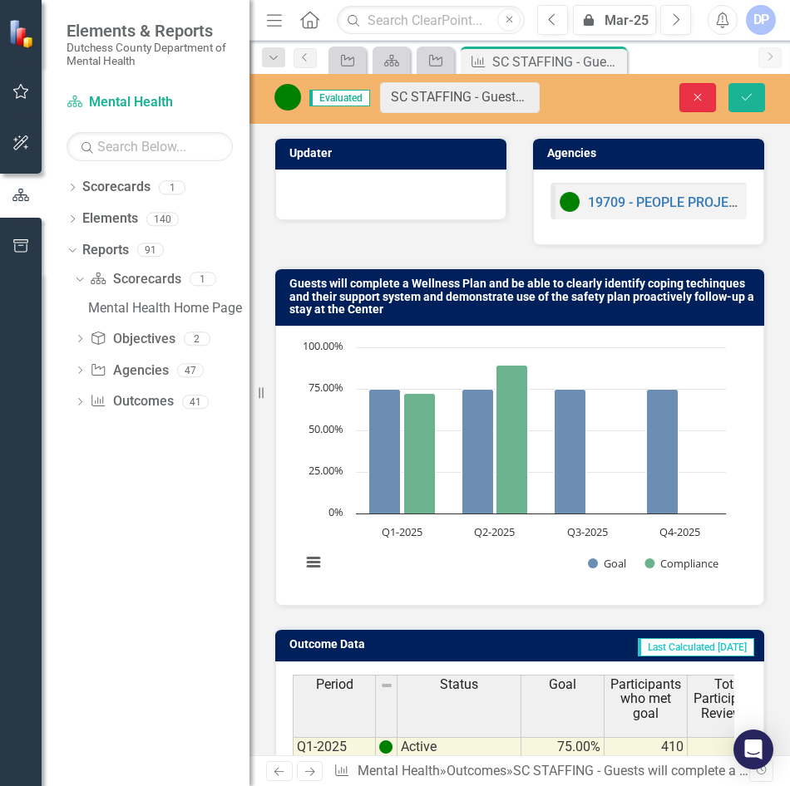
click at [690, 101] on icon "Close" at bounding box center [697, 97] width 15 height 12
